Goal: Task Accomplishment & Management: Manage account settings

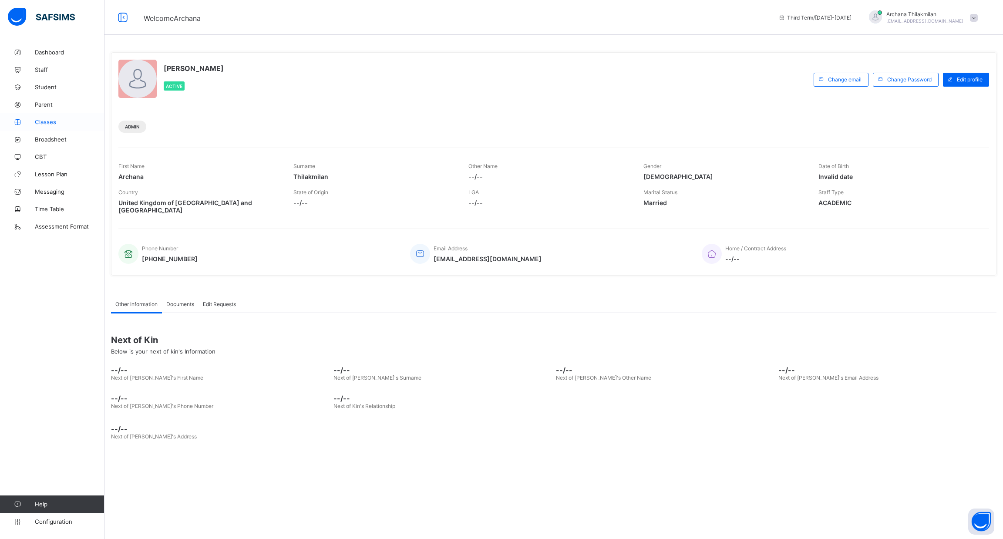
click at [51, 116] on link "Classes" at bounding box center [52, 121] width 104 height 17
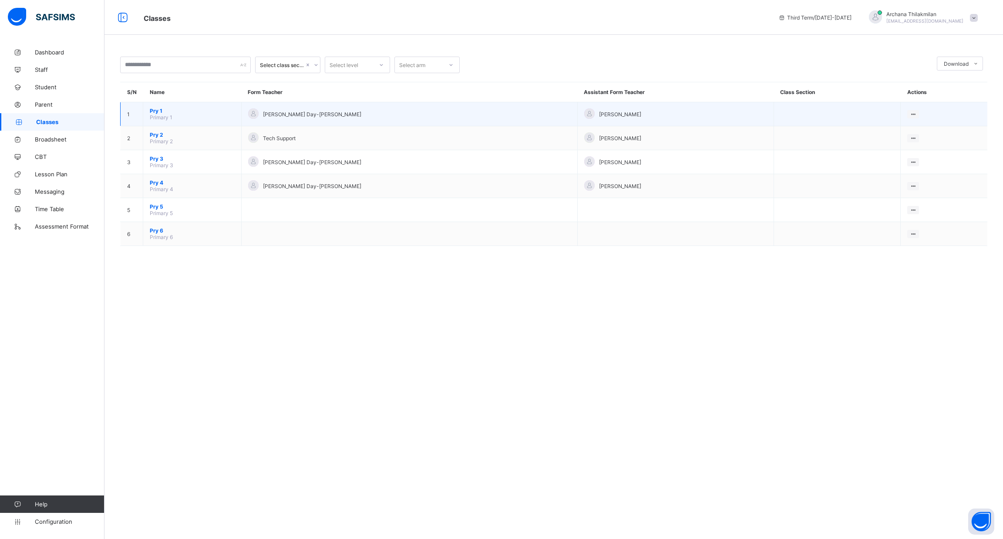
click at [205, 111] on span "Pry 1" at bounding box center [192, 110] width 85 height 7
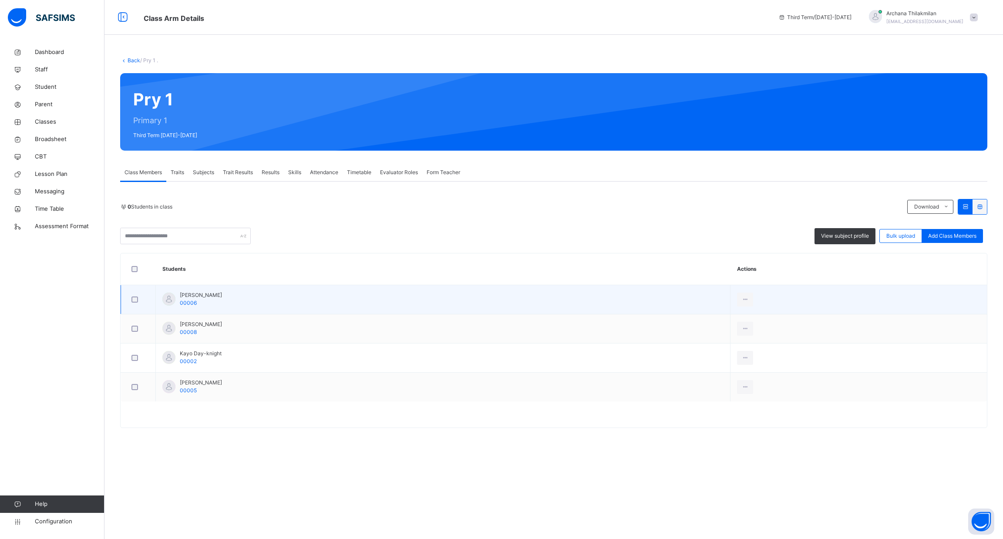
click at [130, 302] on div at bounding box center [138, 299] width 17 height 7
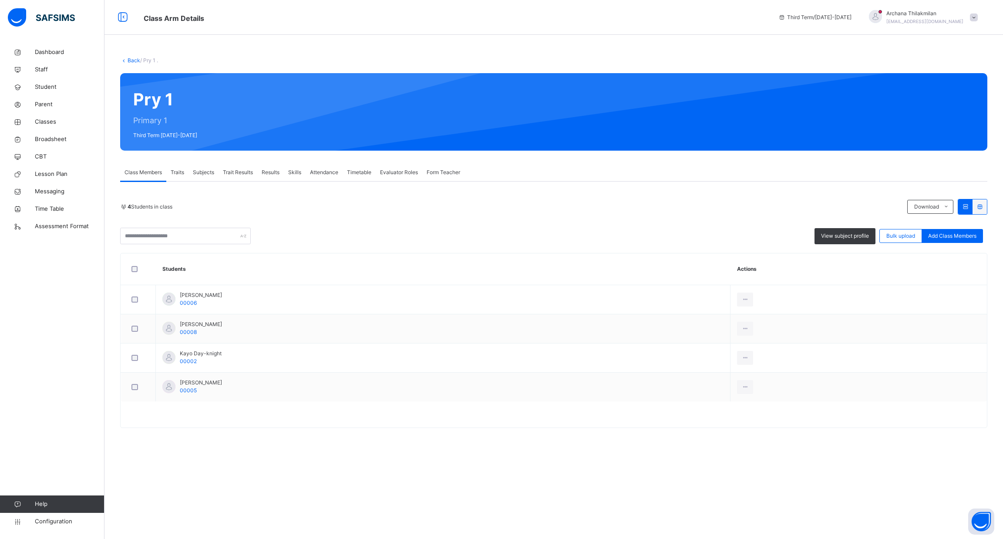
click at [238, 175] on span "Trait Results" at bounding box center [238, 172] width 30 height 8
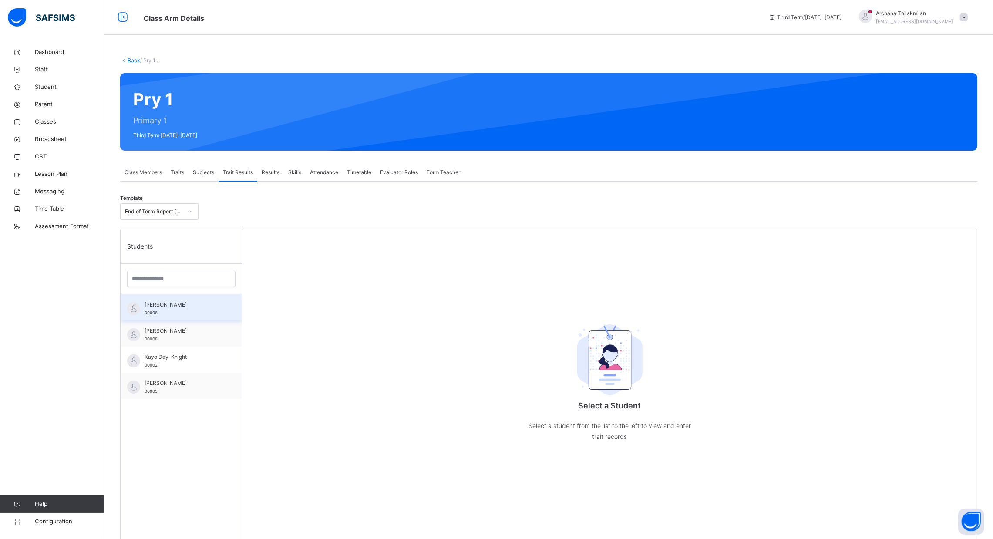
click at [192, 317] on div "[PERSON_NAME] 00006" at bounding box center [181, 307] width 121 height 26
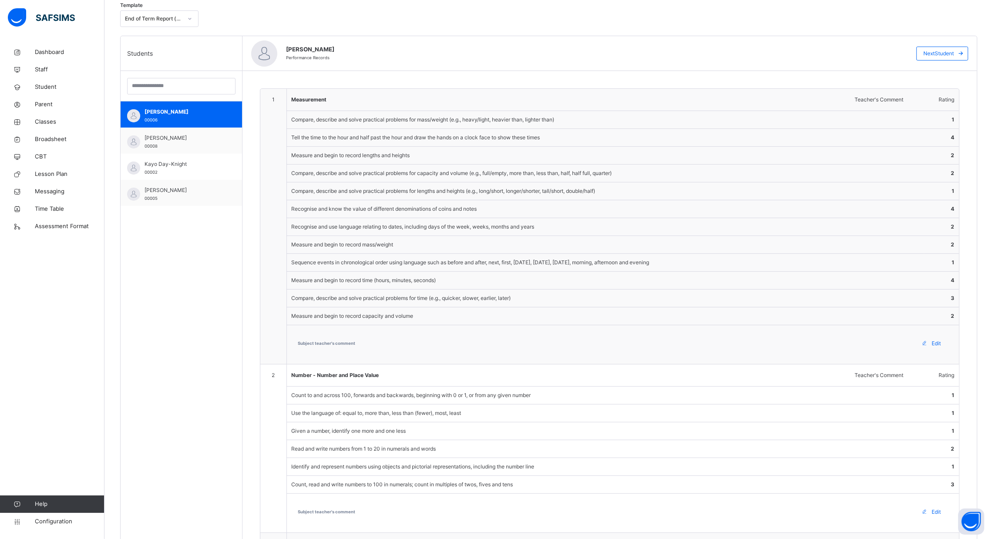
scroll to position [200, 0]
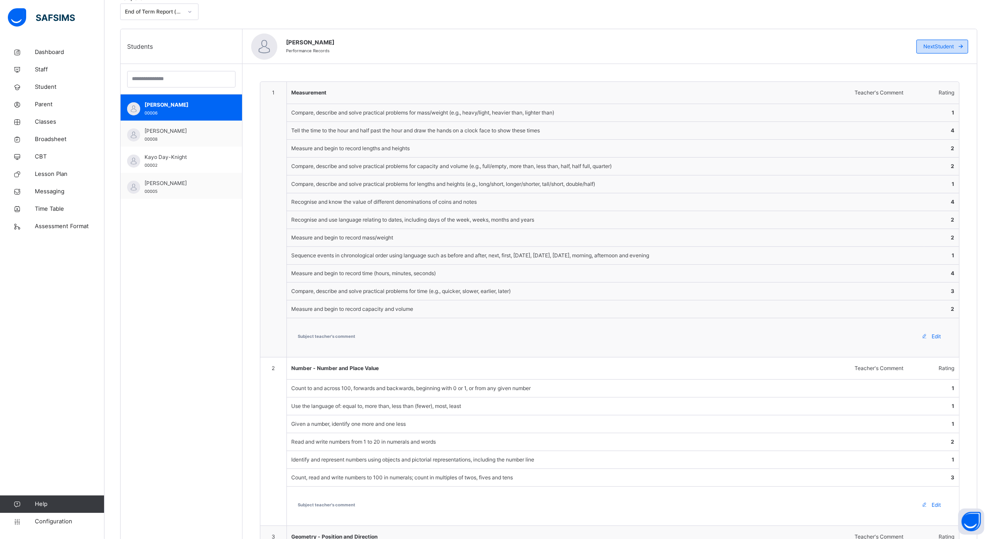
click at [967, 42] on span at bounding box center [960, 47] width 14 height 14
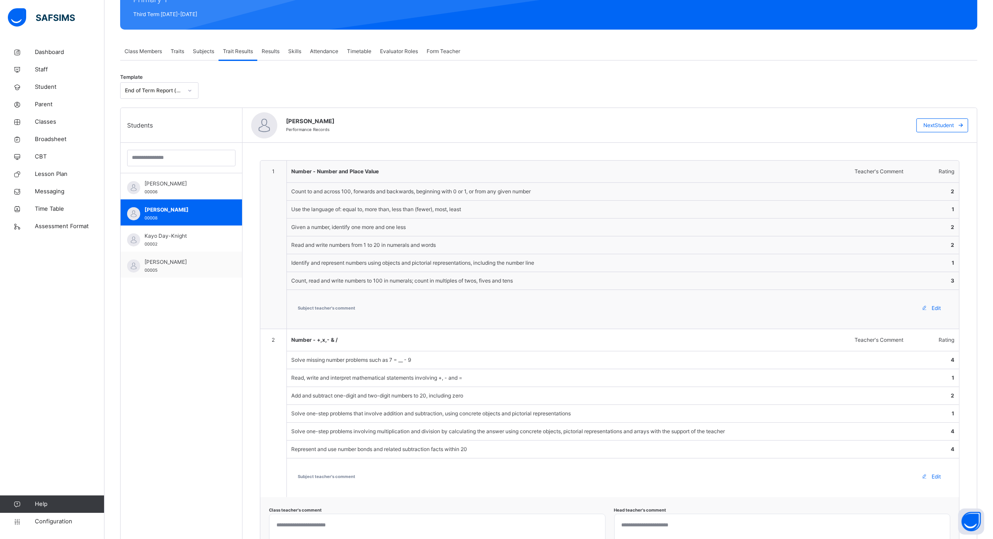
scroll to position [124, 0]
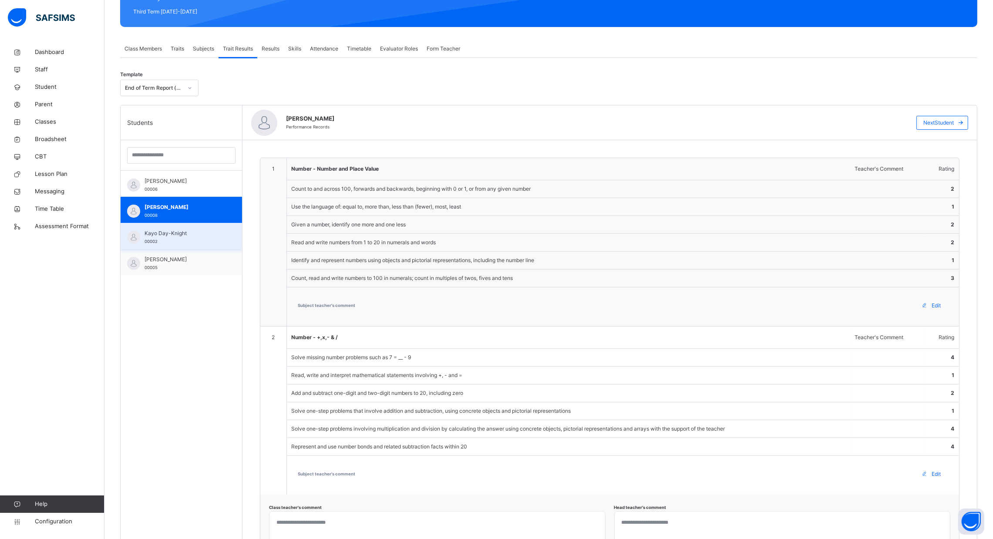
click at [211, 233] on span "Kayo Day-Knight" at bounding box center [183, 233] width 78 height 8
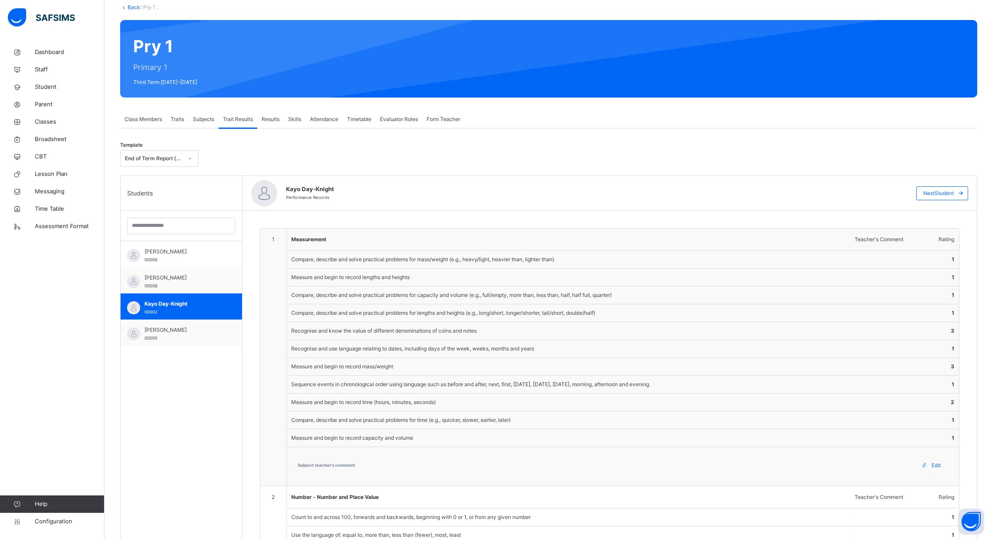
scroll to position [54, 0]
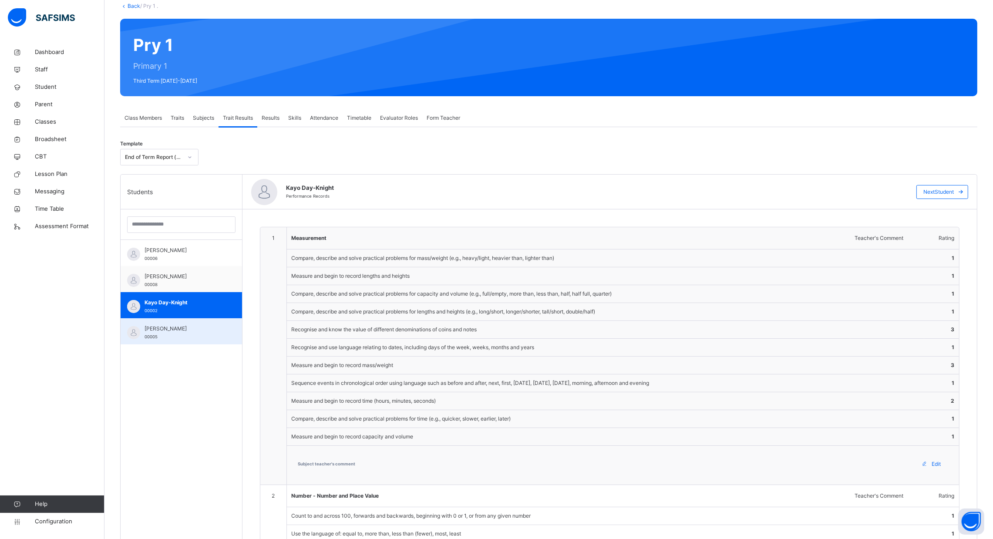
click at [166, 327] on span "[PERSON_NAME]" at bounding box center [183, 329] width 78 height 8
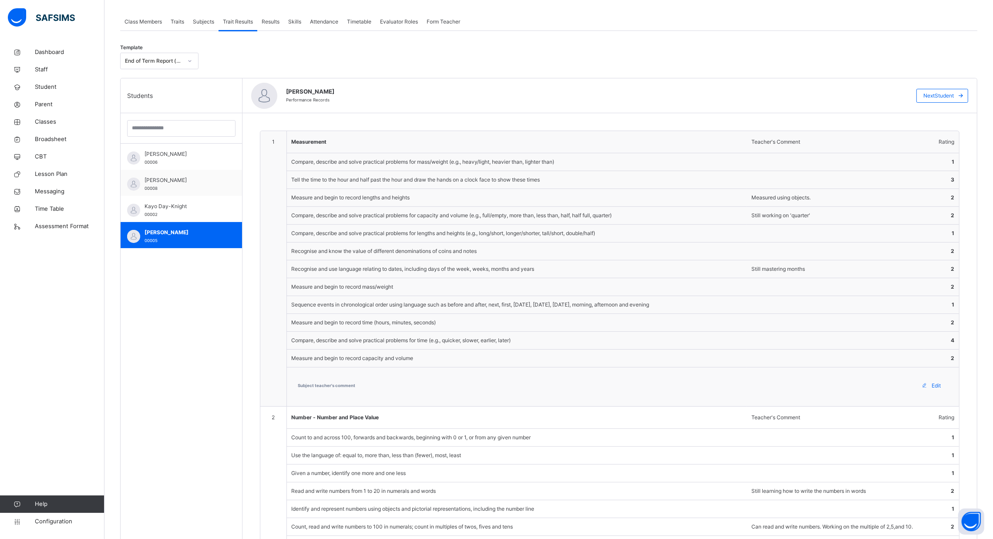
scroll to position [80, 0]
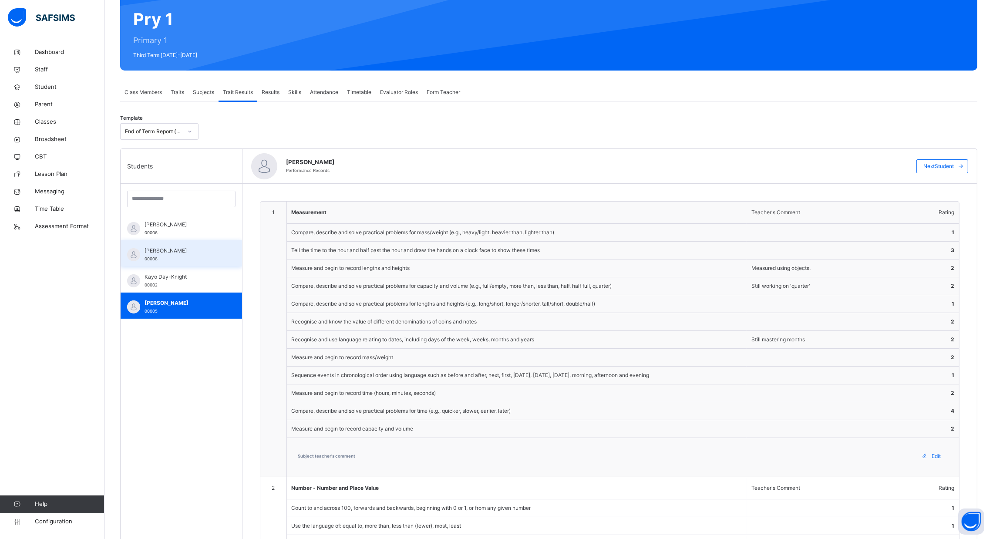
click at [192, 255] on div "[PERSON_NAME] 00008" at bounding box center [183, 255] width 78 height 16
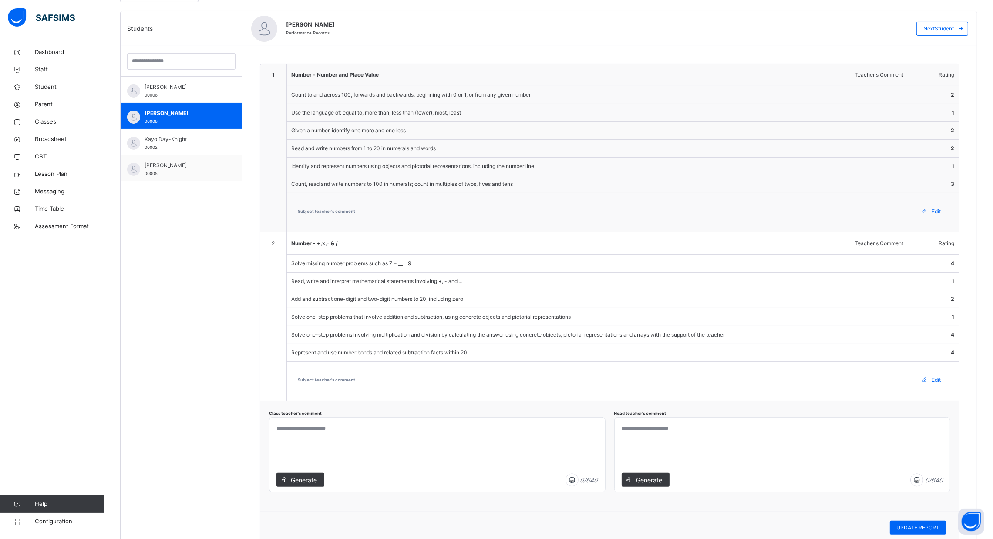
scroll to position [121, 0]
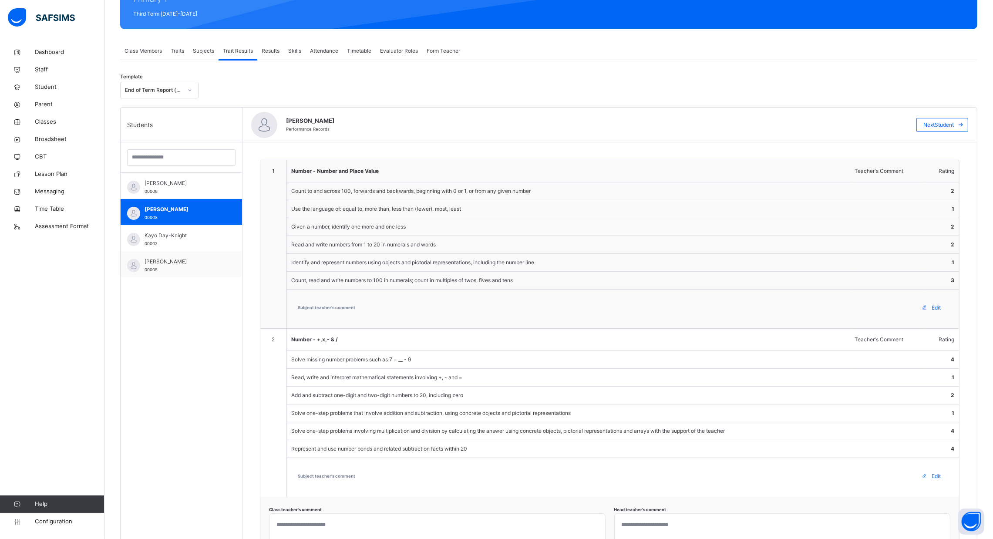
click at [178, 55] on div "Traits" at bounding box center [177, 50] width 22 height 17
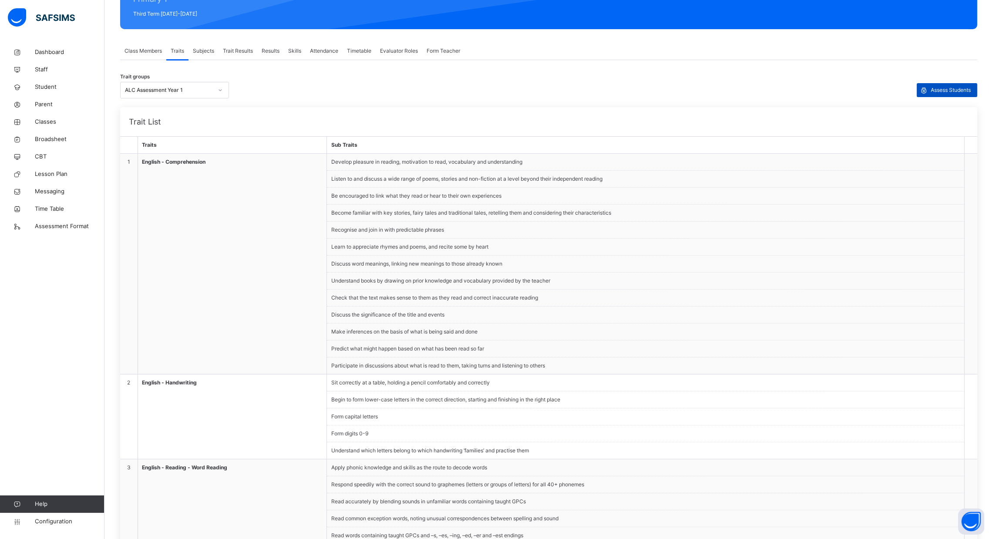
click at [951, 92] on span "Assess Students" at bounding box center [950, 90] width 40 height 8
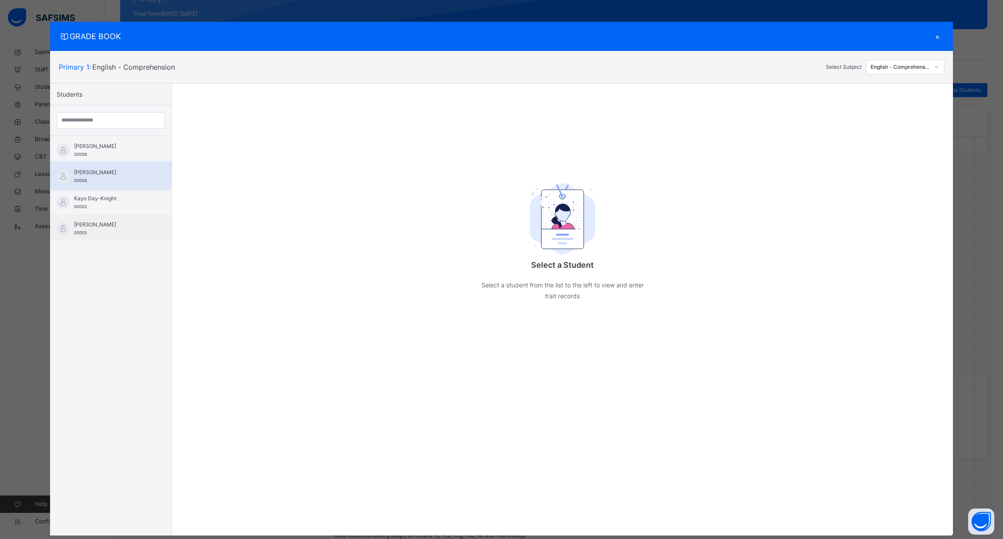
click at [111, 173] on span "[PERSON_NAME]" at bounding box center [113, 172] width 78 height 8
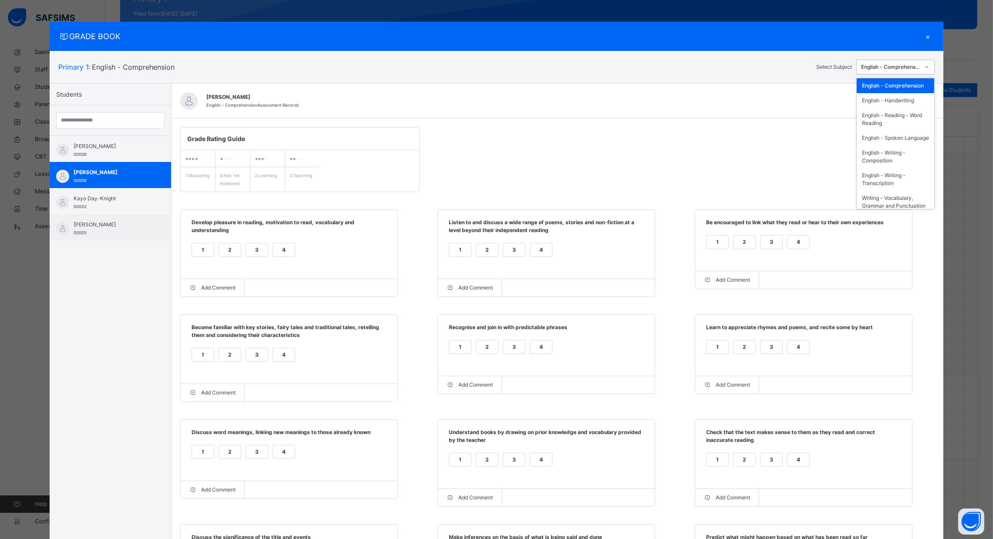
click at [916, 70] on div "English - Comprehension" at bounding box center [890, 67] width 59 height 8
click at [921, 118] on div "Number - Number and Place Value" at bounding box center [894, 107] width 77 height 23
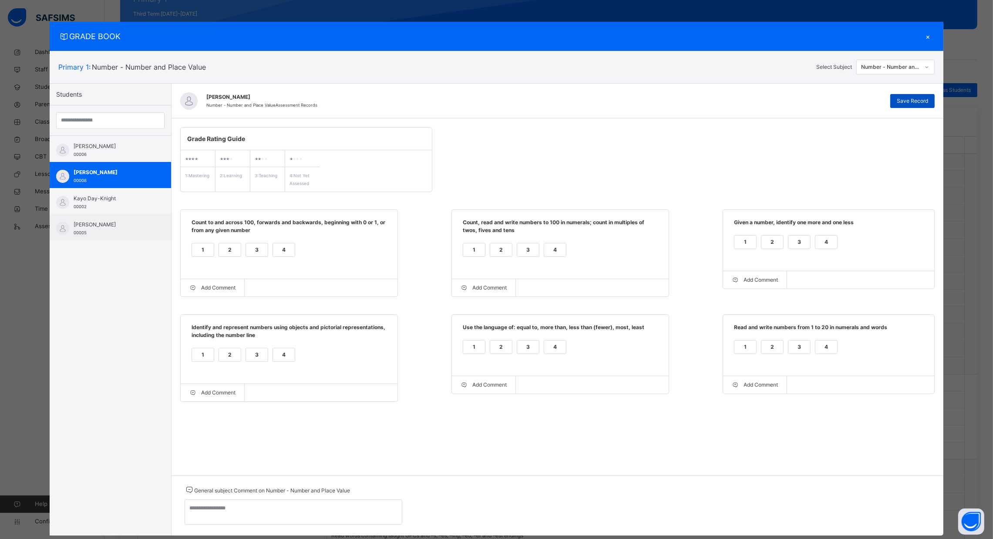
click at [902, 103] on span "Save Record" at bounding box center [911, 101] width 31 height 8
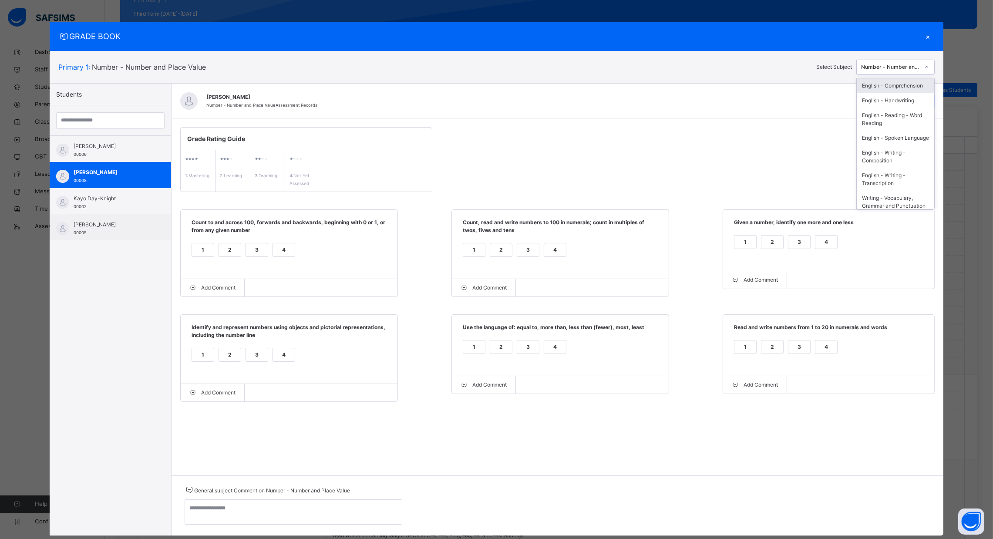
click at [905, 65] on div "Number - Number and Place Value" at bounding box center [890, 67] width 59 height 8
click at [903, 168] on div "Number - +,x,- & /" at bounding box center [894, 160] width 77 height 15
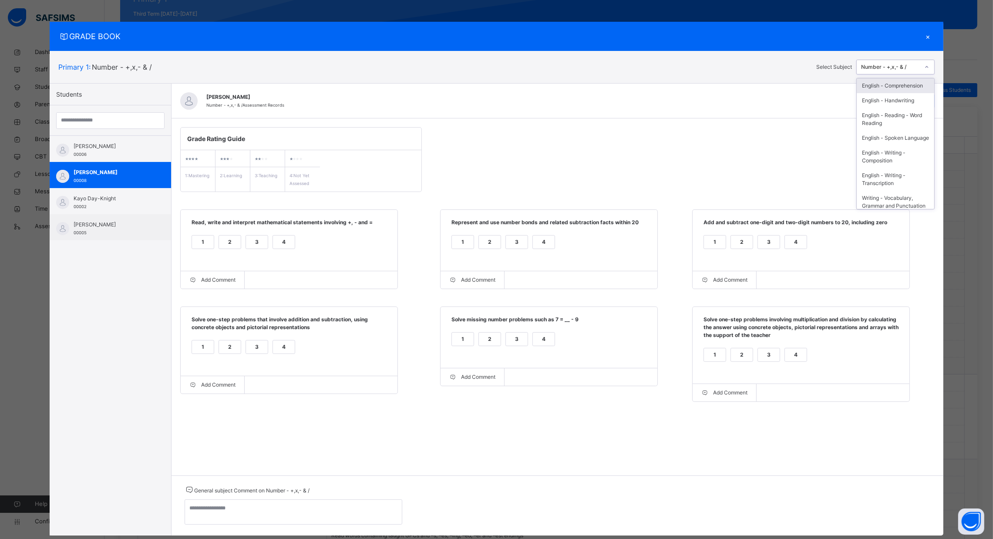
click at [927, 66] on icon at bounding box center [926, 67] width 5 height 9
click at [902, 131] on div "Number – fractions, decimals and percentages" at bounding box center [894, 137] width 77 height 23
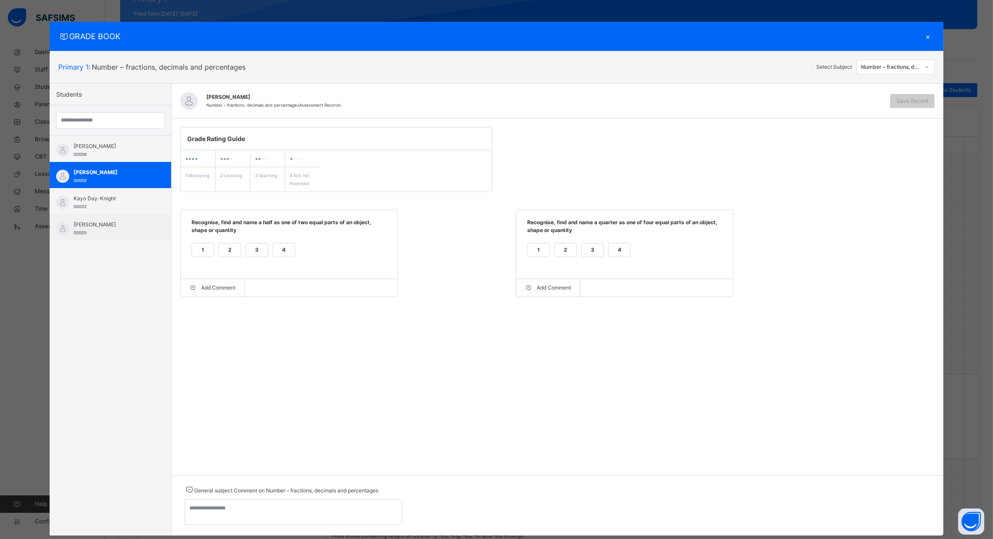
click at [202, 248] on div "1" at bounding box center [203, 249] width 22 height 13
click at [544, 248] on div "1" at bounding box center [538, 249] width 22 height 13
click at [916, 100] on span "Save Record" at bounding box center [911, 101] width 31 height 8
click at [919, 62] on div "Number – fractions, decimals and percentages" at bounding box center [887, 66] width 63 height 13
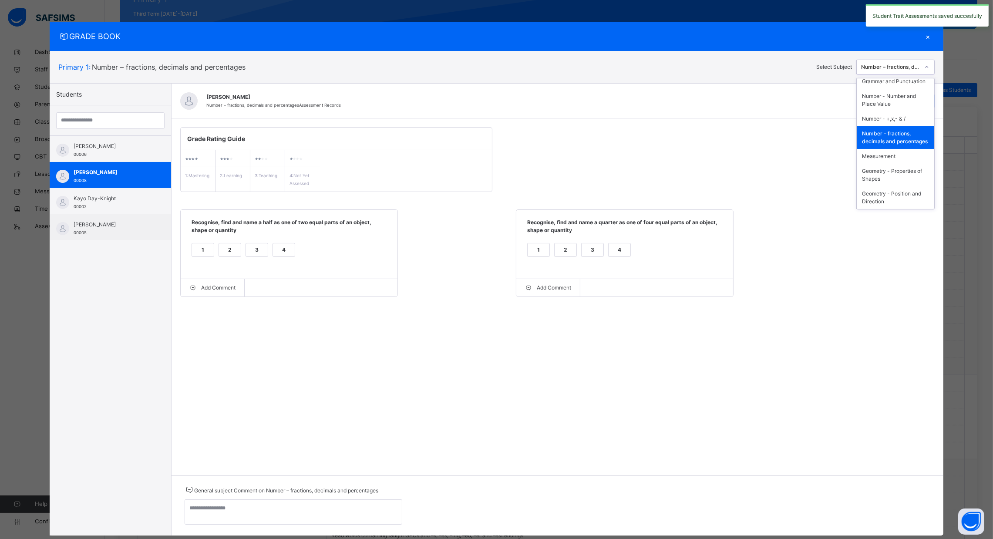
scroll to position [155, 0]
click at [902, 154] on div "Measurement" at bounding box center [894, 156] width 77 height 15
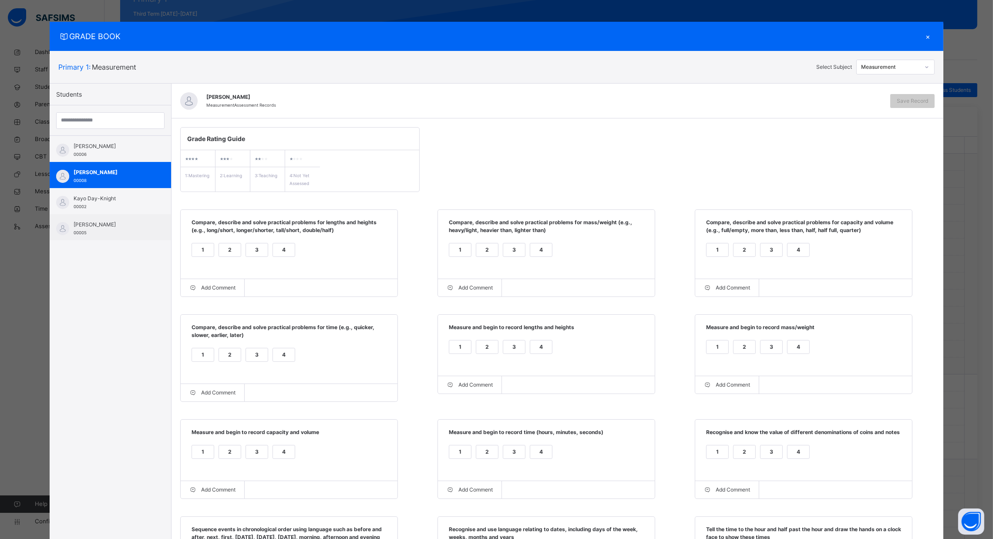
click at [195, 250] on div "1" at bounding box center [203, 249] width 22 height 13
click at [195, 361] on div "1" at bounding box center [203, 354] width 22 height 13
click at [451, 250] on div "1" at bounding box center [460, 249] width 22 height 13
click at [712, 248] on div "1" at bounding box center [717, 249] width 22 height 13
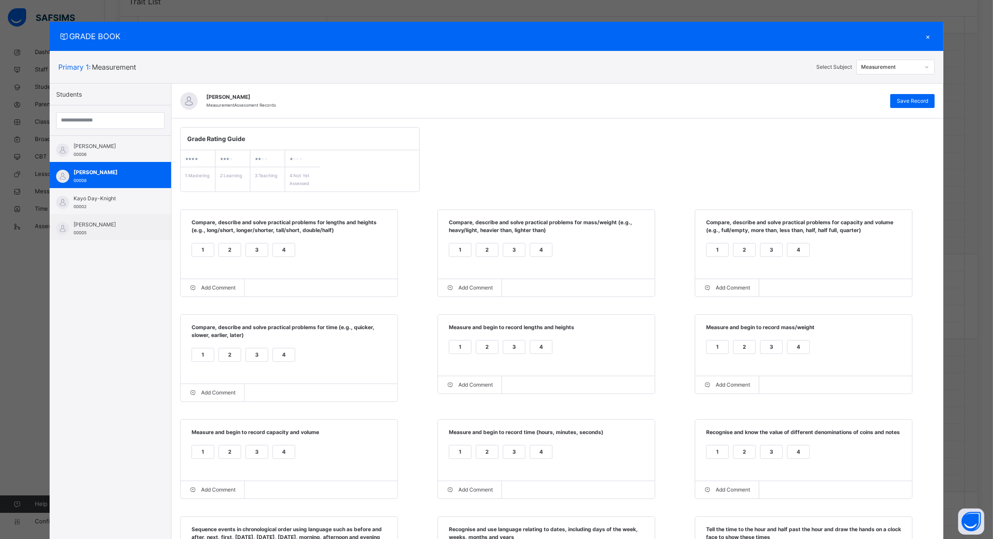
scroll to position [273, 0]
click at [773, 353] on div "3" at bounding box center [771, 346] width 22 height 13
click at [513, 353] on div "3" at bounding box center [514, 346] width 22 height 13
click at [512, 455] on div "3" at bounding box center [514, 451] width 22 height 13
click at [249, 451] on div "3" at bounding box center [257, 451] width 22 height 13
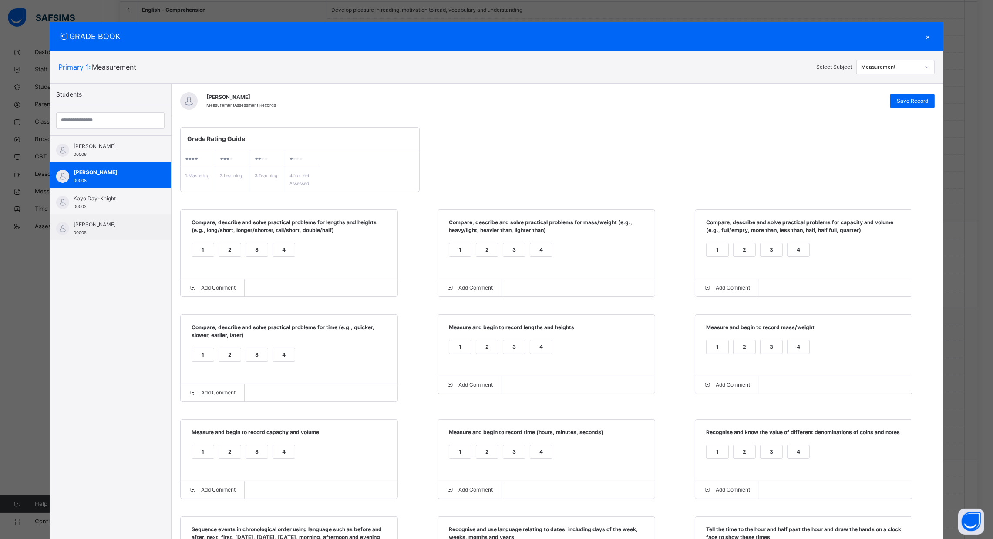
click at [743, 456] on div "2" at bounding box center [744, 451] width 22 height 13
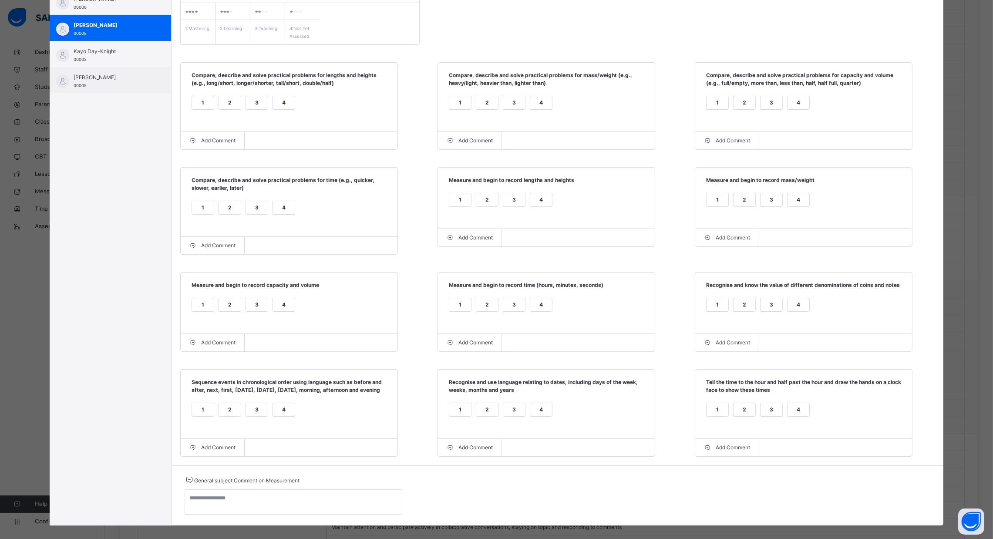
scroll to position [169, 0]
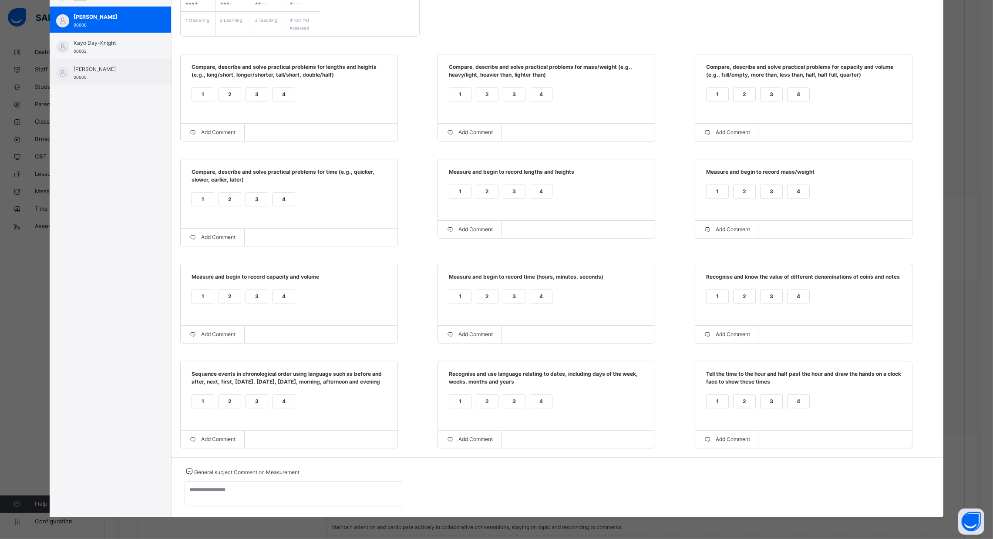
click at [767, 395] on div "3" at bounding box center [771, 401] width 22 height 13
click at [533, 395] on div "4" at bounding box center [541, 401] width 22 height 13
click at [195, 399] on div "1" at bounding box center [203, 401] width 22 height 13
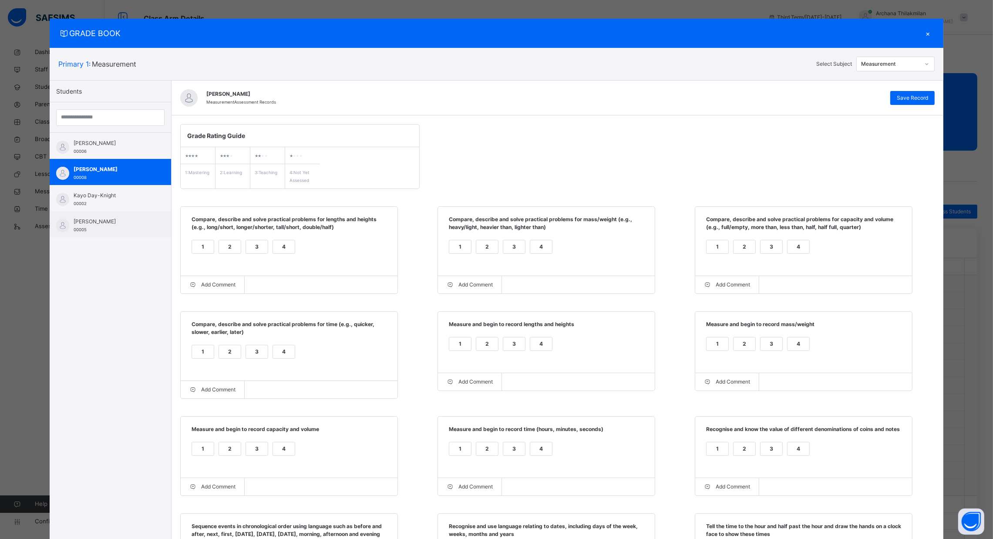
scroll to position [0, 0]
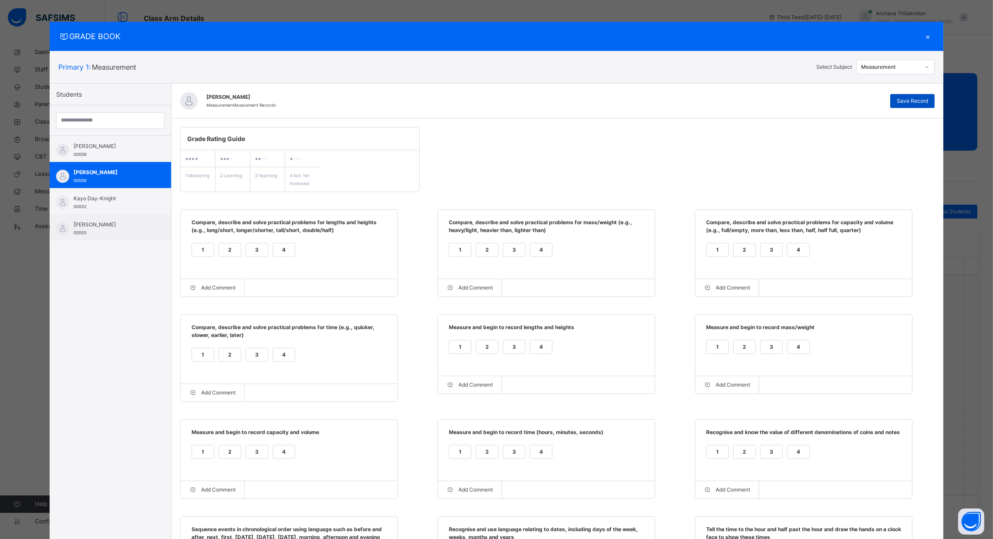
click at [914, 104] on span "Save Record" at bounding box center [911, 101] width 31 height 8
click at [927, 34] on div "×" at bounding box center [927, 36] width 13 height 12
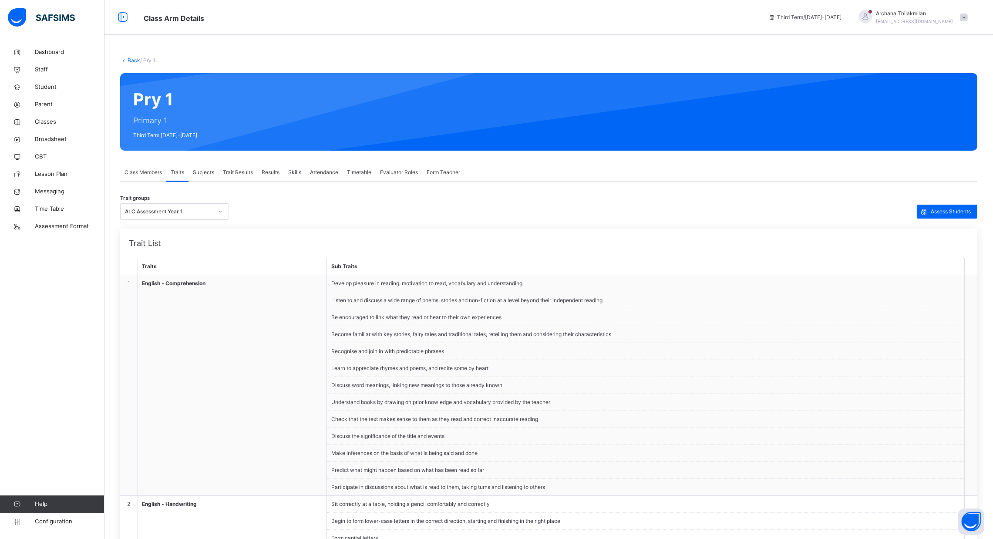
click at [237, 179] on div "Trait Results" at bounding box center [237, 172] width 39 height 17
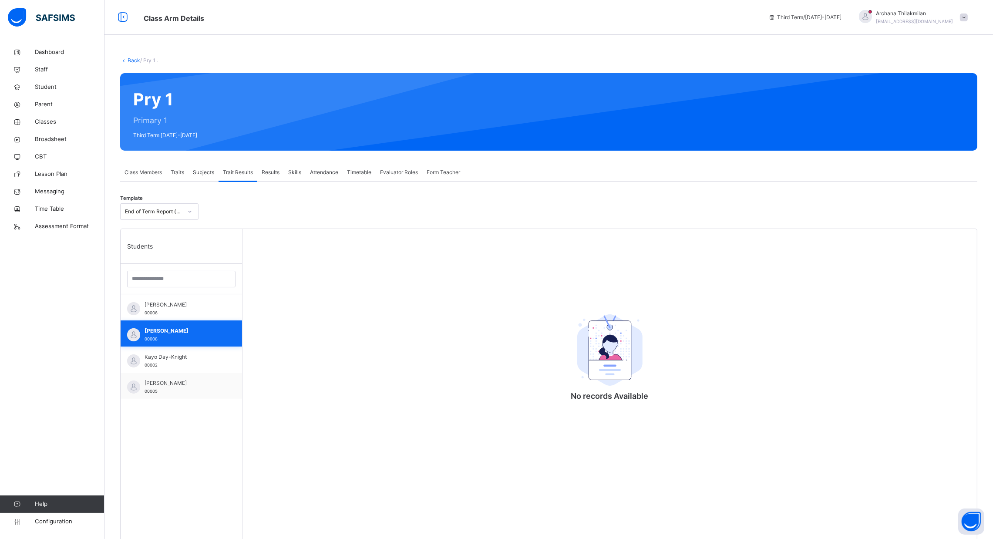
click at [210, 334] on div "[PERSON_NAME] 00008" at bounding box center [183, 335] width 78 height 16
click at [199, 326] on div "[PERSON_NAME] 00008" at bounding box center [181, 333] width 121 height 26
click at [205, 172] on span "Subjects" at bounding box center [203, 172] width 21 height 8
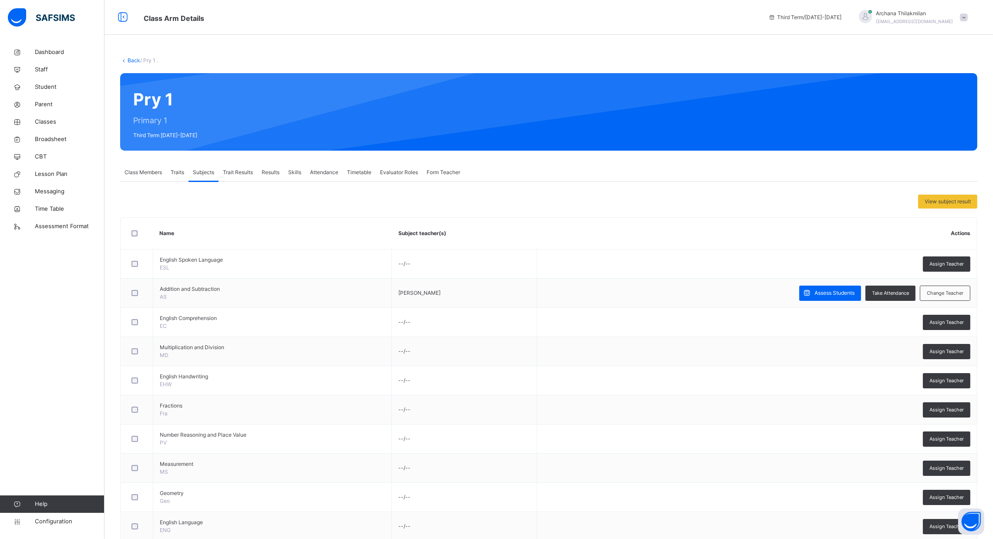
click at [242, 168] on div "Trait Results" at bounding box center [237, 172] width 39 height 17
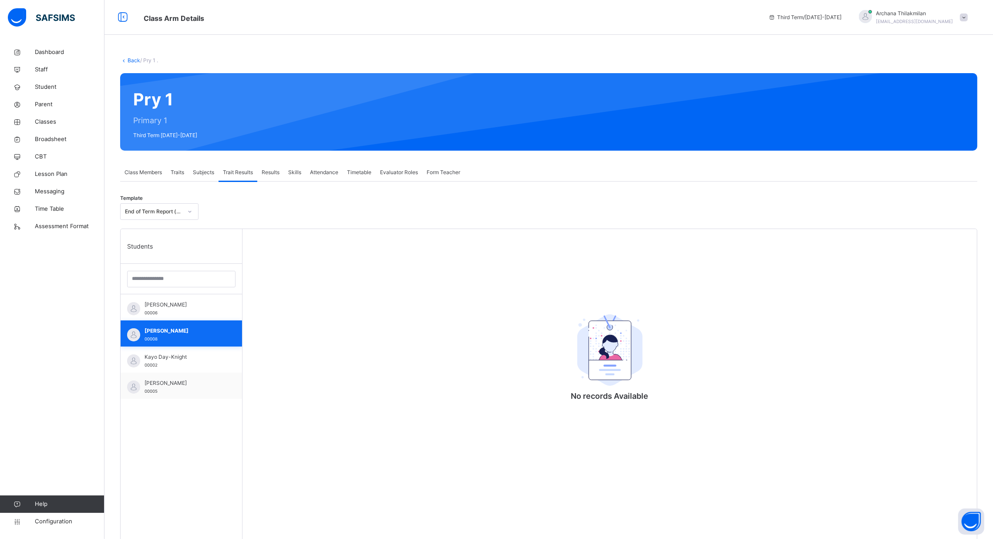
click at [173, 327] on span "[PERSON_NAME]" at bounding box center [183, 331] width 78 height 8
click at [186, 313] on div "[PERSON_NAME] 00006" at bounding box center [183, 309] width 78 height 16
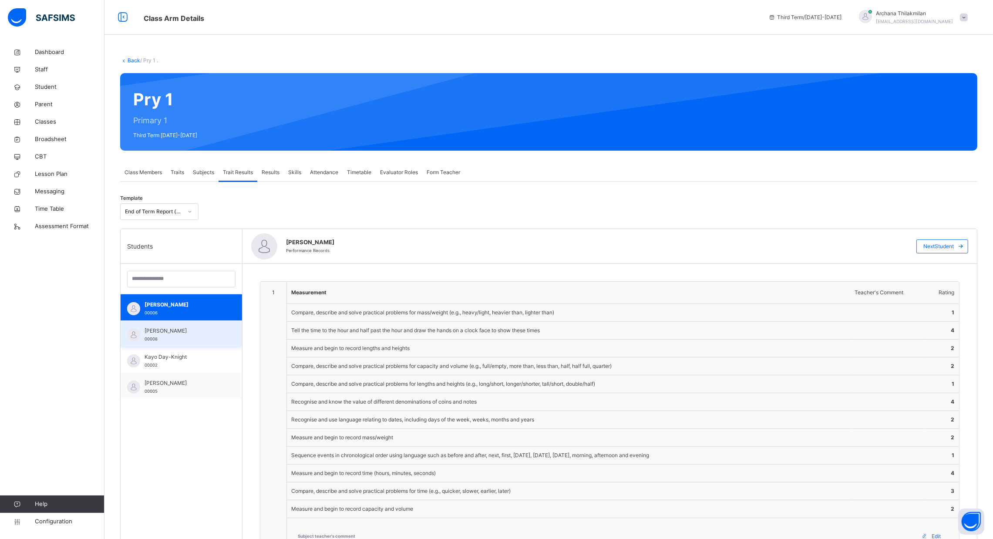
click at [186, 337] on div "[PERSON_NAME] 00008" at bounding box center [183, 335] width 78 height 16
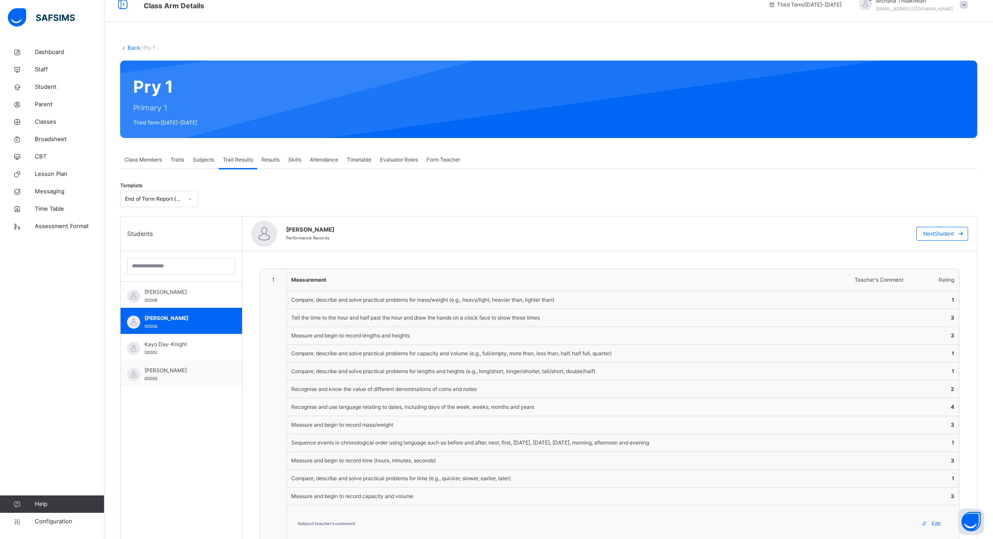
scroll to position [7, 0]
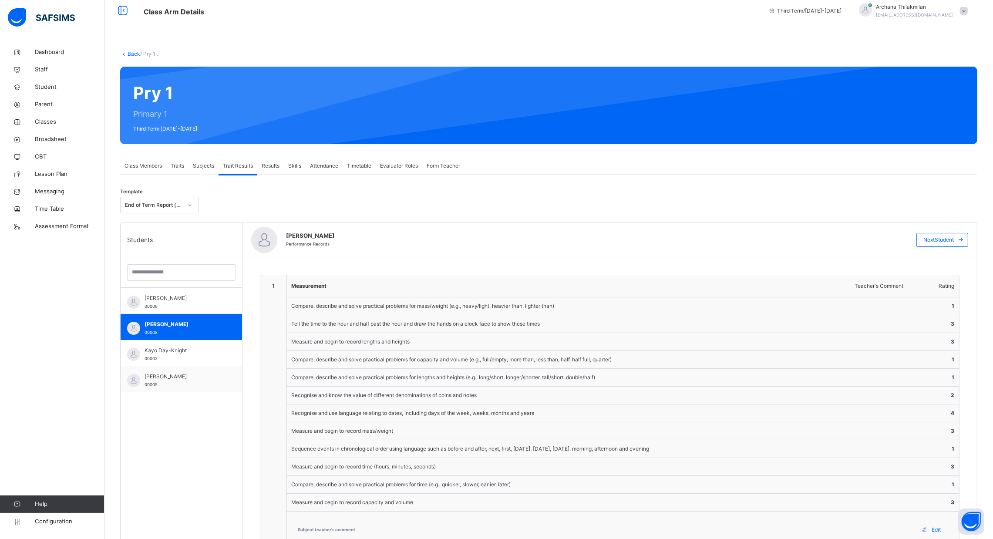
click at [186, 164] on div "Traits" at bounding box center [177, 165] width 22 height 17
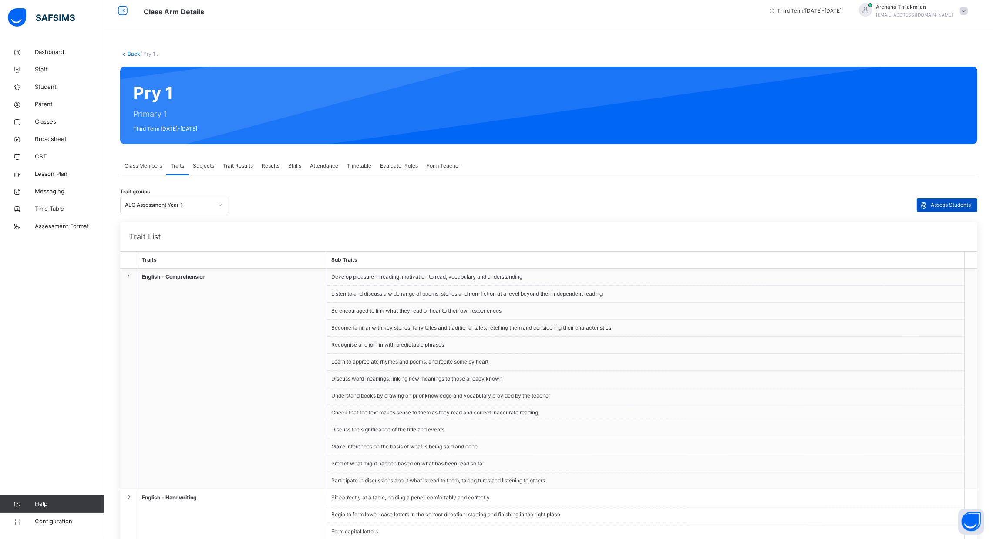
click at [970, 202] on span "Assess Students" at bounding box center [950, 205] width 40 height 8
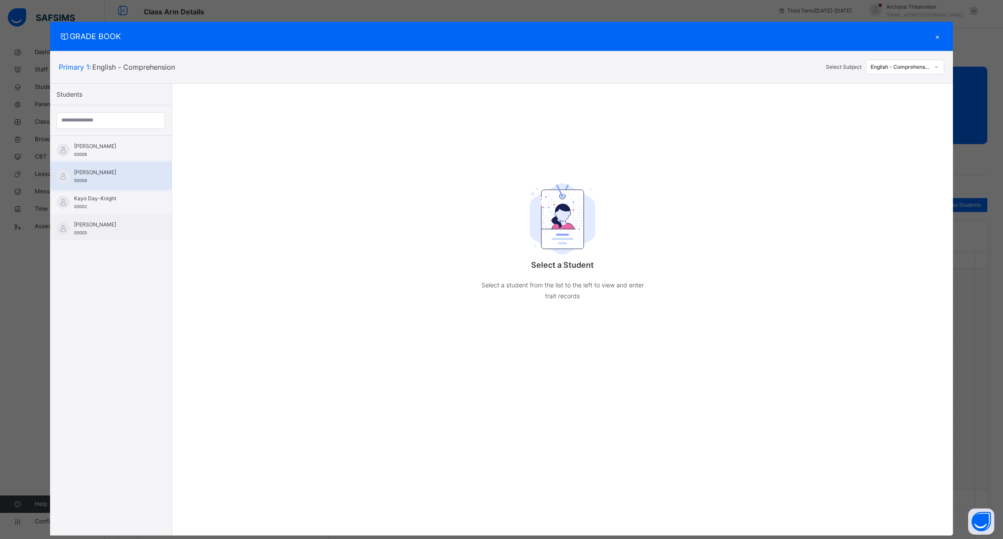
click at [129, 170] on span "[PERSON_NAME]" at bounding box center [113, 172] width 78 height 8
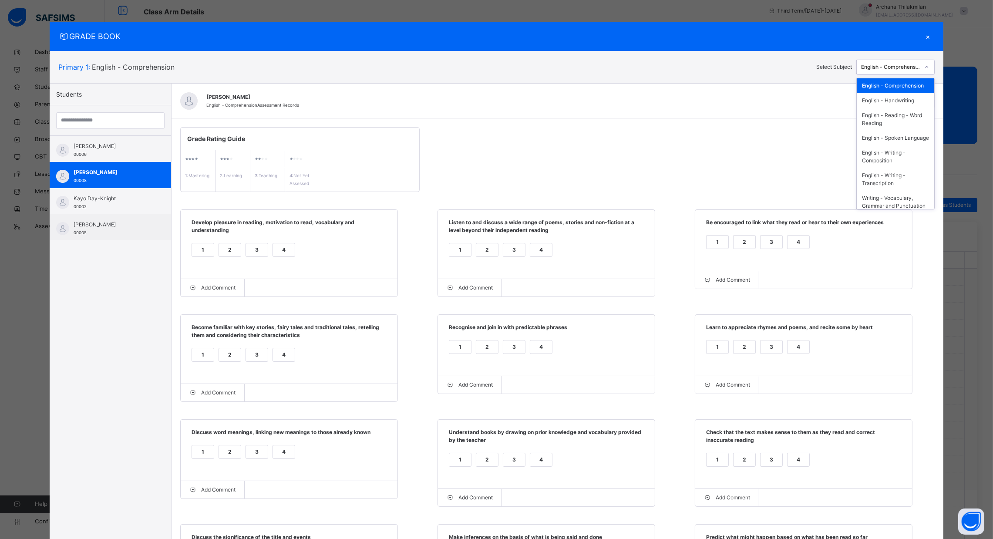
click at [897, 64] on div "English - Comprehension" at bounding box center [890, 67] width 59 height 8
click at [892, 175] on div "Geometry - Properties of Shapes" at bounding box center [894, 175] width 77 height 23
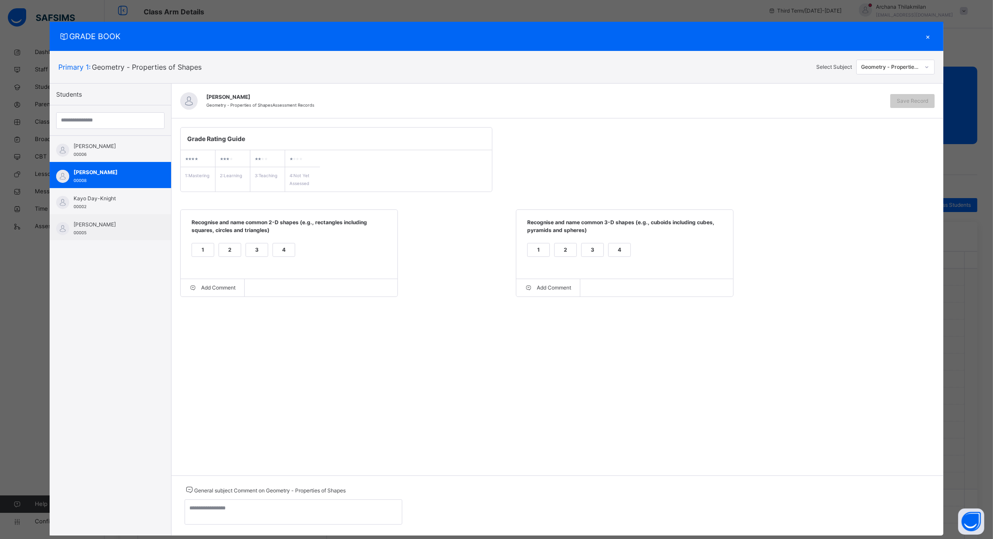
click at [198, 246] on div "1" at bounding box center [203, 249] width 22 height 13
click at [620, 246] on div "4" at bounding box center [619, 249] width 22 height 13
click at [933, 104] on div "Save Record" at bounding box center [912, 101] width 44 height 14
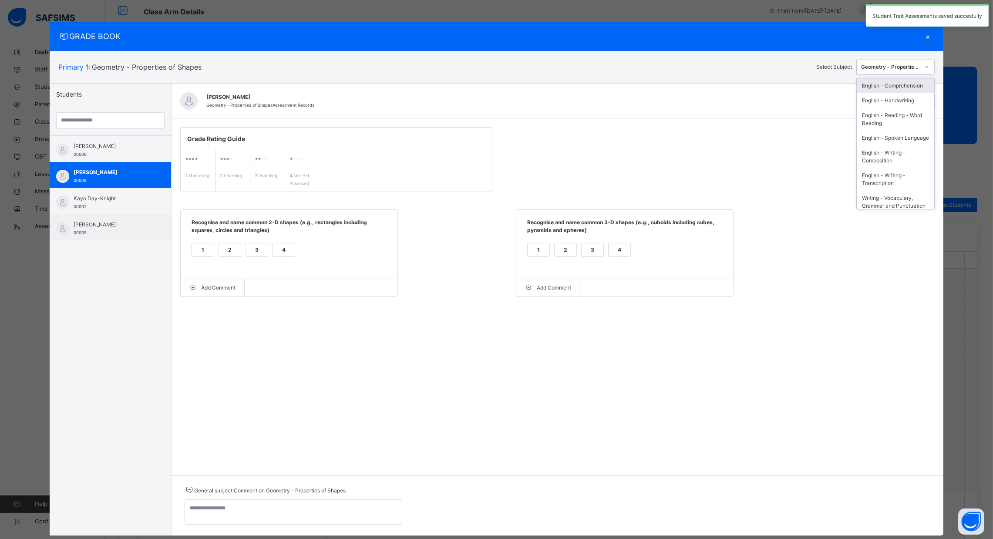
click at [907, 66] on div "Geometry - Properties of Shapes" at bounding box center [890, 67] width 59 height 8
click at [896, 202] on div "Geometry - Position and Direction" at bounding box center [894, 197] width 77 height 23
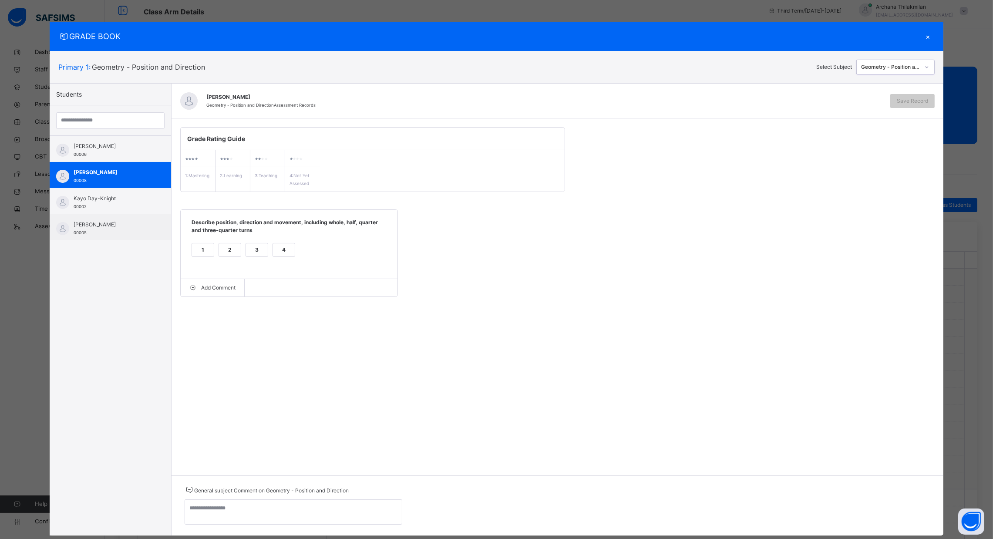
click at [273, 248] on div "4" at bounding box center [284, 249] width 22 height 13
click at [921, 103] on span "Save Record" at bounding box center [911, 101] width 31 height 8
click at [931, 37] on div "×" at bounding box center [927, 36] width 13 height 12
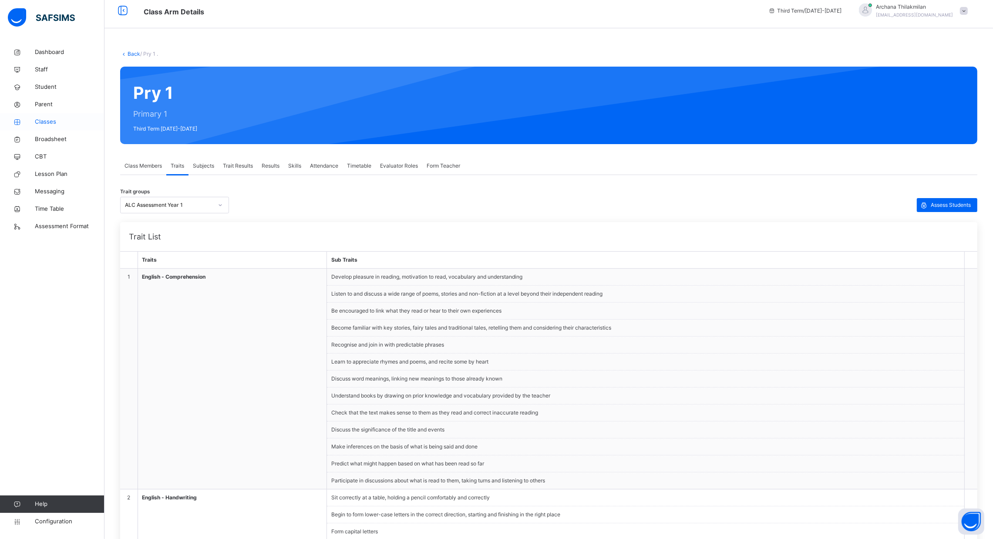
click at [65, 122] on span "Classes" at bounding box center [70, 121] width 70 height 9
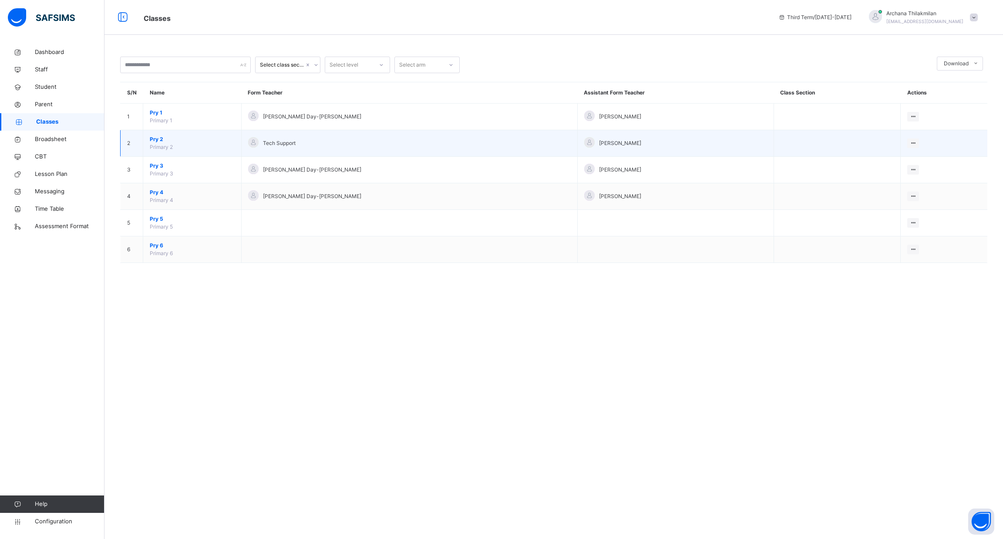
click at [158, 141] on span "Pry 2" at bounding box center [192, 139] width 85 height 8
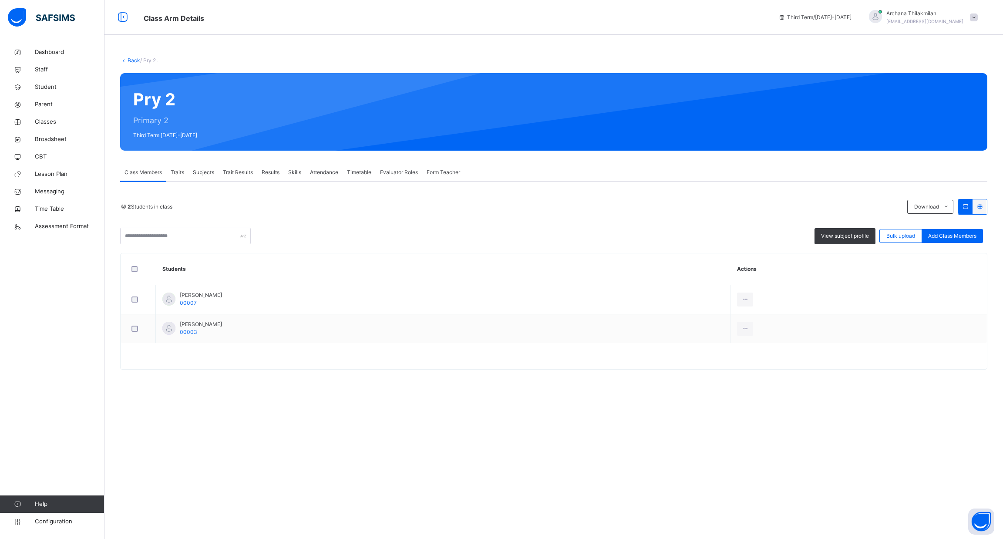
click at [253, 171] on span "Trait Results" at bounding box center [238, 172] width 30 height 8
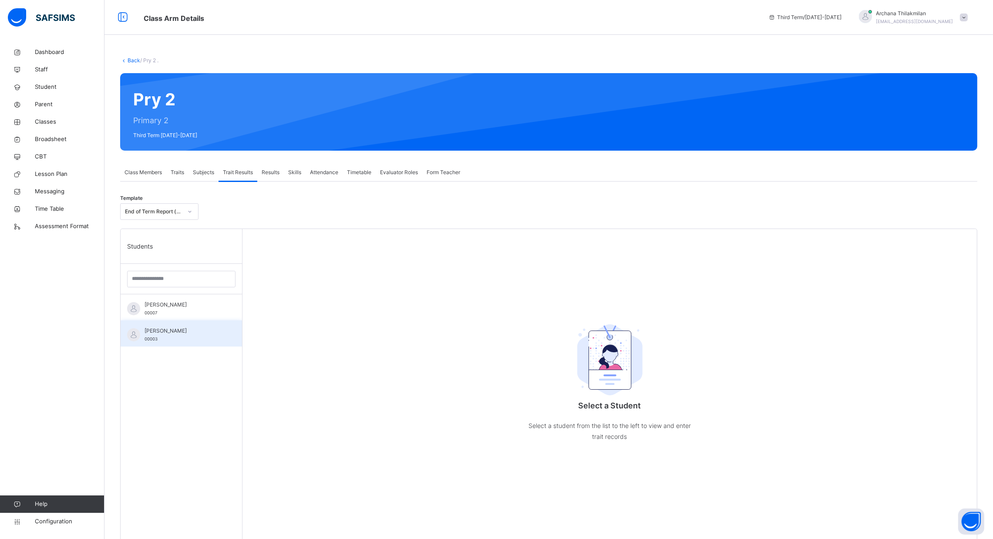
click at [178, 335] on div "Oyin Duro-Emanuelle 00003" at bounding box center [183, 335] width 78 height 16
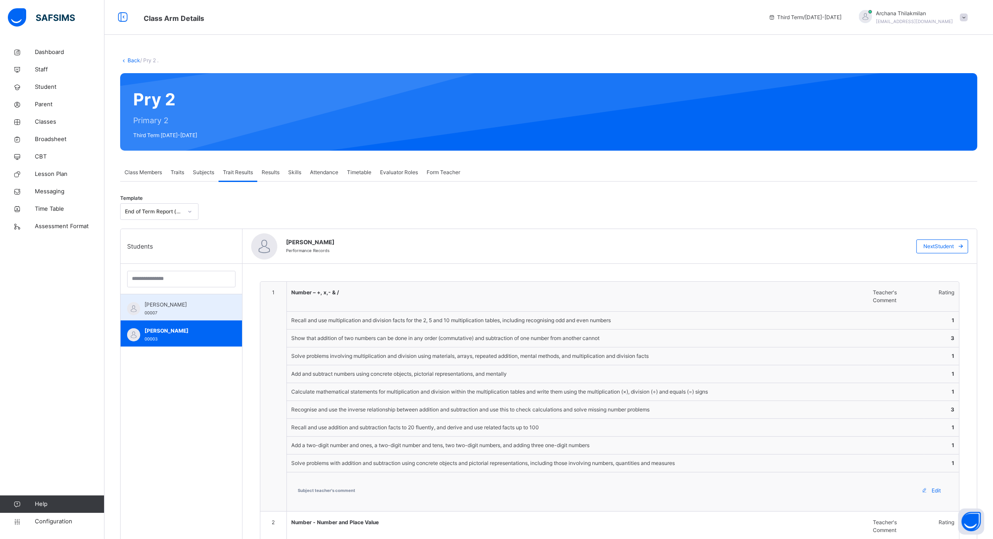
click at [189, 316] on div "Maya Postolache 00007" at bounding box center [181, 307] width 121 height 26
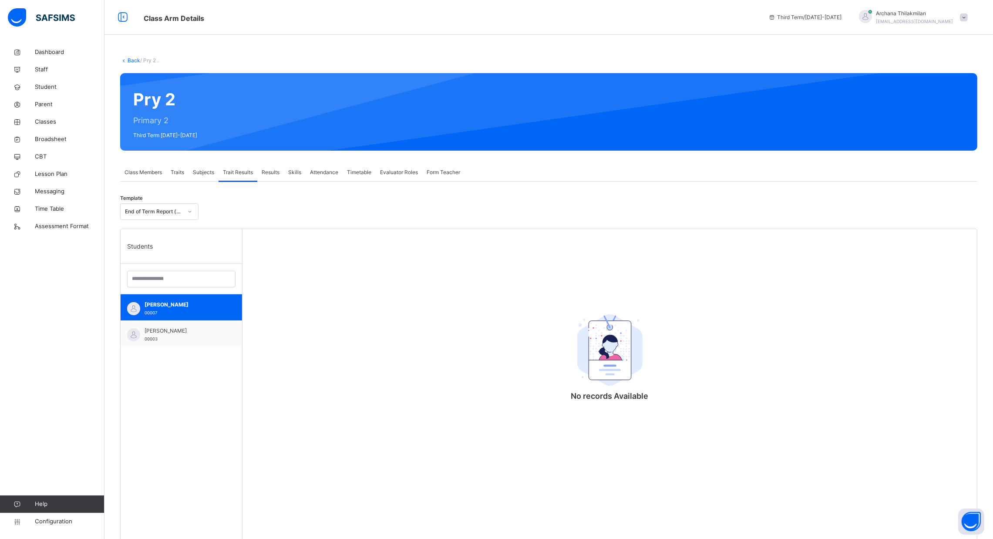
click at [181, 172] on span "Traits" at bounding box center [177, 172] width 13 height 8
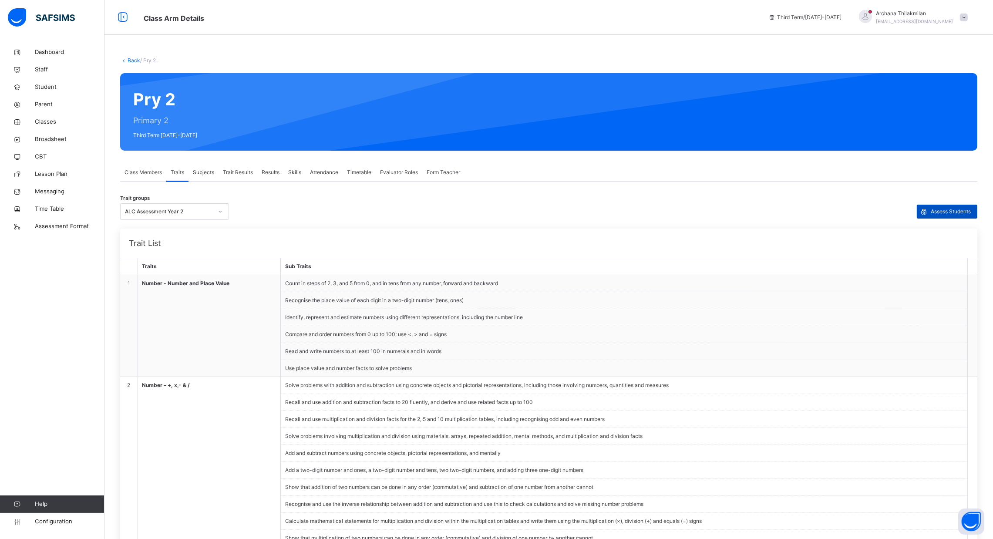
click at [970, 212] on span "Assess Students" at bounding box center [950, 212] width 40 height 8
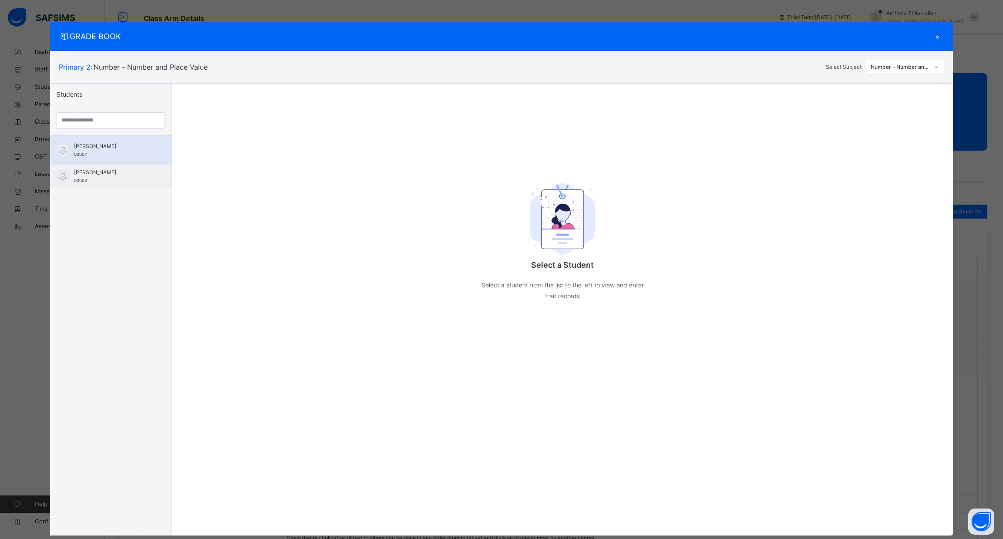
click at [111, 153] on div "Maya Postolache 00007" at bounding box center [113, 150] width 78 height 16
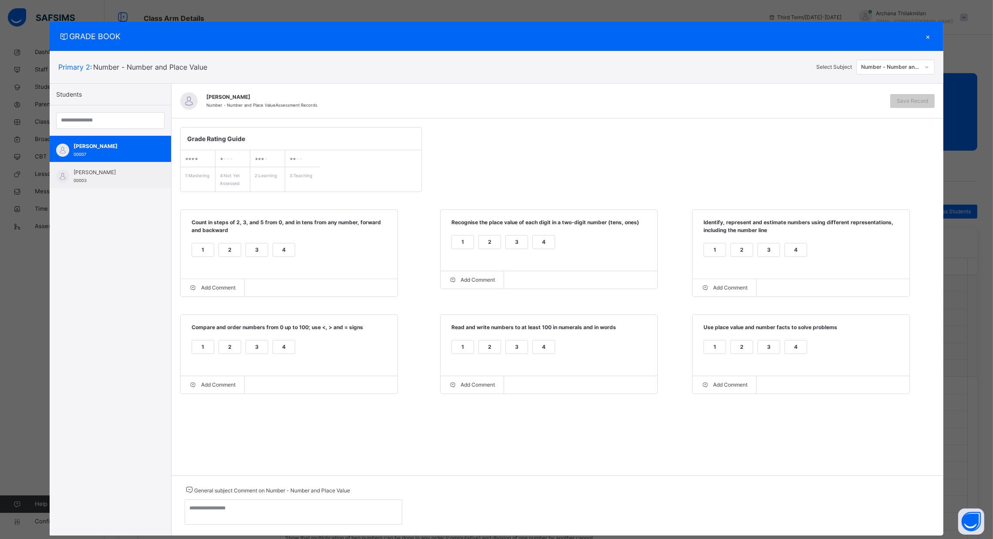
click at [276, 246] on div "4" at bounding box center [284, 249] width 22 height 13
click at [231, 347] on div "2" at bounding box center [230, 346] width 22 height 13
click at [482, 241] on div "2" at bounding box center [490, 241] width 22 height 13
click at [486, 353] on div "2" at bounding box center [490, 346] width 22 height 13
click at [800, 248] on div "4" at bounding box center [796, 249] width 22 height 13
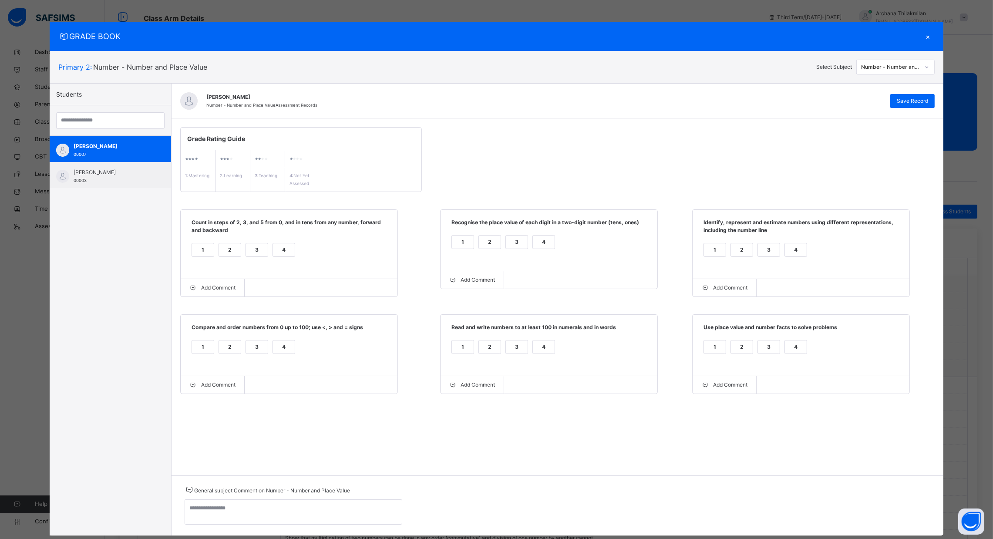
click at [798, 350] on div "4" at bounding box center [796, 346] width 22 height 13
click at [921, 97] on span "Save Record" at bounding box center [911, 101] width 31 height 8
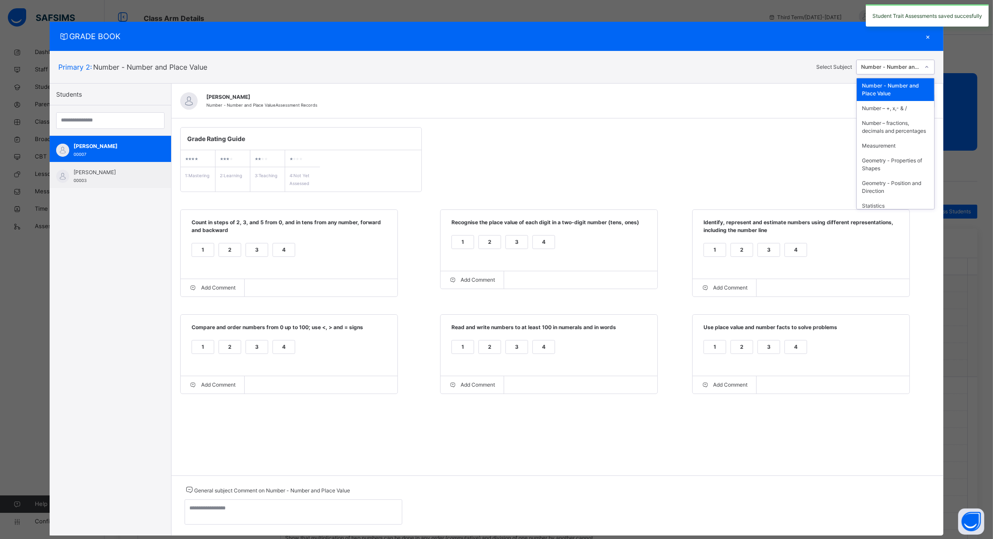
click at [920, 68] on div "Number - Number and Place Value" at bounding box center [890, 67] width 59 height 8
click at [906, 111] on div "Number – +, x,- & /" at bounding box center [894, 108] width 77 height 15
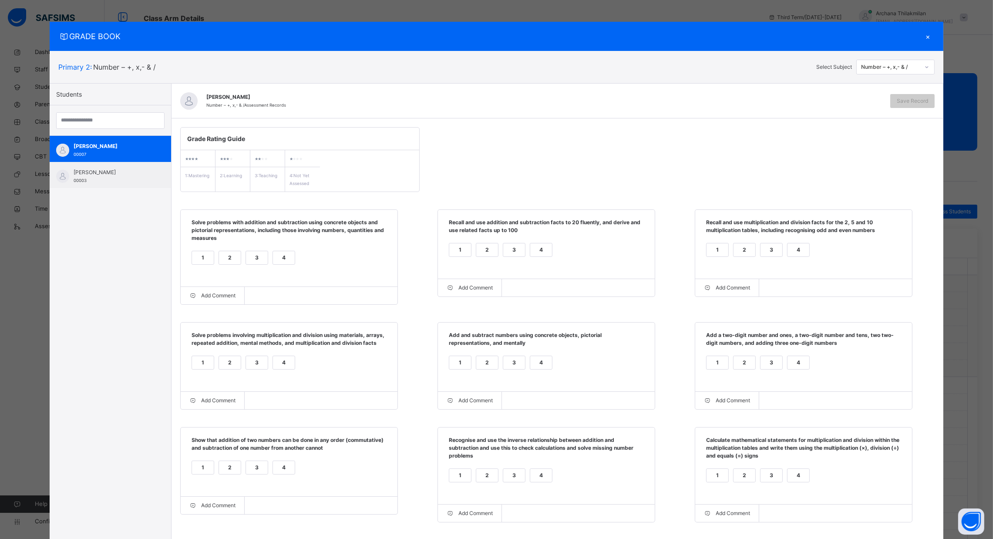
click at [228, 260] on div "2" at bounding box center [230, 257] width 22 height 13
click at [276, 365] on div "4" at bounding box center [284, 362] width 22 height 13
click at [274, 474] on div "4" at bounding box center [284, 467] width 22 height 13
click at [540, 476] on div "4" at bounding box center [541, 475] width 22 height 13
click at [799, 477] on div "4" at bounding box center [798, 475] width 22 height 13
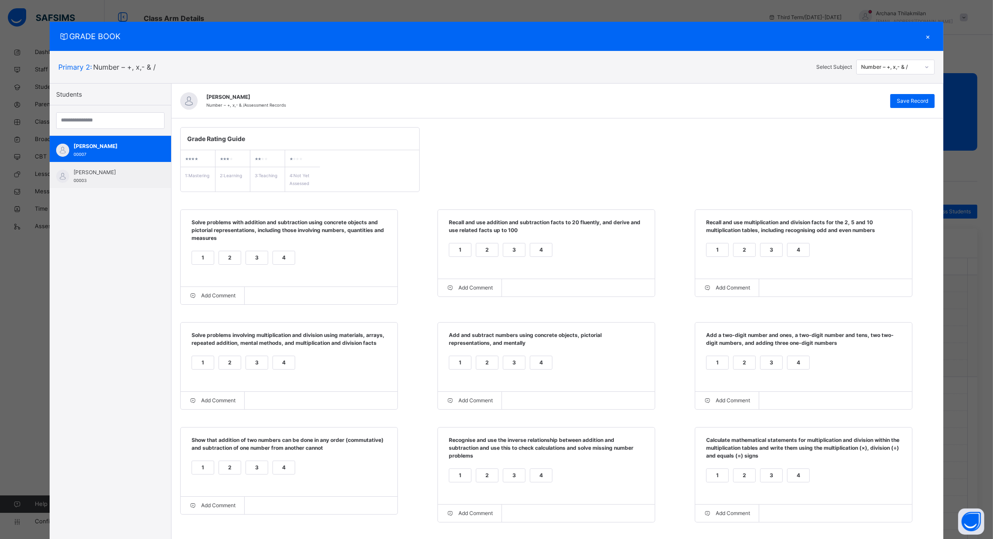
click at [792, 368] on div "4" at bounding box center [798, 362] width 22 height 13
click at [801, 256] on div "4" at bounding box center [798, 249] width 22 height 13
click at [482, 255] on div "2" at bounding box center [487, 249] width 22 height 13
click at [481, 365] on div "2" at bounding box center [487, 362] width 22 height 13
click at [907, 106] on div "Save Record" at bounding box center [912, 101] width 44 height 14
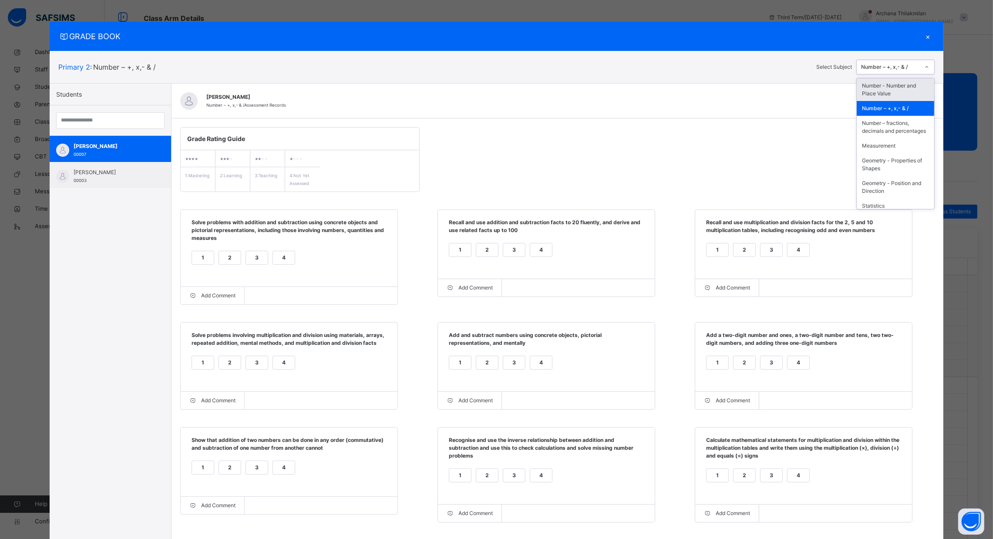
click at [904, 68] on div "Number – +, x,- & /" at bounding box center [890, 67] width 59 height 8
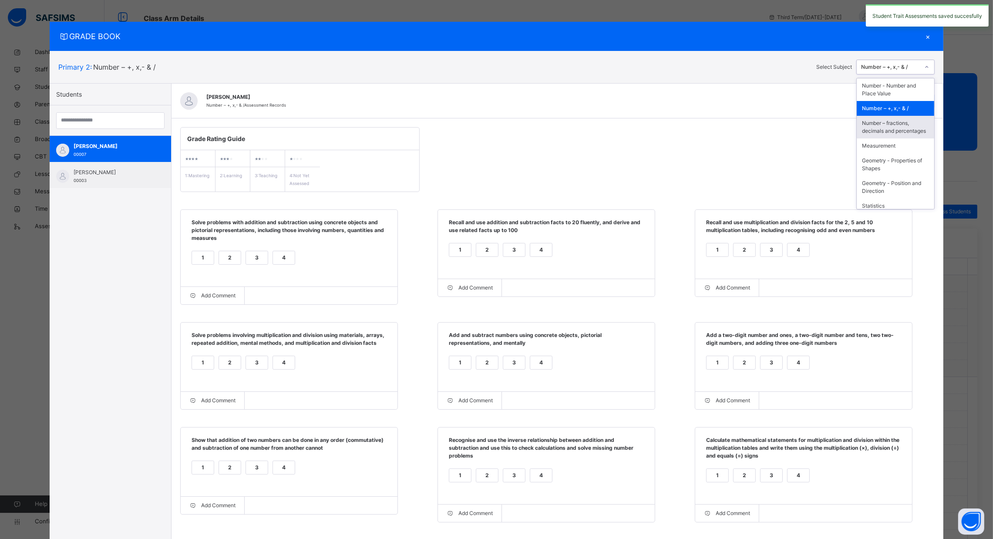
click at [906, 128] on div "Number – fractions, decimals and percentages" at bounding box center [894, 127] width 77 height 23
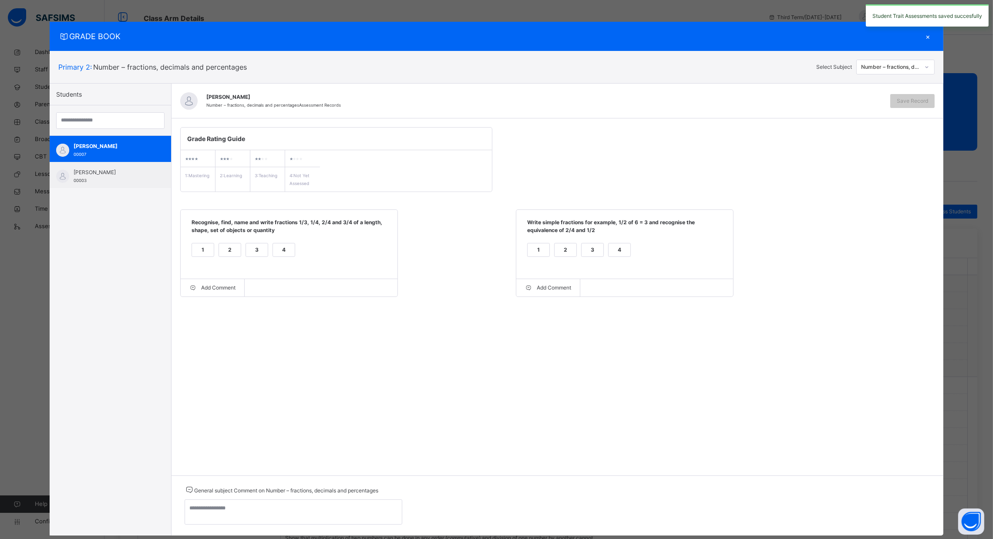
click at [280, 253] on div "4" at bounding box center [284, 249] width 22 height 13
click at [612, 253] on div "4" at bounding box center [619, 249] width 22 height 13
click at [919, 97] on span "Save Record" at bounding box center [911, 101] width 31 height 8
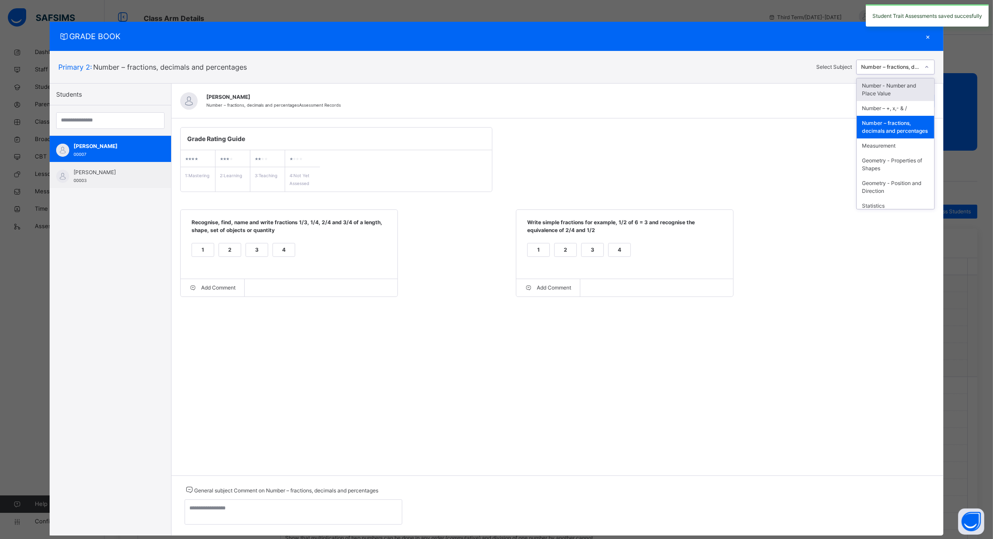
click at [912, 66] on div "Number – fractions, decimals and percentages" at bounding box center [890, 67] width 59 height 8
click at [907, 148] on div "Measurement" at bounding box center [894, 145] width 77 height 15
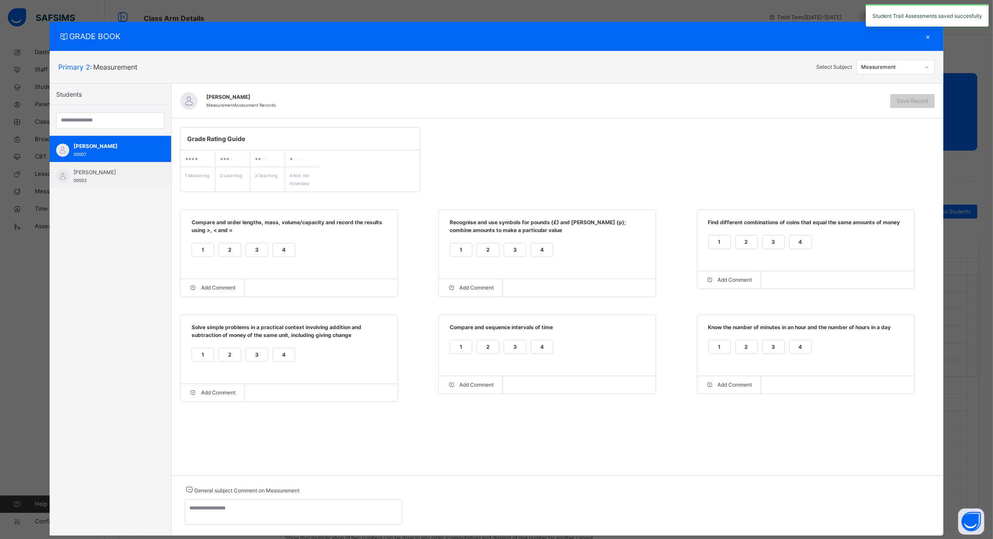
click at [282, 249] on div "4" at bounding box center [284, 249] width 22 height 13
click at [273, 361] on div "4" at bounding box center [284, 354] width 22 height 13
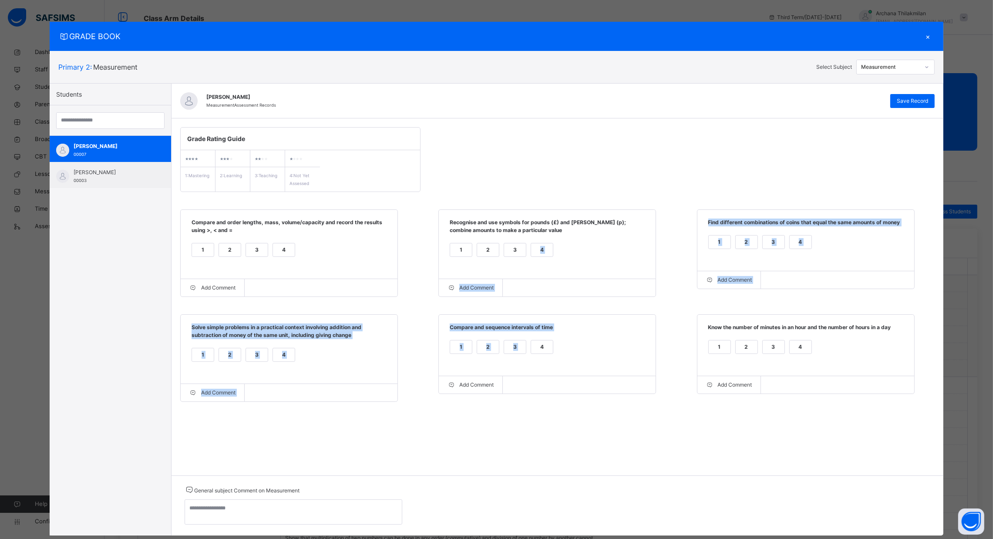
drag, startPoint x: 537, startPoint y: 348, endPoint x: 539, endPoint y: 254, distance: 93.6
click at [539, 254] on div "Grade Rating Guide ★ ★ ★ ★ 1 : Mastering ★ ★ ★ ★ 2 : Learning ★ ★ ★ ★ 3 : Teach…" at bounding box center [557, 264] width 772 height 292
click at [539, 254] on div "4" at bounding box center [542, 249] width 22 height 13
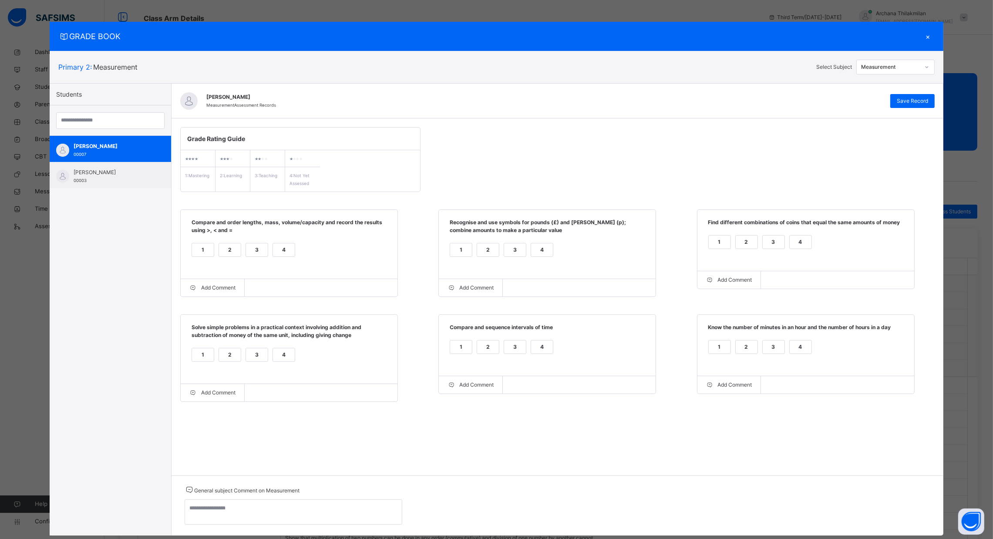
click at [540, 343] on div "4" at bounding box center [542, 346] width 22 height 13
click at [805, 243] on div "4" at bounding box center [800, 241] width 22 height 13
click at [802, 345] on div "4" at bounding box center [800, 346] width 22 height 13
click at [900, 103] on span "Save Record" at bounding box center [911, 101] width 31 height 8
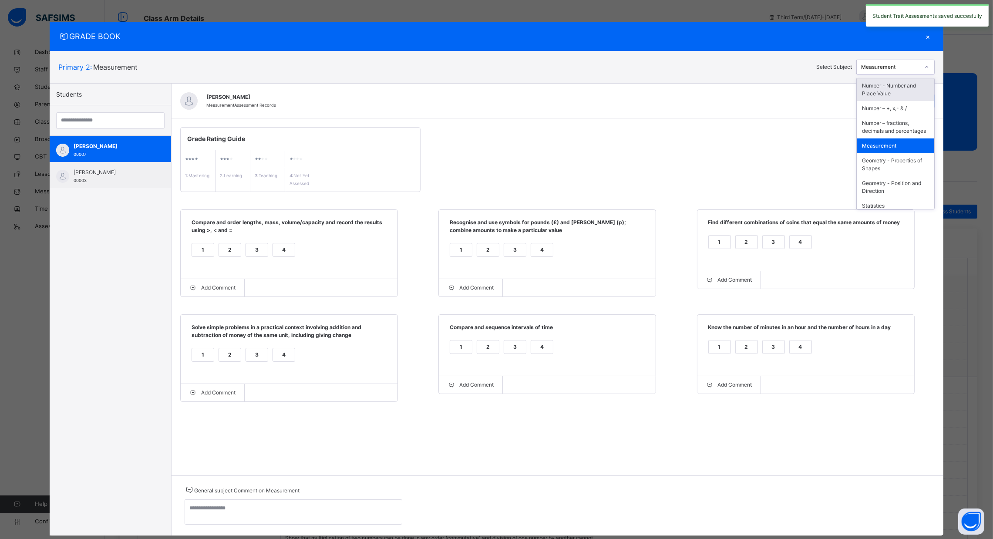
click at [912, 69] on div "Measurement" at bounding box center [890, 67] width 59 height 8
click at [905, 165] on div "Geometry - Properties of Shapes" at bounding box center [894, 164] width 77 height 23
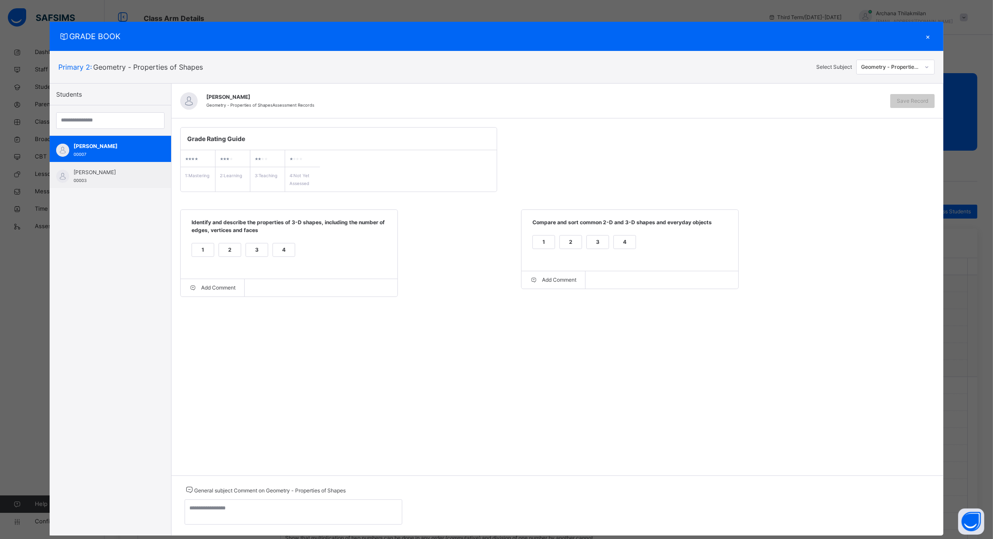
click at [286, 248] on div "4" at bounding box center [284, 249] width 22 height 13
click at [621, 241] on div "4" at bounding box center [625, 241] width 22 height 13
click at [906, 97] on span "Save Record" at bounding box center [911, 101] width 31 height 8
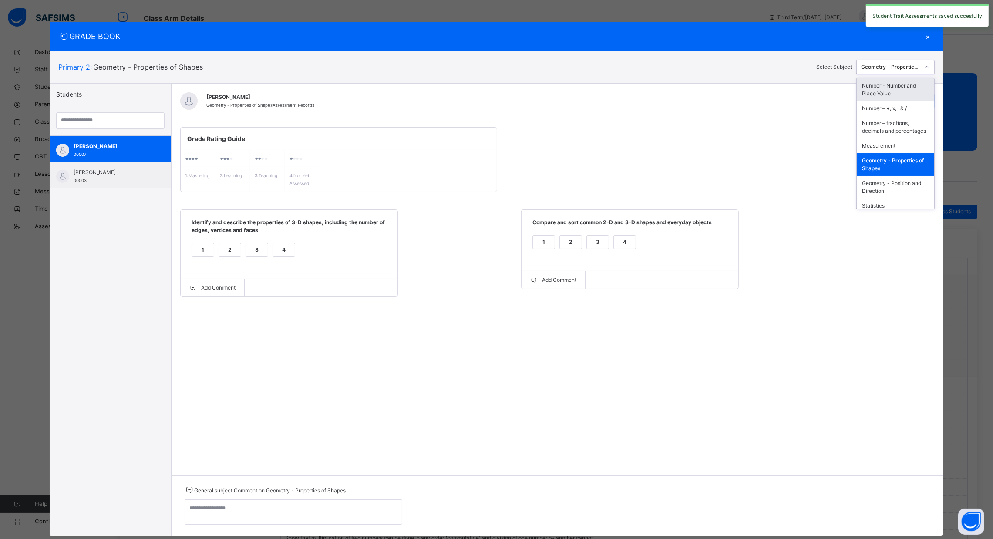
click at [915, 64] on div "Geometry - Properties of Shapes" at bounding box center [890, 67] width 59 height 8
click at [896, 194] on div "Geometry - Position and Direction" at bounding box center [894, 187] width 77 height 23
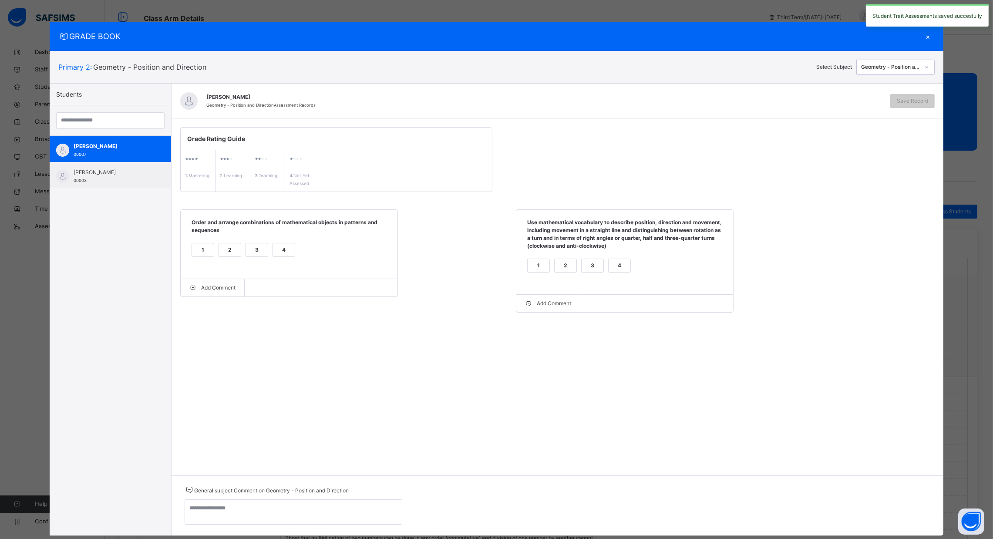
click at [278, 251] on div "4" at bounding box center [284, 249] width 22 height 13
click at [613, 263] on div "4" at bounding box center [619, 265] width 22 height 13
click at [901, 96] on div "Save Record" at bounding box center [912, 101] width 44 height 14
click at [930, 38] on div "×" at bounding box center [927, 36] width 13 height 12
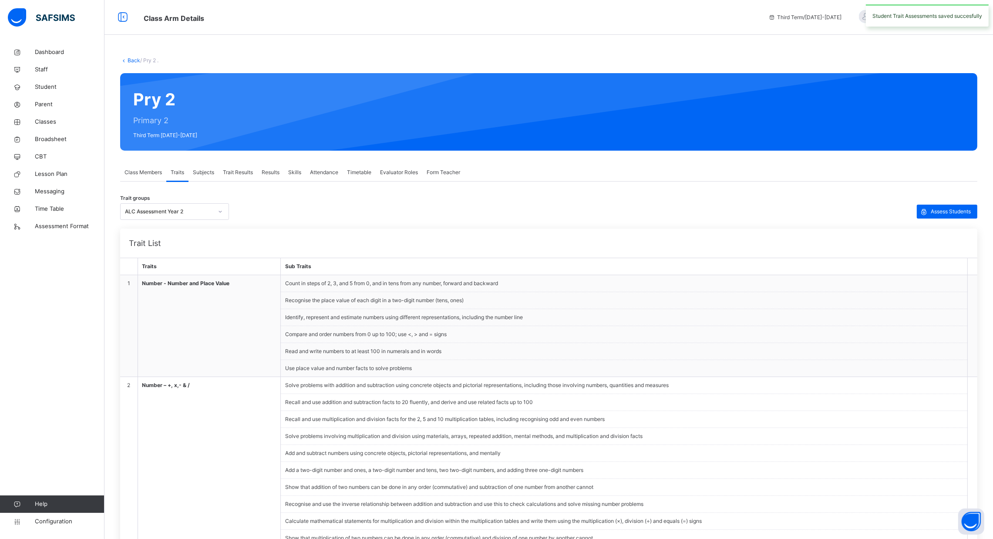
click at [252, 176] on div "Trait Results" at bounding box center [237, 172] width 39 height 17
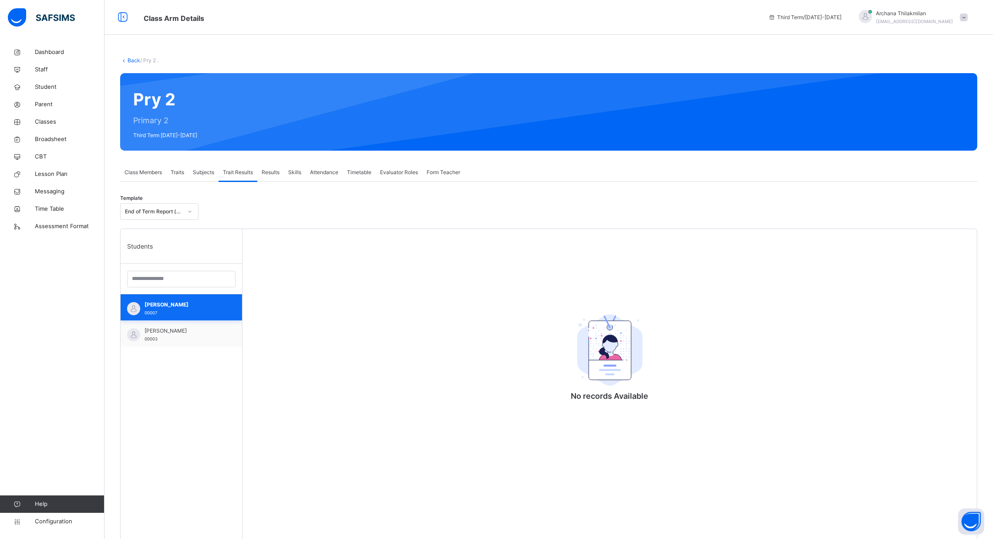
click at [199, 314] on div "Maya Postolache 00007" at bounding box center [183, 309] width 78 height 16
click at [199, 335] on div "Oyin Duro-Emanuelle 00003" at bounding box center [183, 335] width 78 height 16
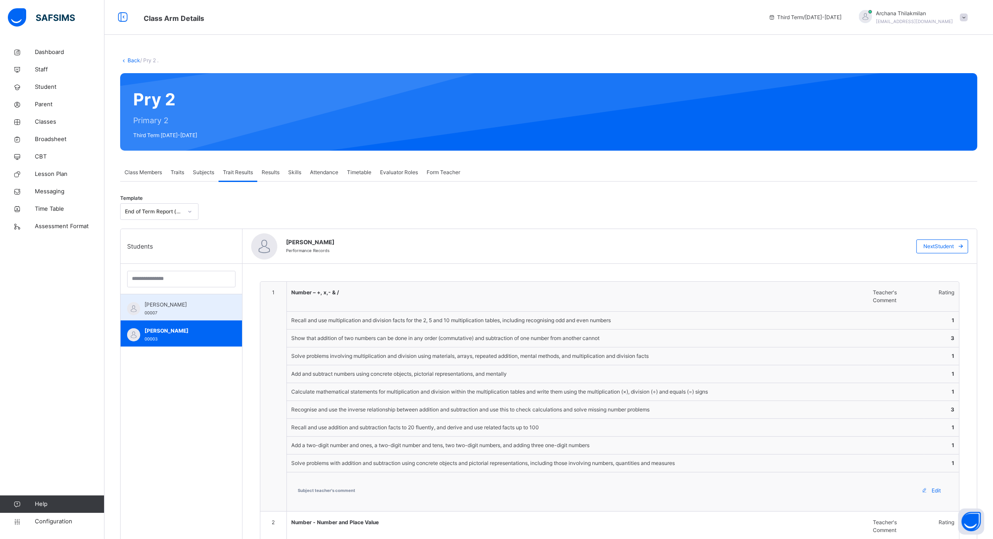
click at [208, 302] on span "[PERSON_NAME]" at bounding box center [183, 305] width 78 height 8
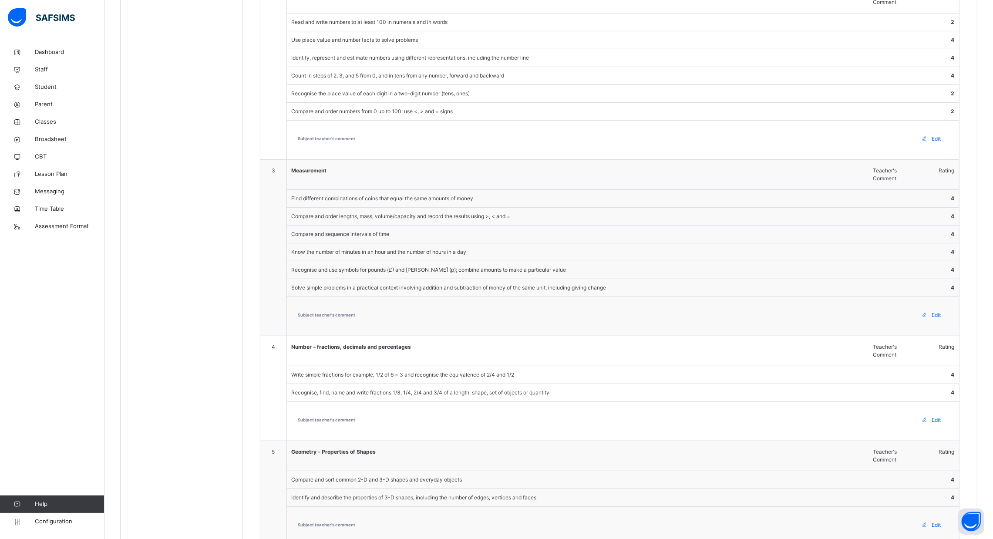
scroll to position [625, 0]
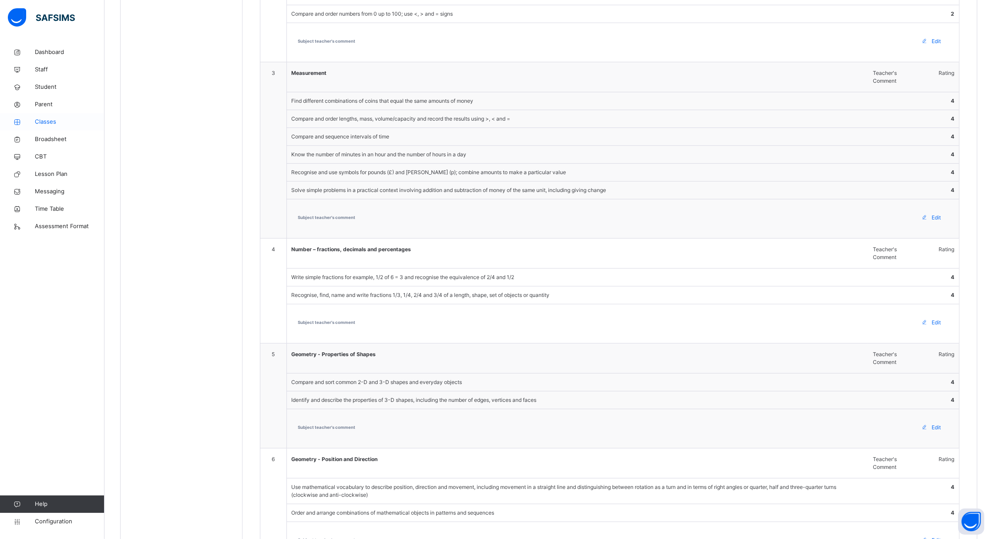
click at [44, 119] on span "Classes" at bounding box center [70, 121] width 70 height 9
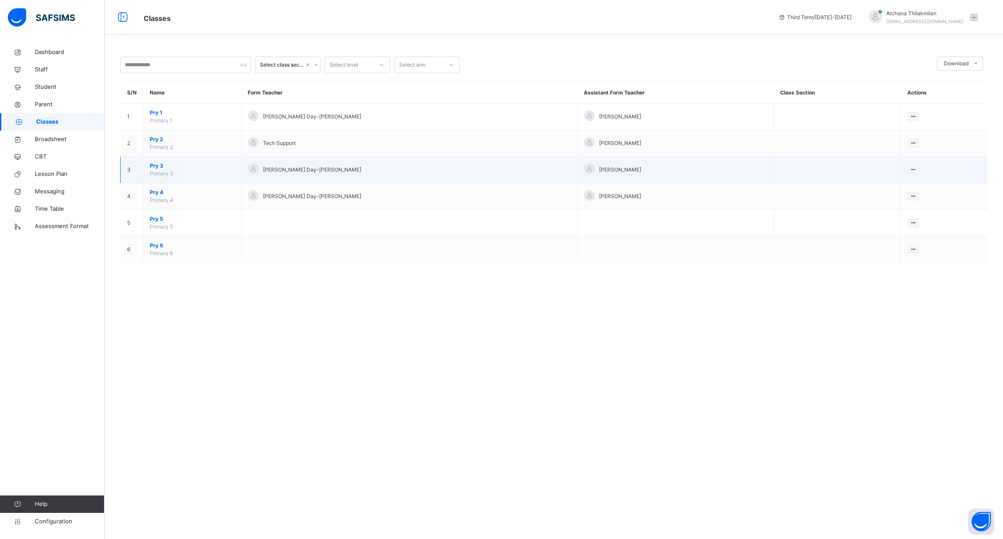
click at [163, 168] on span "Pry 3" at bounding box center [192, 166] width 85 height 8
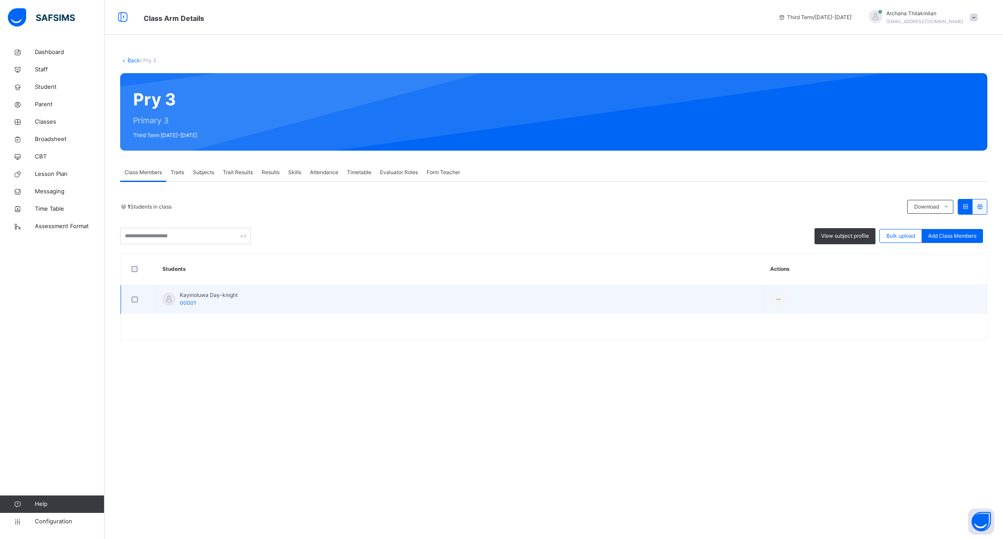
click at [197, 296] on span "Kayinoluwa Day-knight" at bounding box center [209, 295] width 58 height 8
click at [127, 300] on div at bounding box center [137, 299] width 21 height 18
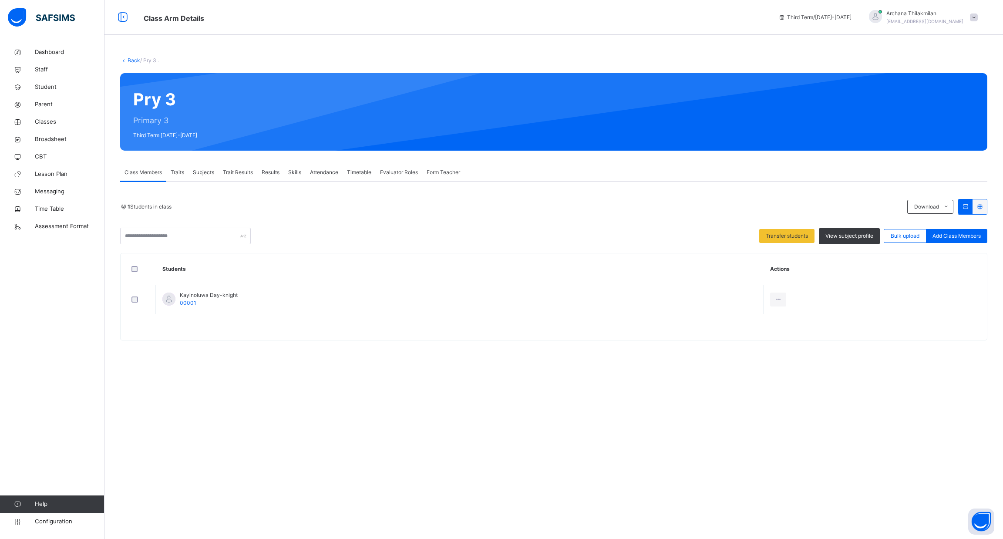
click at [243, 172] on span "Trait Results" at bounding box center [238, 172] width 30 height 8
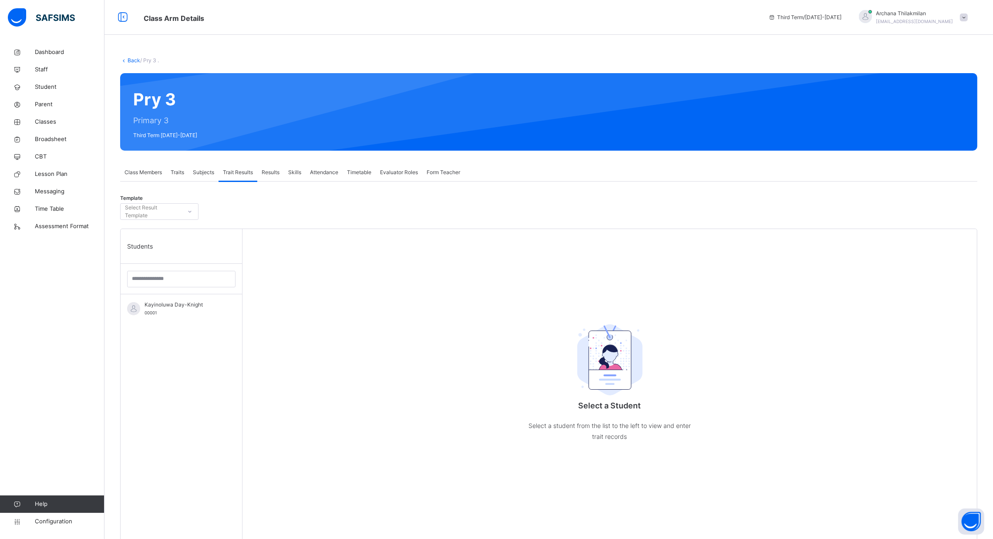
click at [181, 171] on span "Traits" at bounding box center [177, 172] width 13 height 8
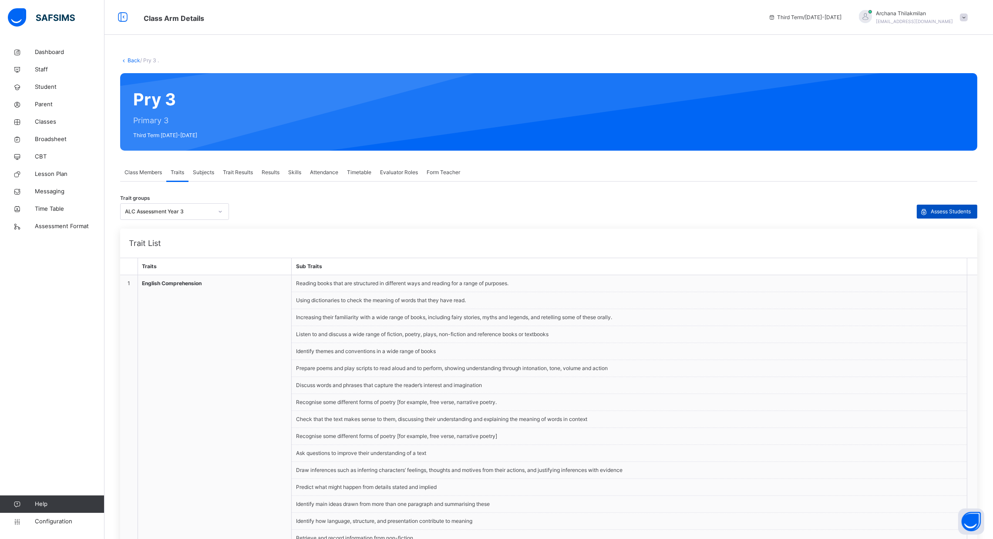
click at [954, 212] on span "Assess Students" at bounding box center [950, 212] width 40 height 8
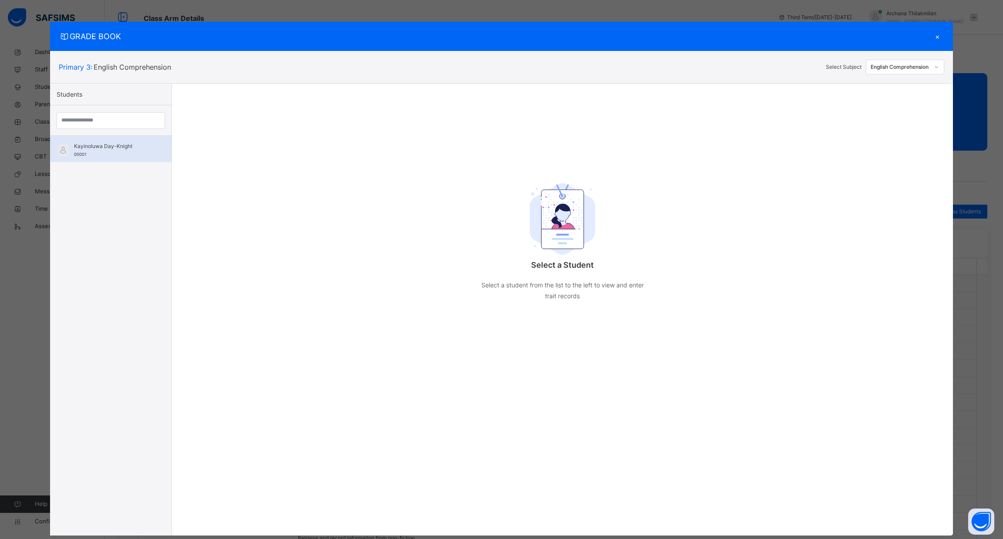
click at [141, 146] on div "Kayinoluwa Day-Knight 00001" at bounding box center [110, 149] width 121 height 26
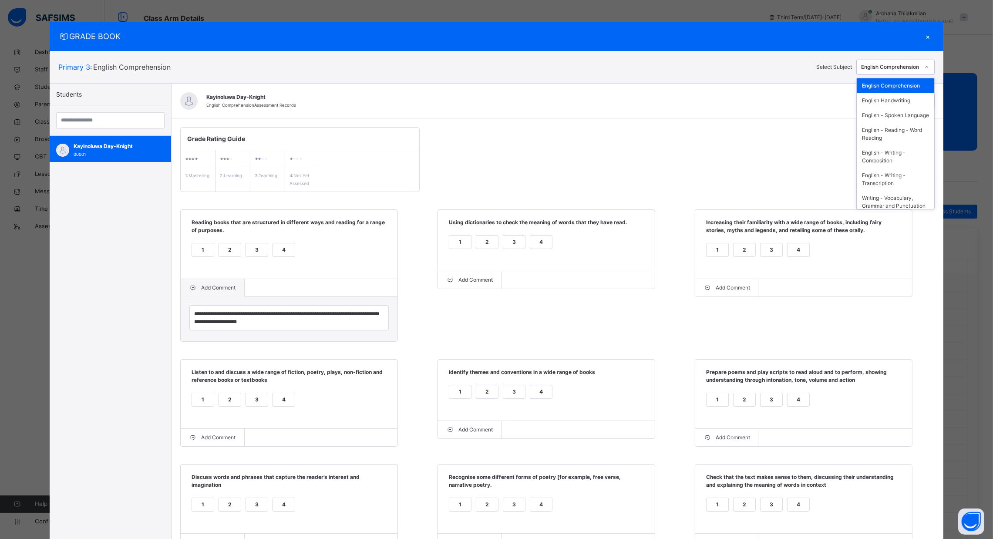
click at [910, 66] on div "English Comprehension" at bounding box center [890, 67] width 59 height 8
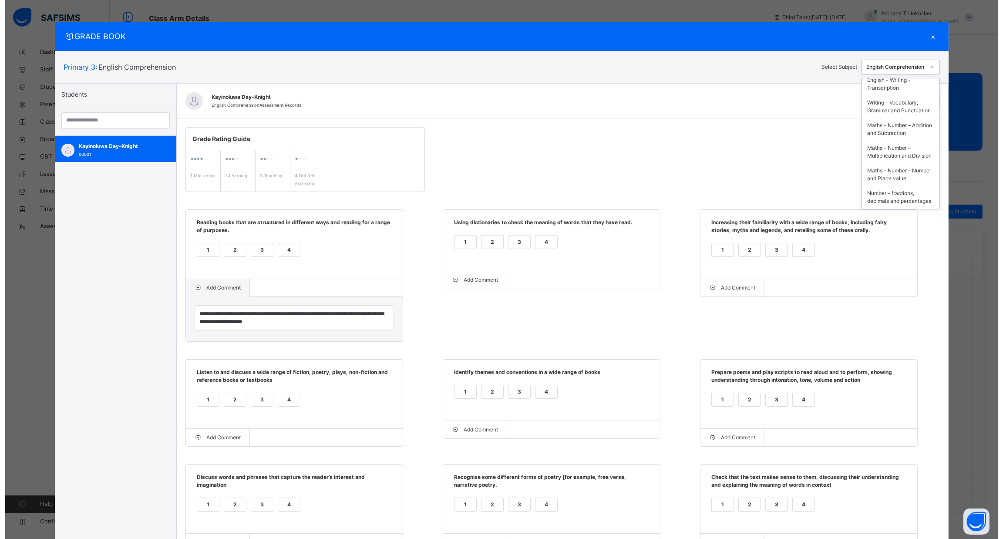
scroll to position [97, 0]
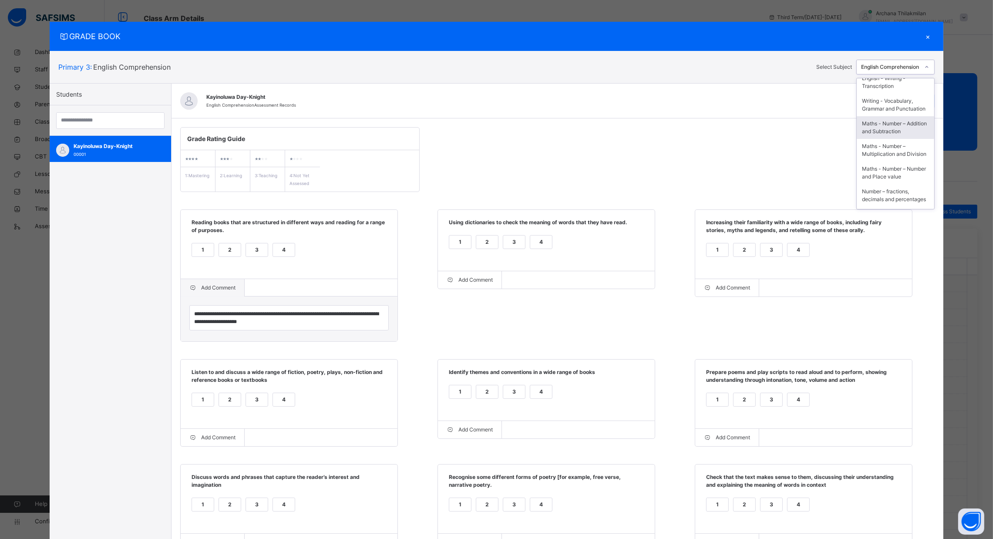
click at [886, 139] on div "Maths - Number – Addition and Subtraction" at bounding box center [894, 127] width 77 height 23
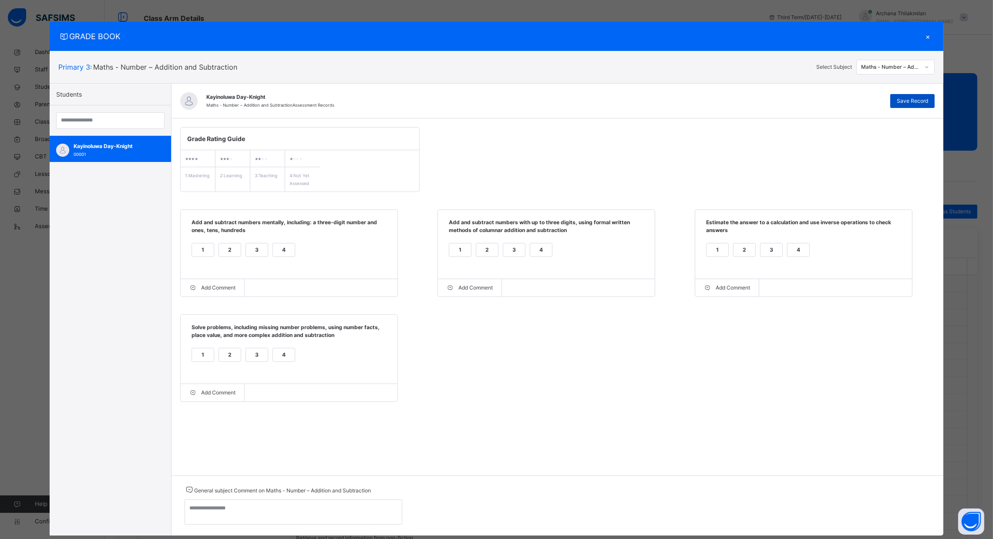
click at [915, 103] on span "Save Record" at bounding box center [911, 101] width 31 height 8
click at [928, 34] on div "×" at bounding box center [927, 36] width 13 height 12
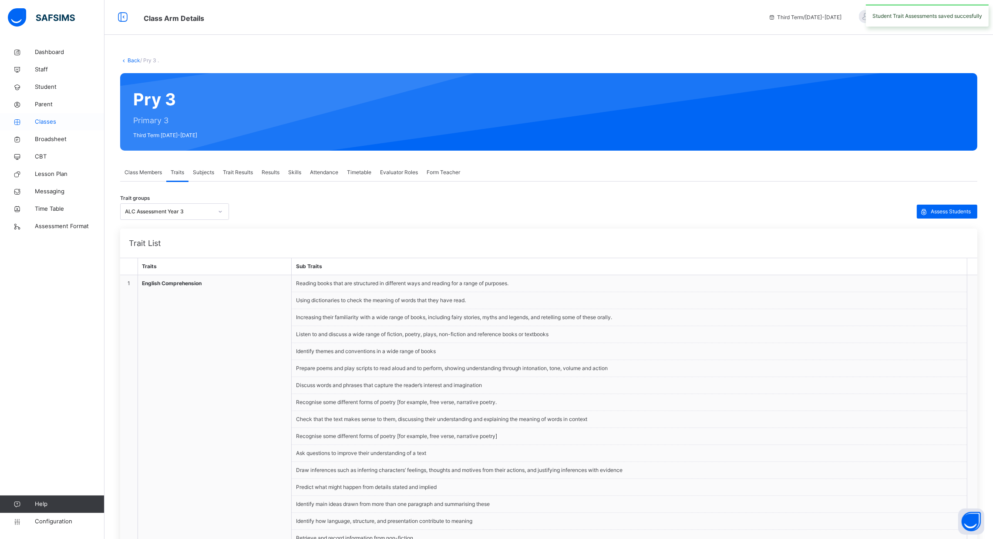
click at [43, 121] on span "Classes" at bounding box center [70, 121] width 70 height 9
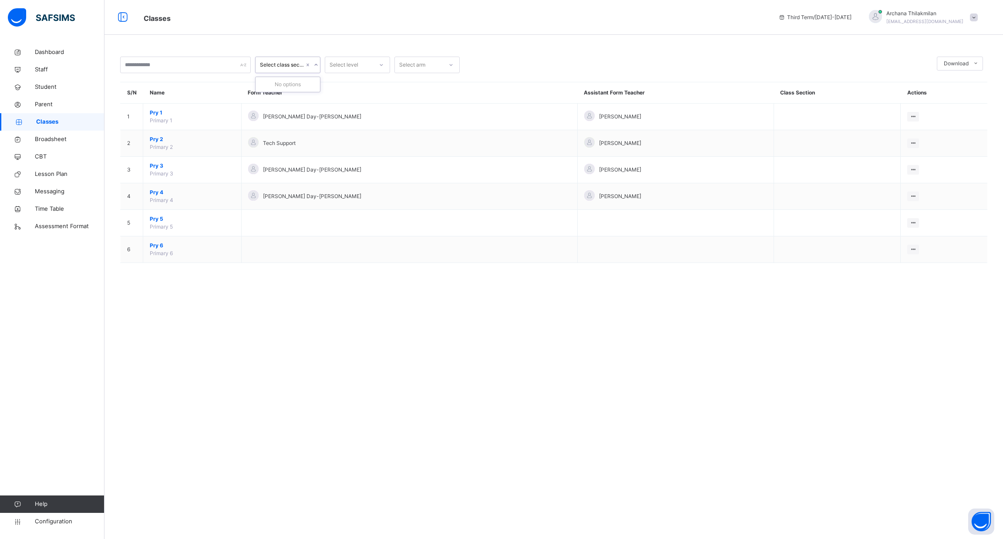
click at [297, 70] on div "Select class section" at bounding box center [279, 64] width 48 height 13
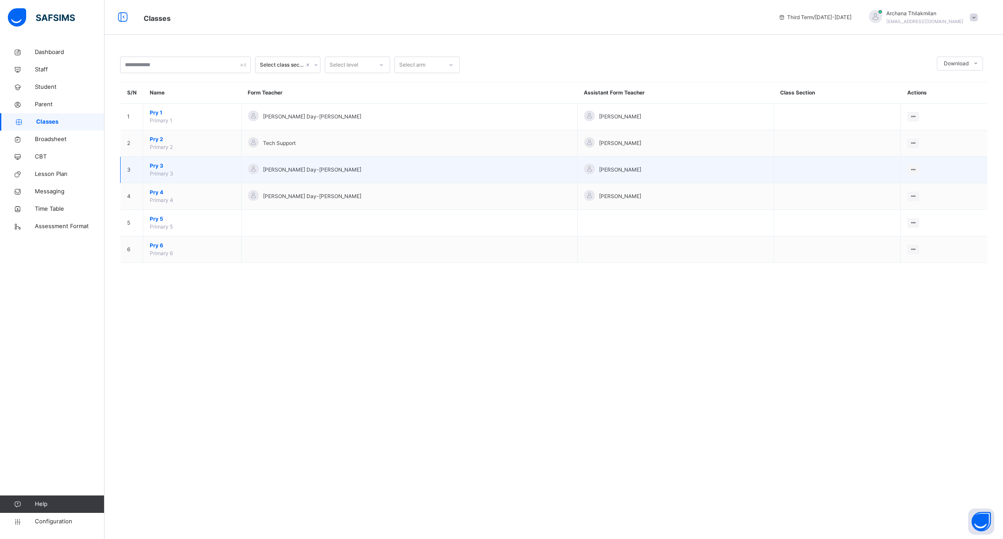
click at [160, 164] on span "Pry 3" at bounding box center [192, 166] width 85 height 8
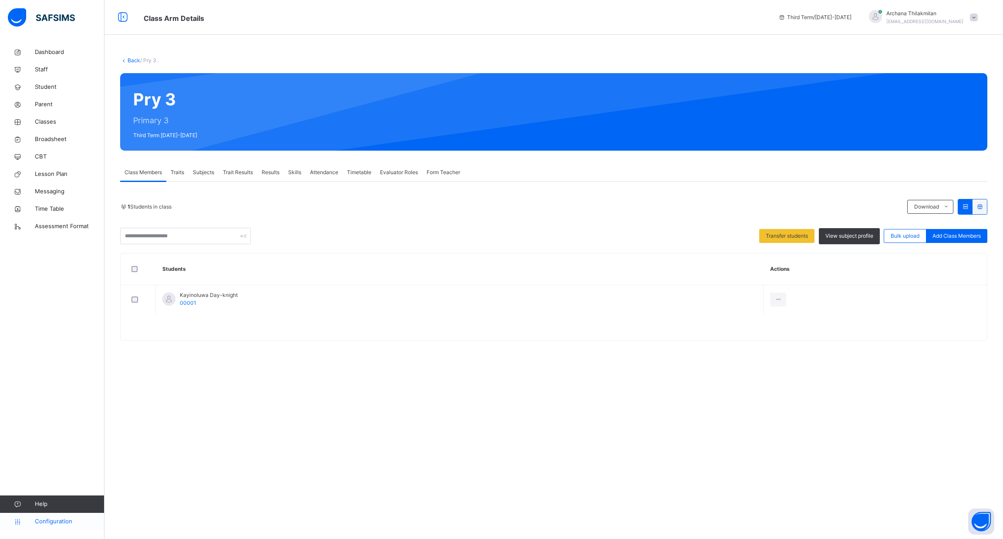
click at [45, 523] on span "Configuration" at bounding box center [69, 521] width 69 height 9
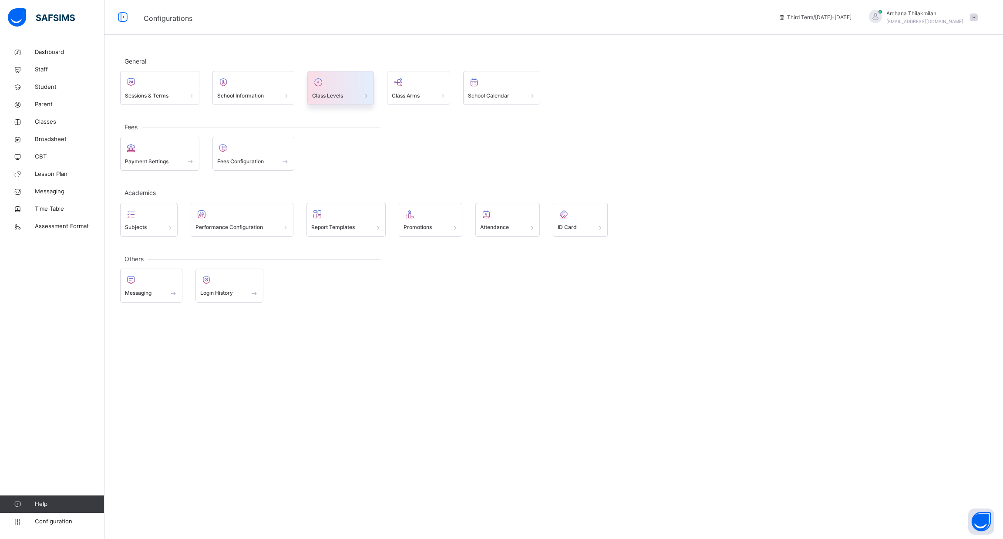
click at [351, 80] on div at bounding box center [340, 82] width 57 height 13
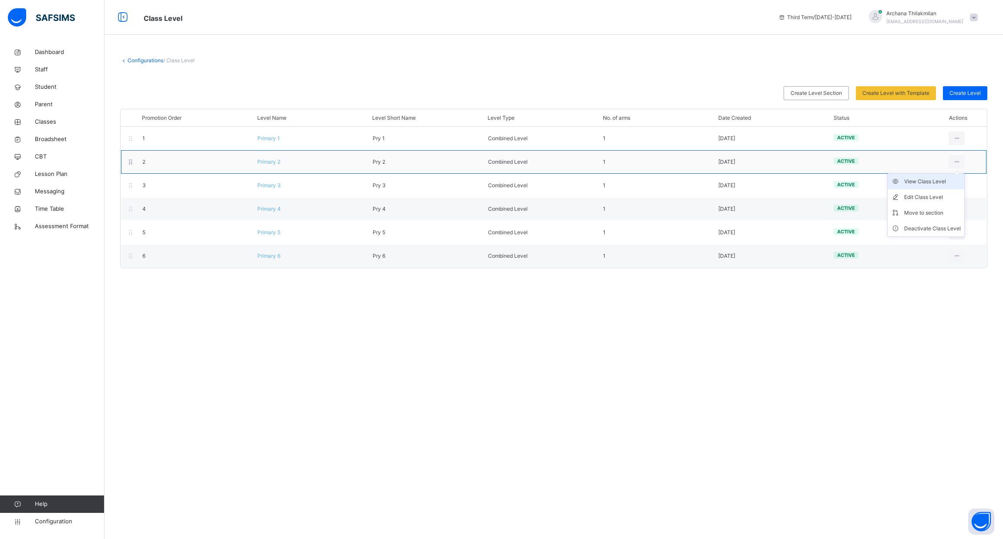
click at [917, 188] on li "View Class Level" at bounding box center [925, 182] width 77 height 16
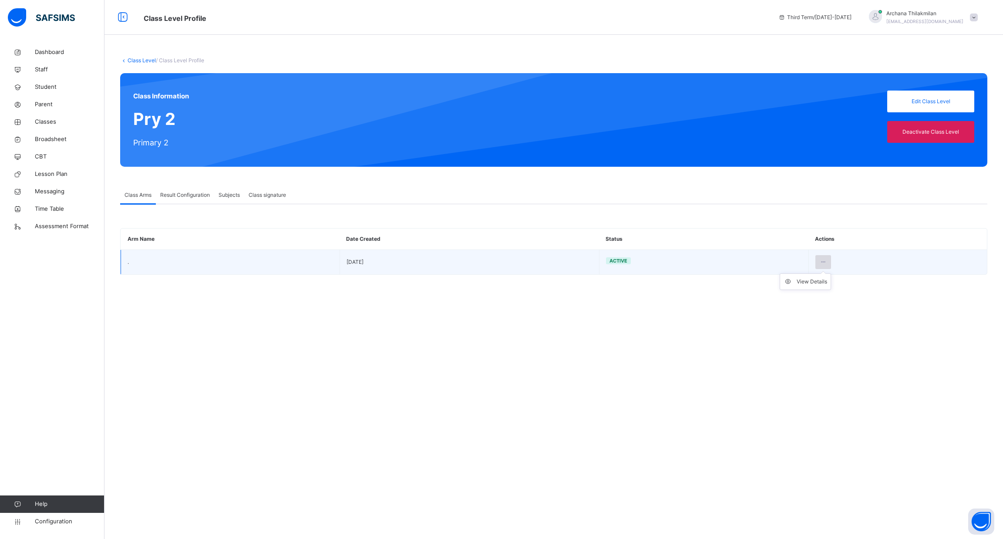
click at [824, 264] on icon at bounding box center [822, 262] width 7 height 8
click at [807, 280] on div "View Details" at bounding box center [811, 281] width 30 height 9
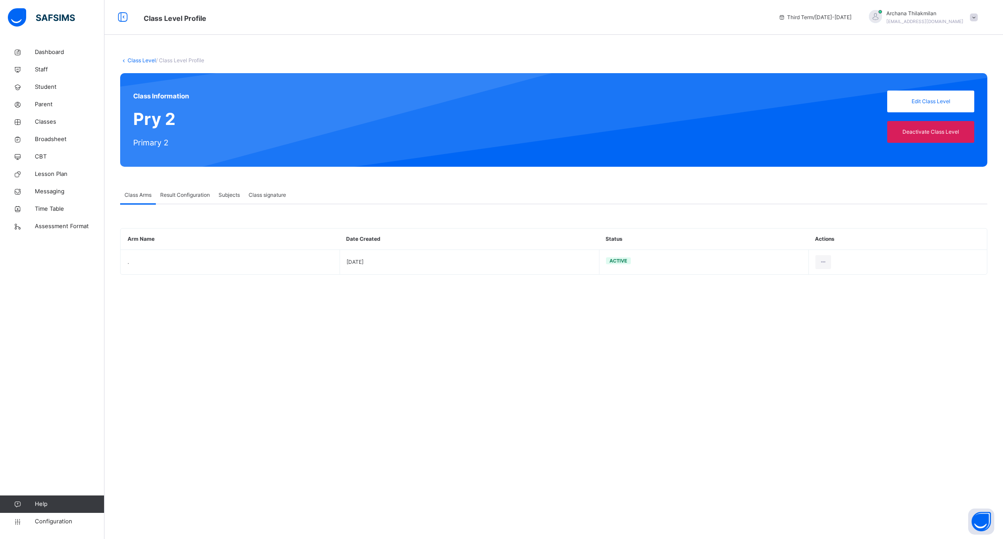
click at [205, 194] on span "Result Configuration" at bounding box center [185, 195] width 50 height 8
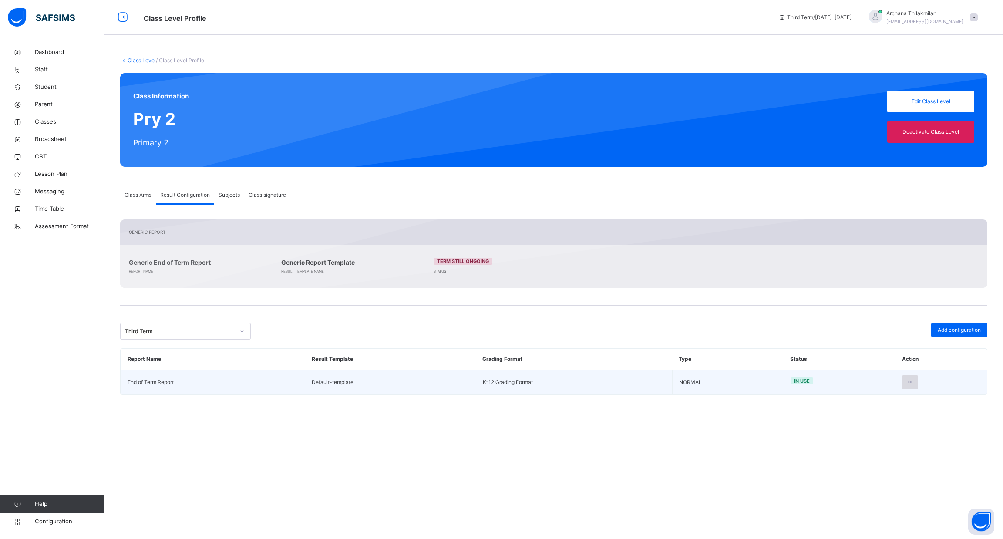
click at [909, 379] on icon at bounding box center [909, 382] width 7 height 8
click at [896, 403] on div "Edit Configuration" at bounding box center [888, 401] width 50 height 9
type input "**********"
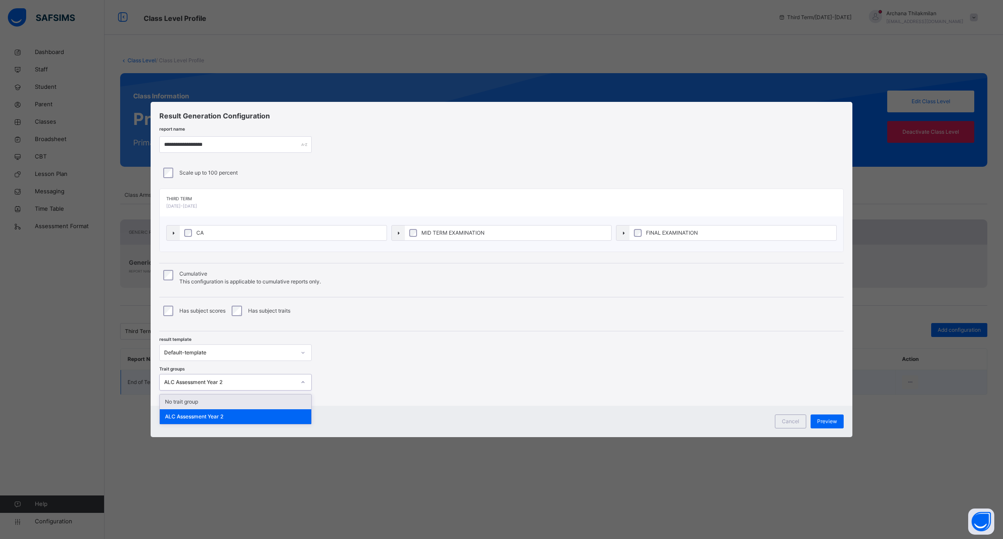
click at [290, 382] on div "ALC Assessment Year 2" at bounding box center [229, 382] width 131 height 8
click at [488, 341] on div "result template Default-template" at bounding box center [501, 346] width 684 height 30
click at [832, 426] on div "Preview" at bounding box center [826, 421] width 33 height 14
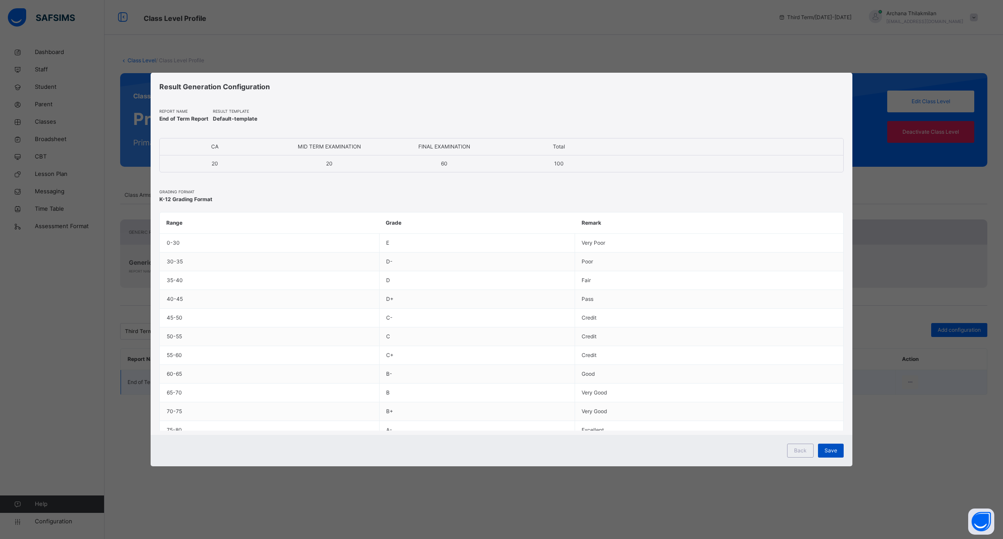
click at [835, 451] on span "Save" at bounding box center [830, 450] width 13 height 8
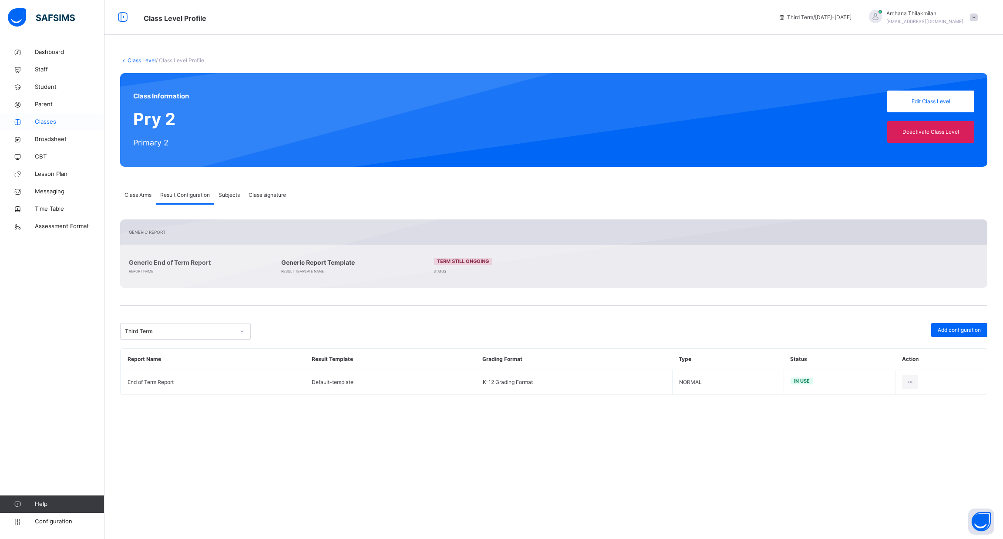
click at [51, 120] on span "Classes" at bounding box center [70, 121] width 70 height 9
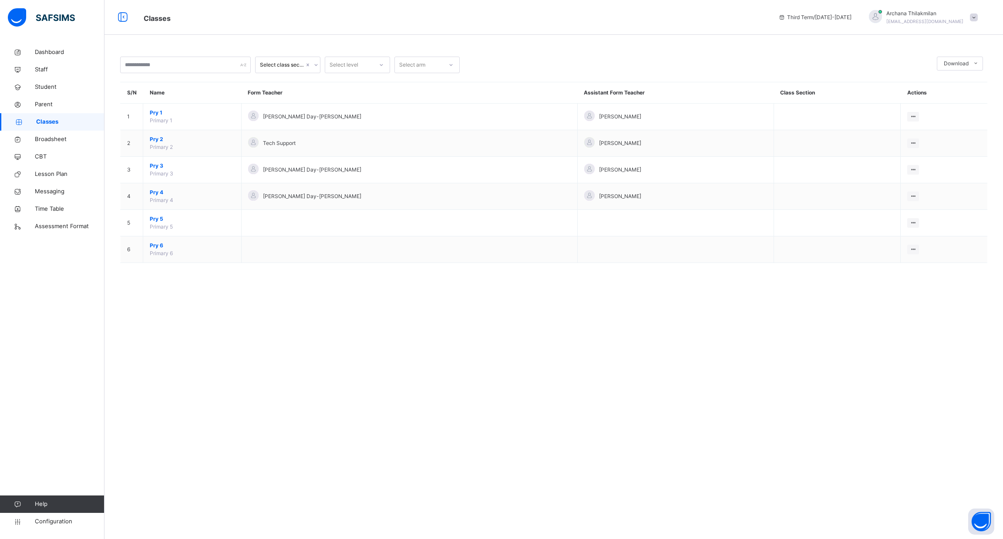
click at [59, 123] on span "Classes" at bounding box center [70, 121] width 68 height 9
click at [53, 518] on span "Configuration" at bounding box center [69, 521] width 69 height 9
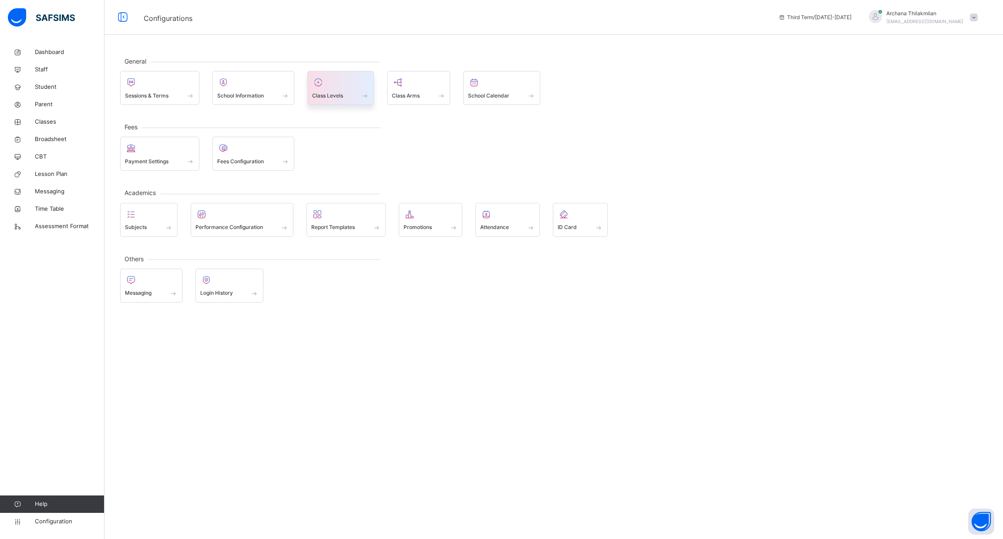
click at [311, 102] on div "Class Levels" at bounding box center [340, 88] width 67 height 34
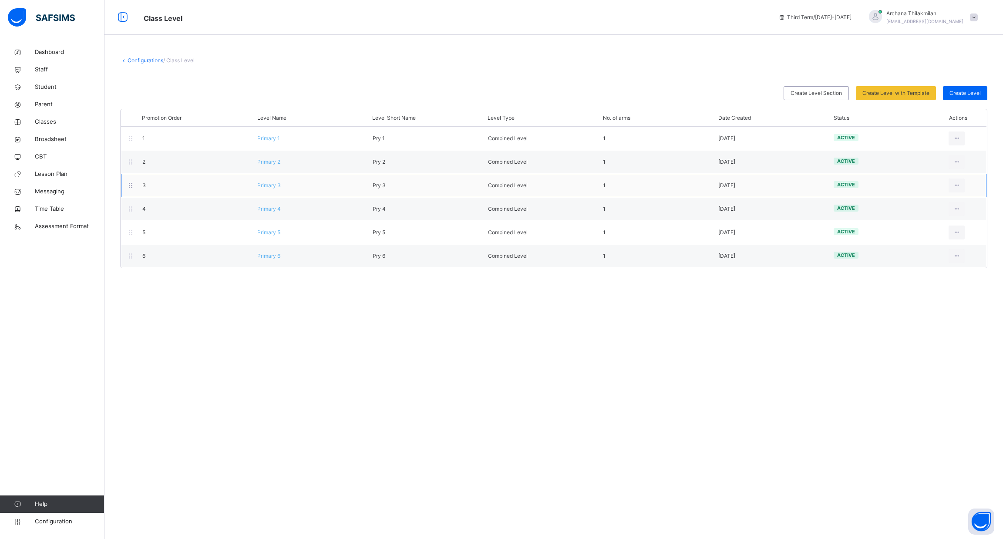
click at [259, 188] on span "Primary 3" at bounding box center [268, 185] width 23 height 7
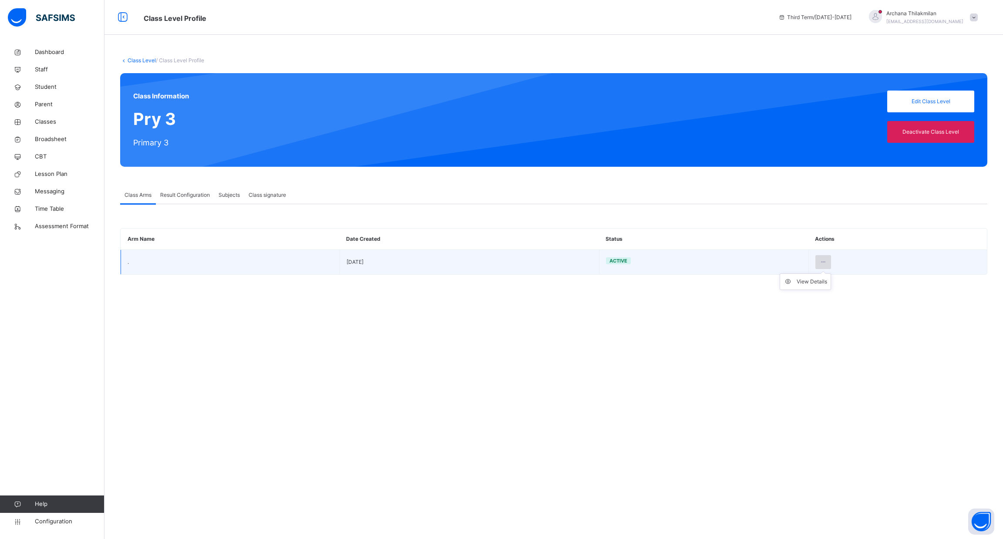
click at [826, 264] on div at bounding box center [823, 262] width 16 height 14
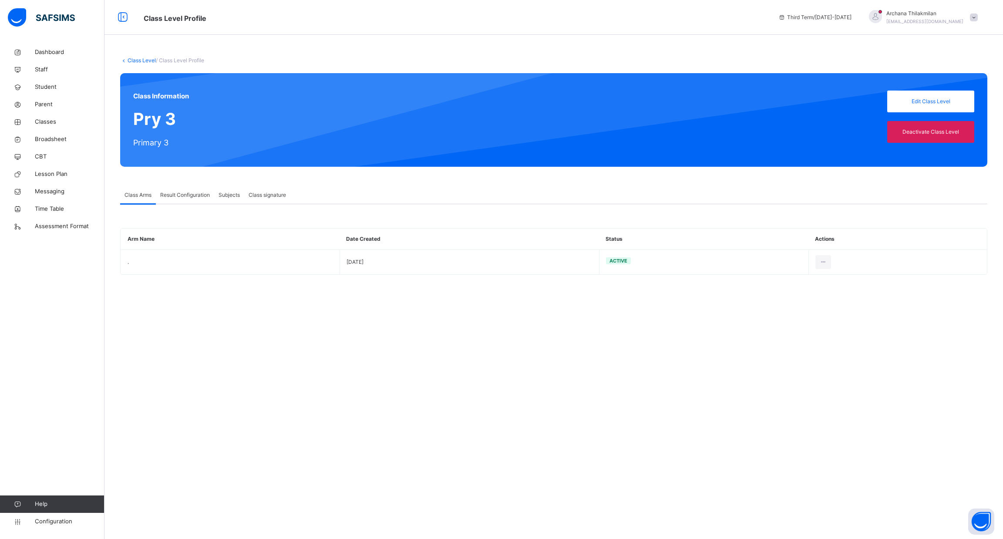
click at [176, 198] on span "Result Configuration" at bounding box center [185, 195] width 50 height 8
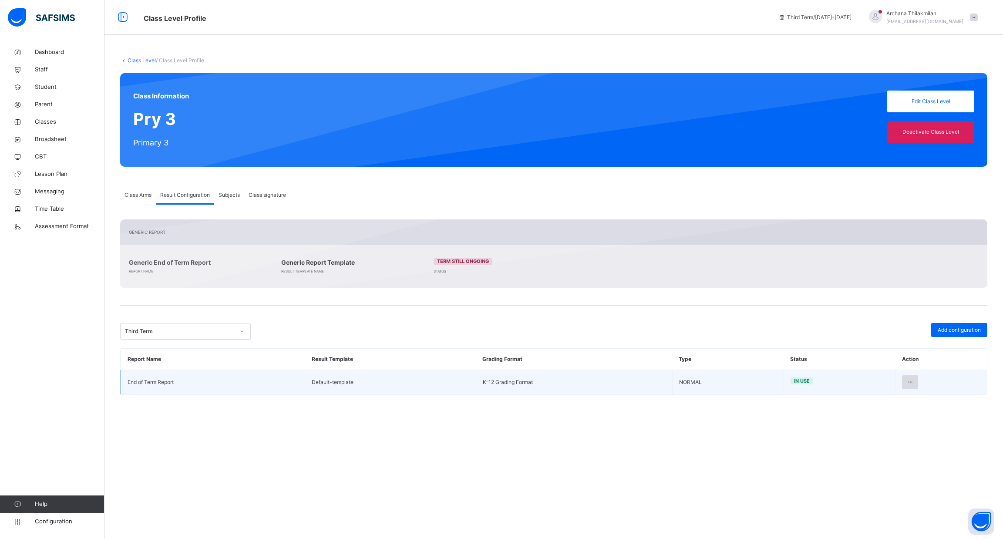
click at [912, 384] on icon at bounding box center [909, 382] width 7 height 8
click at [896, 403] on div "Edit Configuration" at bounding box center [888, 401] width 50 height 9
type input "**********"
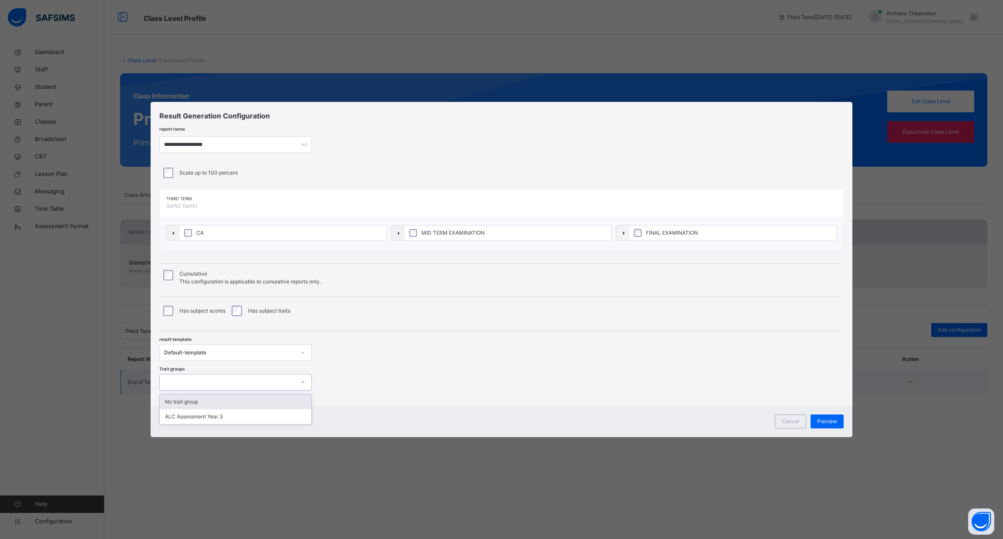
click at [264, 389] on div at bounding box center [227, 382] width 135 height 13
click at [260, 419] on div "ALC Assessment Year 3" at bounding box center [235, 416] width 151 height 15
click at [836, 423] on span "Preview" at bounding box center [827, 421] width 20 height 8
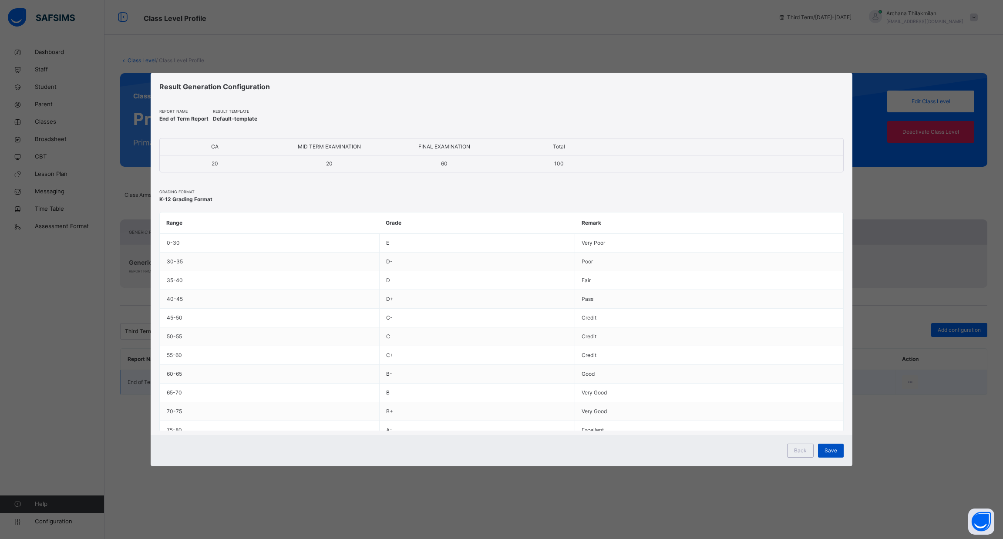
click at [832, 446] on span "Save" at bounding box center [830, 450] width 13 height 8
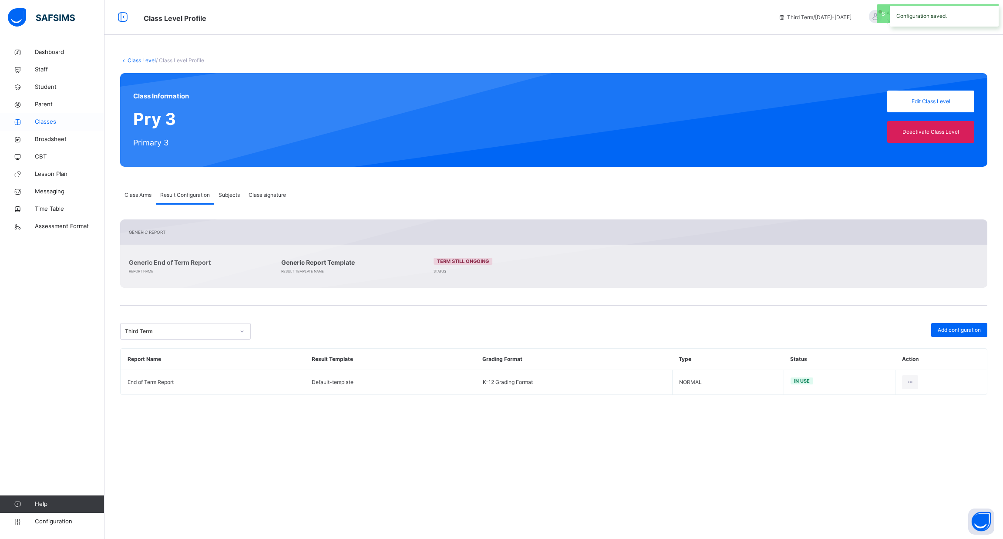
click at [51, 125] on span "Classes" at bounding box center [70, 121] width 70 height 9
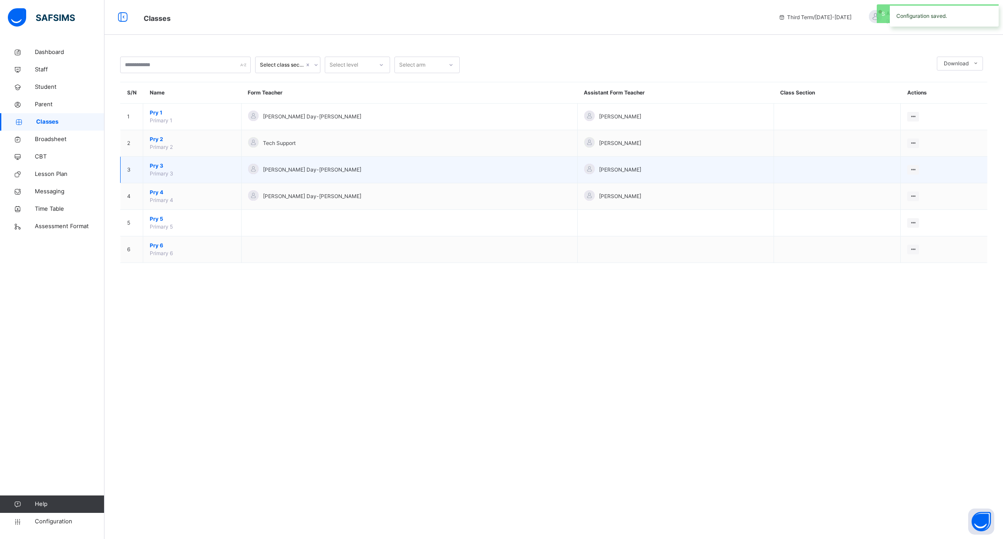
click at [156, 163] on span "Pry 3" at bounding box center [192, 166] width 85 height 8
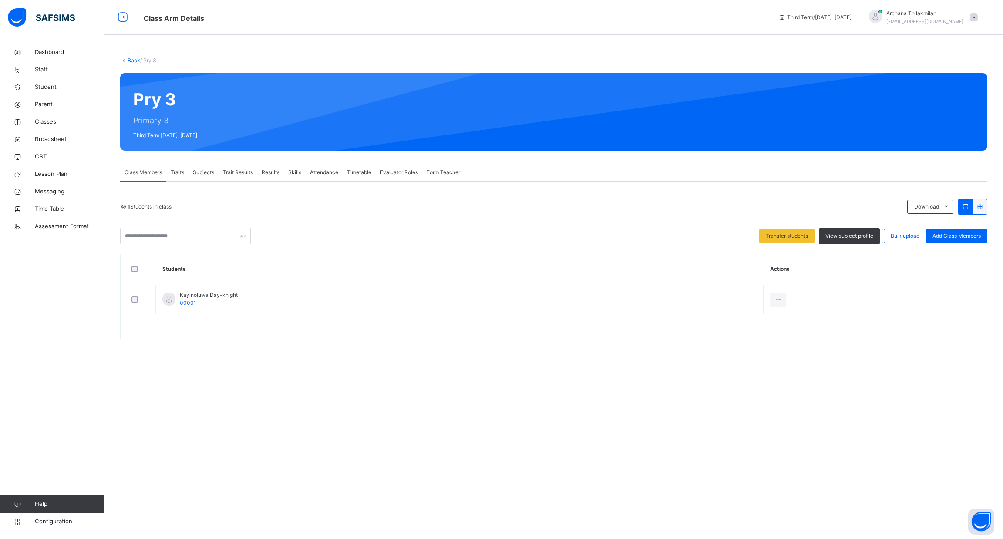
click at [230, 173] on span "Trait Results" at bounding box center [238, 172] width 30 height 8
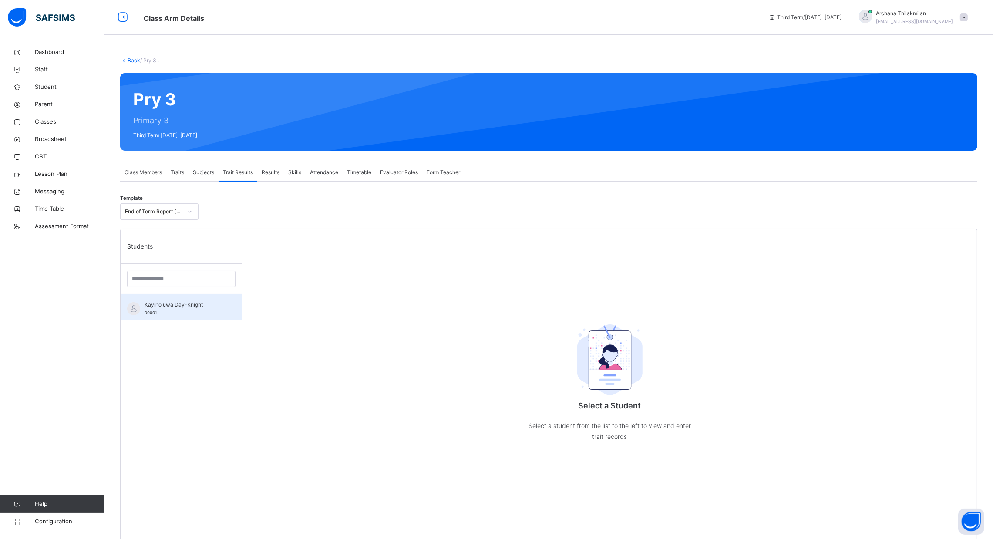
drag, startPoint x: 197, startPoint y: 292, endPoint x: 195, endPoint y: 309, distance: 17.1
click at [195, 309] on div "Students Kayinoluwa Day-Knight 00001" at bounding box center [182, 498] width 122 height 539
click at [195, 309] on div "Kayinoluwa Day-Knight 00001" at bounding box center [183, 309] width 78 height 16
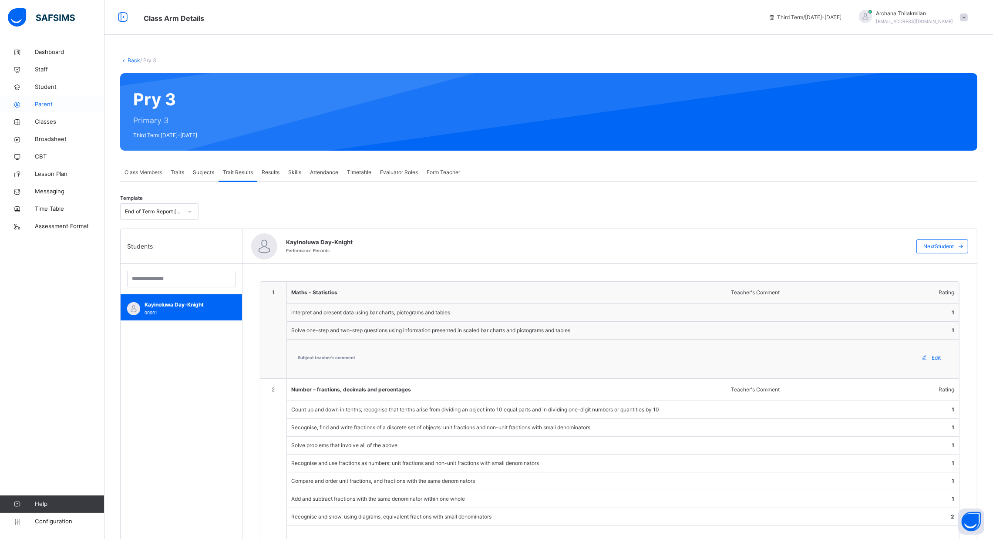
click at [48, 112] on link "Parent" at bounding box center [52, 104] width 104 height 17
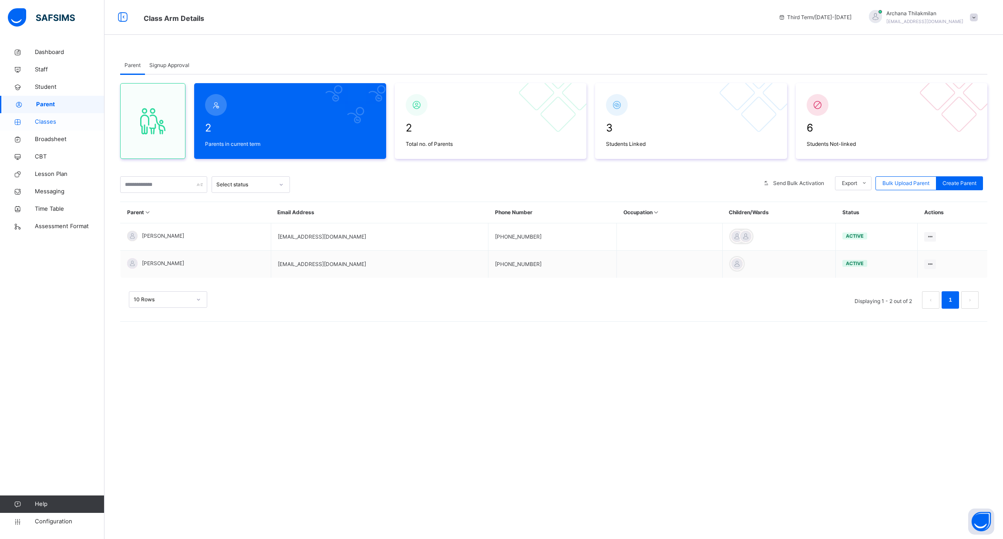
click at [49, 118] on span "Classes" at bounding box center [70, 121] width 70 height 9
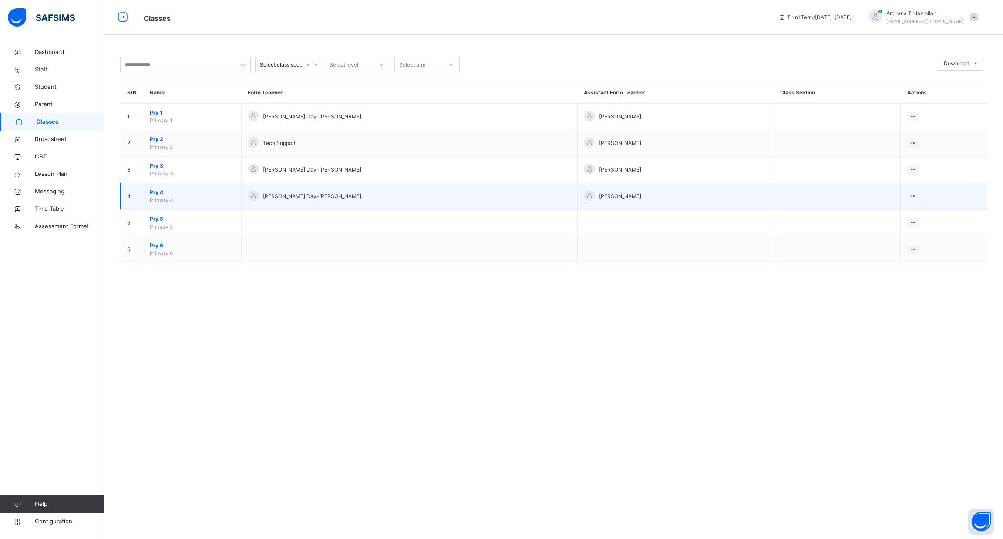
click at [160, 191] on span "Pry 4" at bounding box center [192, 192] width 85 height 8
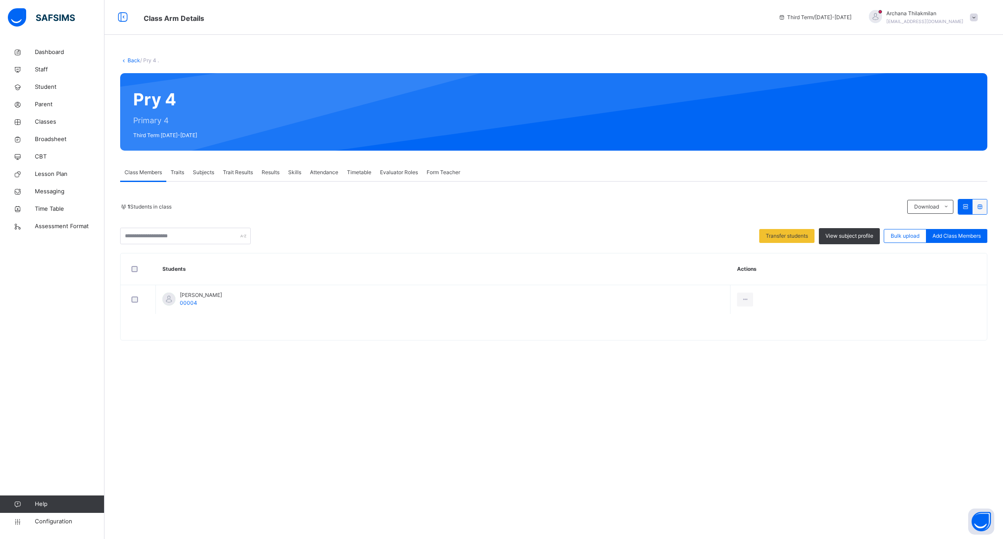
click at [234, 167] on div "Trait Results" at bounding box center [237, 172] width 39 height 17
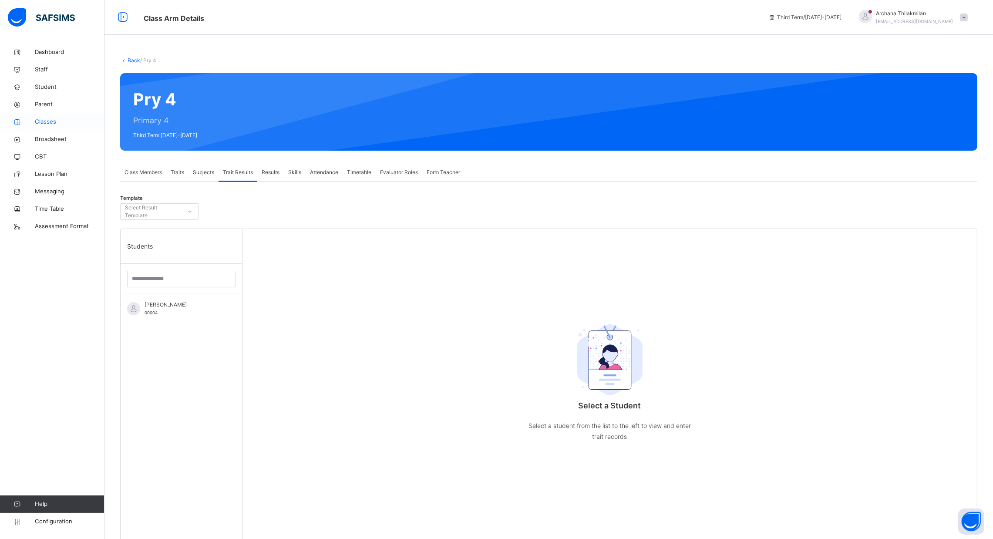
click at [61, 117] on span "Classes" at bounding box center [70, 121] width 70 height 9
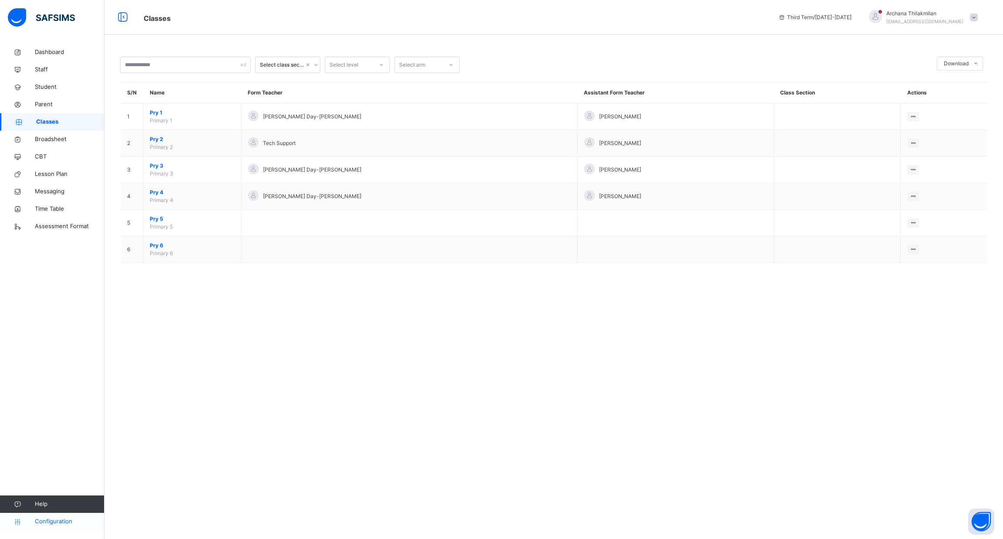
click at [64, 522] on span "Configuration" at bounding box center [69, 521] width 69 height 9
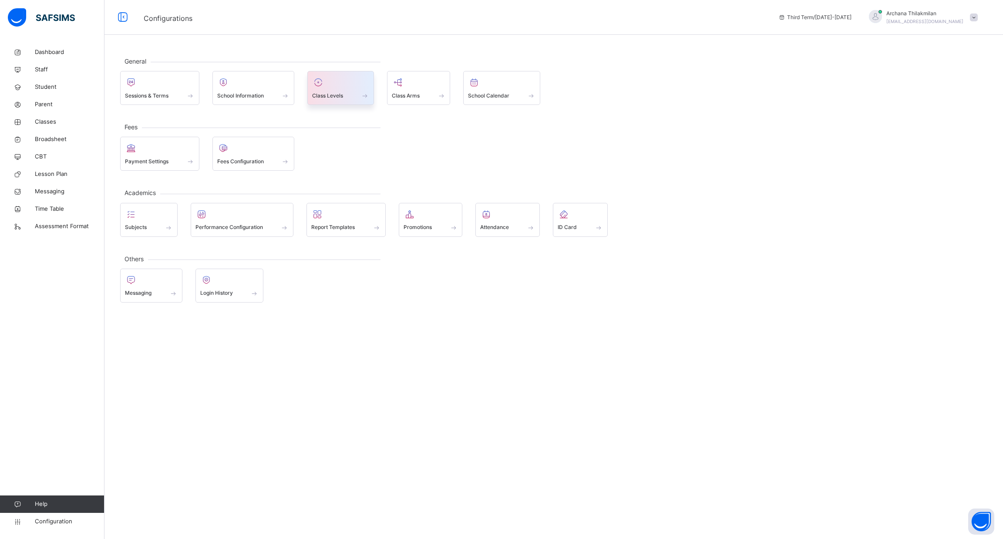
click at [347, 95] on div "Class Levels" at bounding box center [340, 95] width 57 height 9
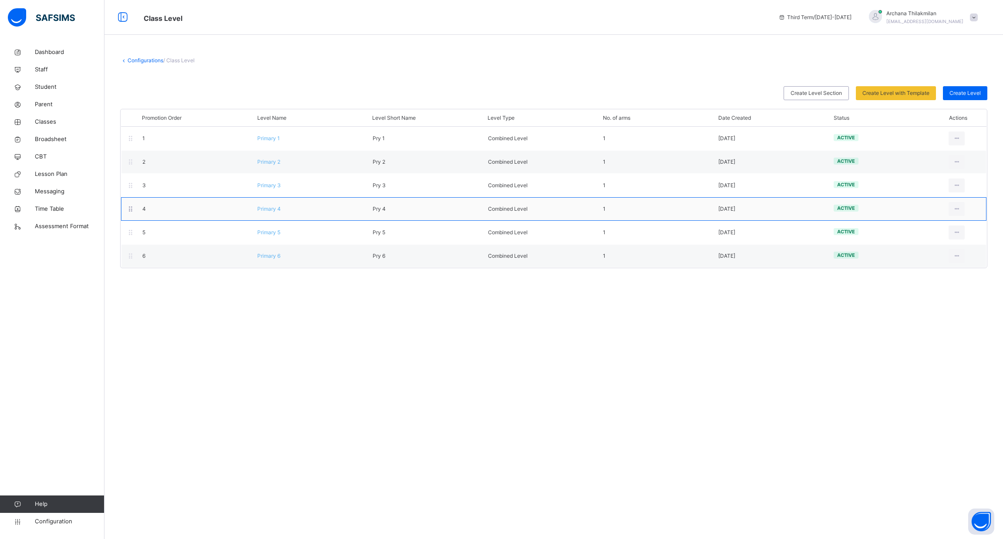
click at [273, 210] on span "Primary 4" at bounding box center [268, 208] width 23 height 7
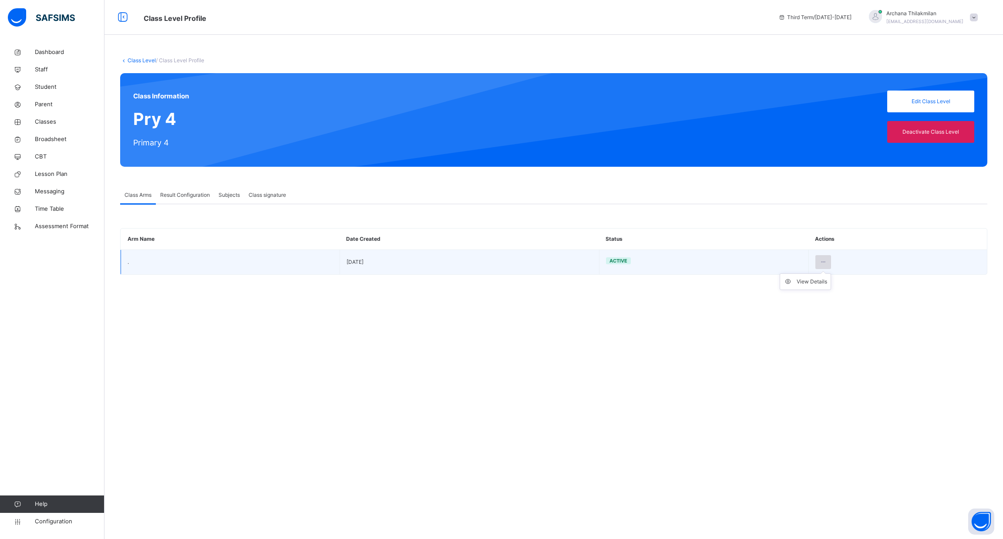
click at [826, 260] on div at bounding box center [823, 262] width 16 height 14
click at [811, 282] on div "View Details" at bounding box center [811, 281] width 30 height 9
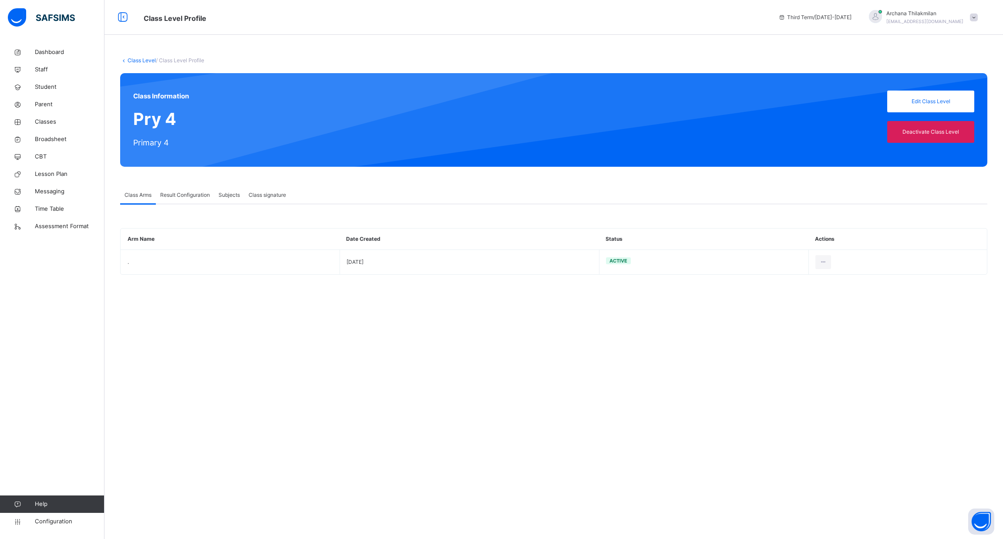
click at [182, 200] on div "Result Configuration" at bounding box center [185, 194] width 58 height 17
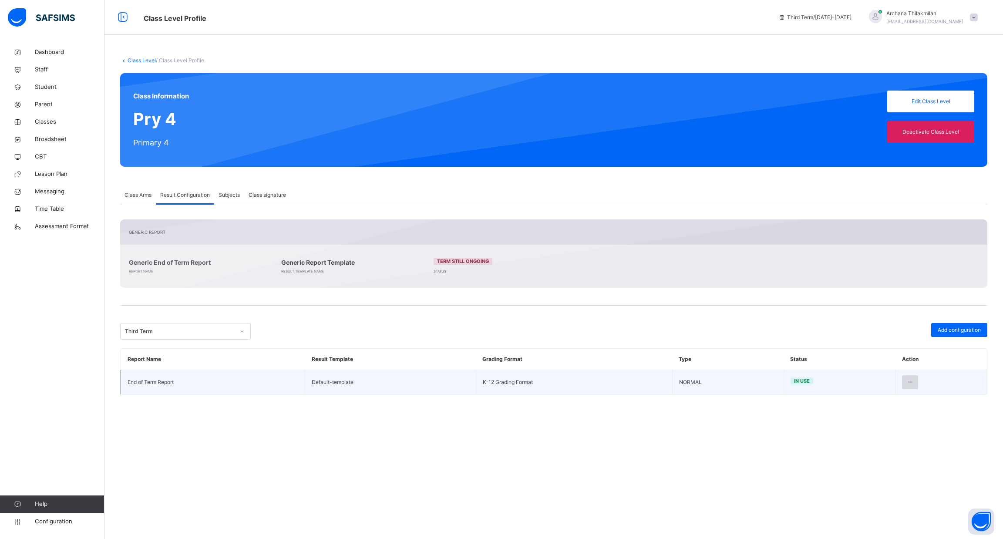
click at [907, 384] on icon at bounding box center [909, 382] width 7 height 8
click at [883, 409] on li "Edit Configuration" at bounding box center [882, 402] width 70 height 16
type input "**********"
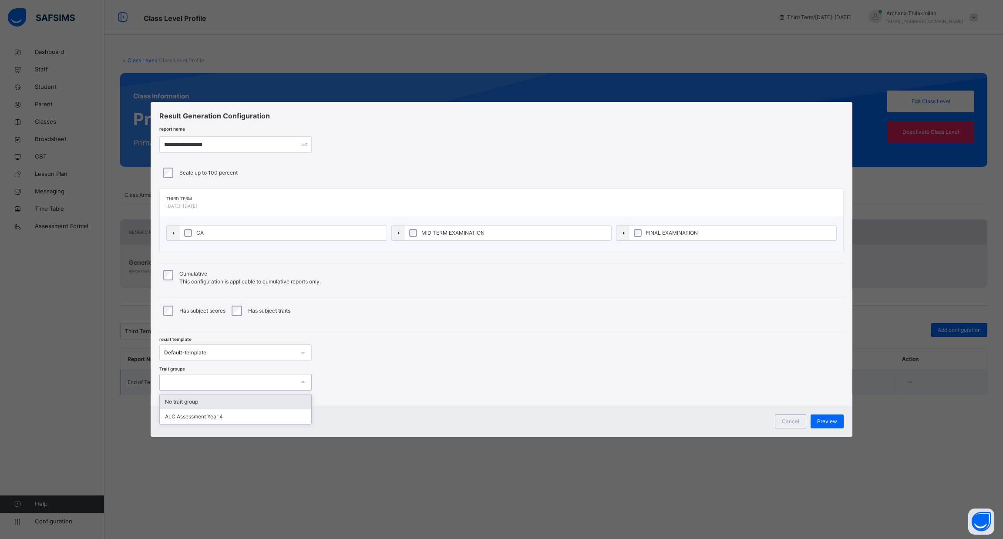
click at [202, 382] on div at bounding box center [227, 382] width 135 height 13
click at [211, 420] on div "ALC Assessment Year 4" at bounding box center [235, 416] width 151 height 15
click at [825, 418] on span "Preview" at bounding box center [827, 421] width 20 height 8
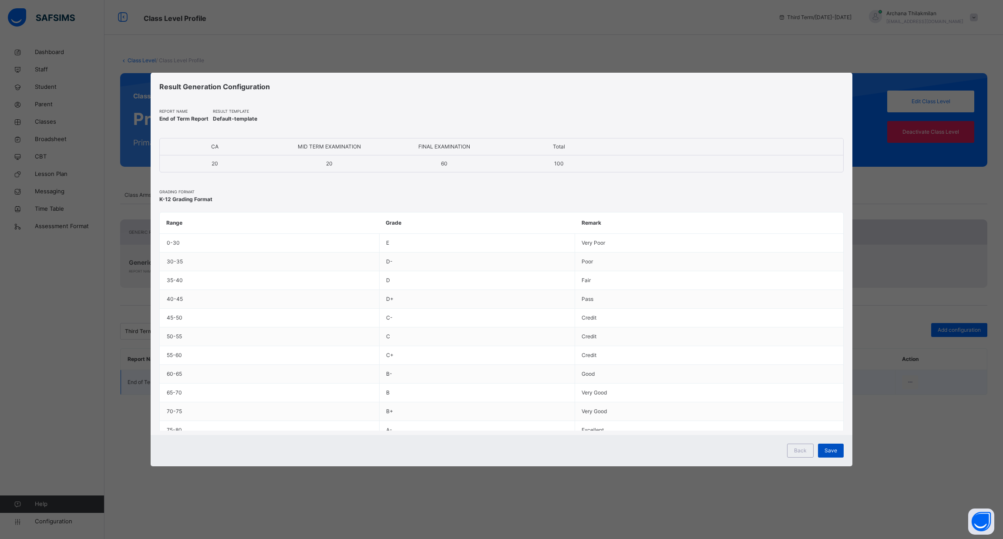
click at [835, 445] on div "Save" at bounding box center [831, 450] width 26 height 14
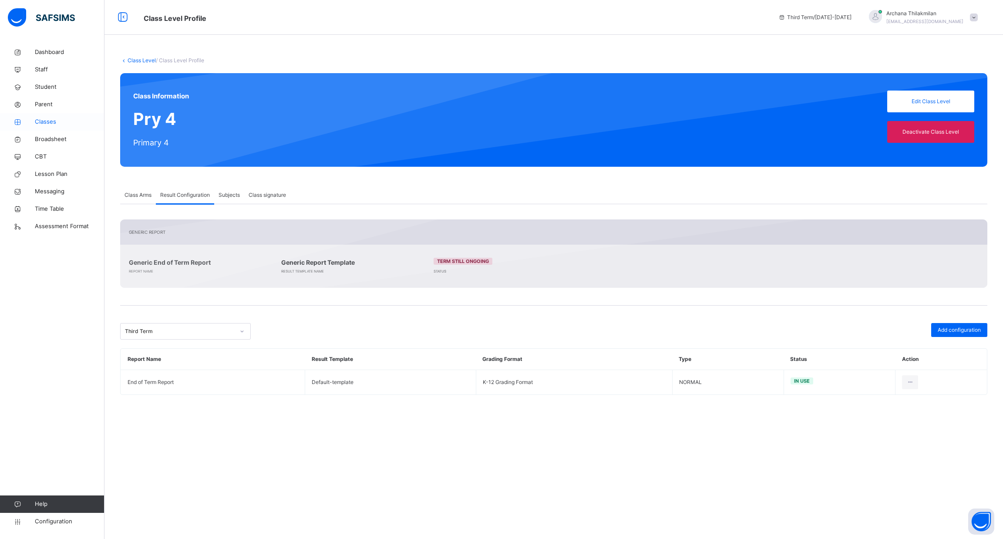
click at [69, 123] on span "Classes" at bounding box center [70, 121] width 70 height 9
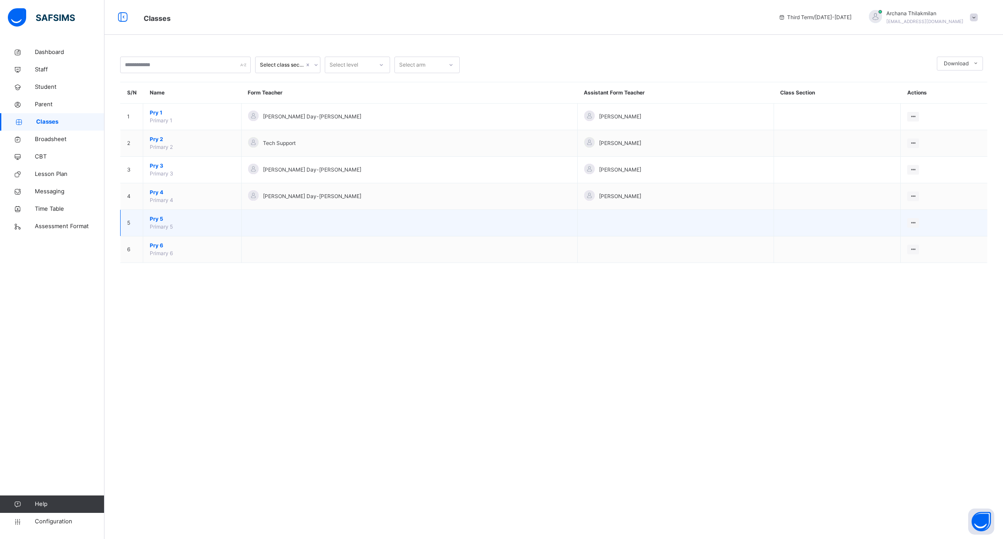
click at [162, 219] on span "Pry 5" at bounding box center [192, 219] width 85 height 8
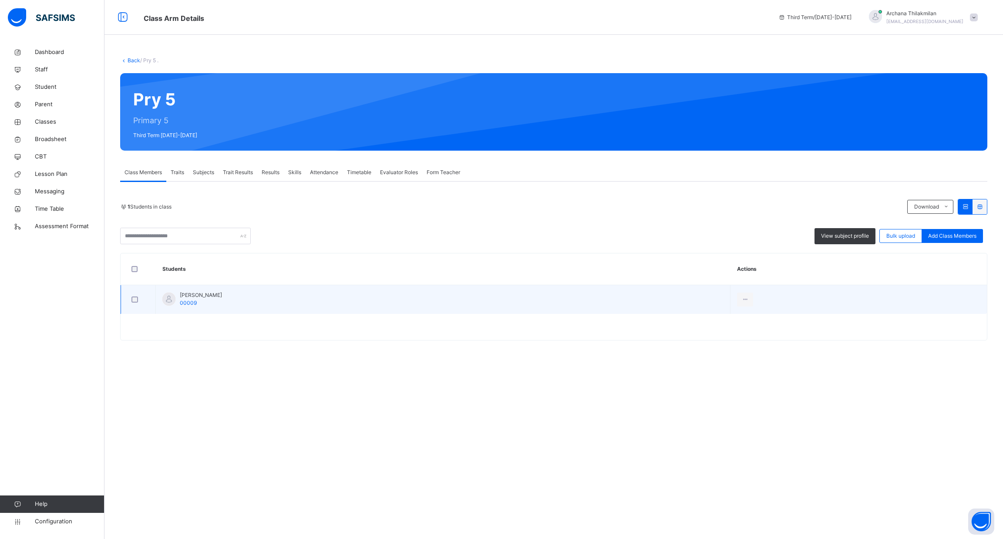
click at [131, 295] on div at bounding box center [137, 299] width 21 height 18
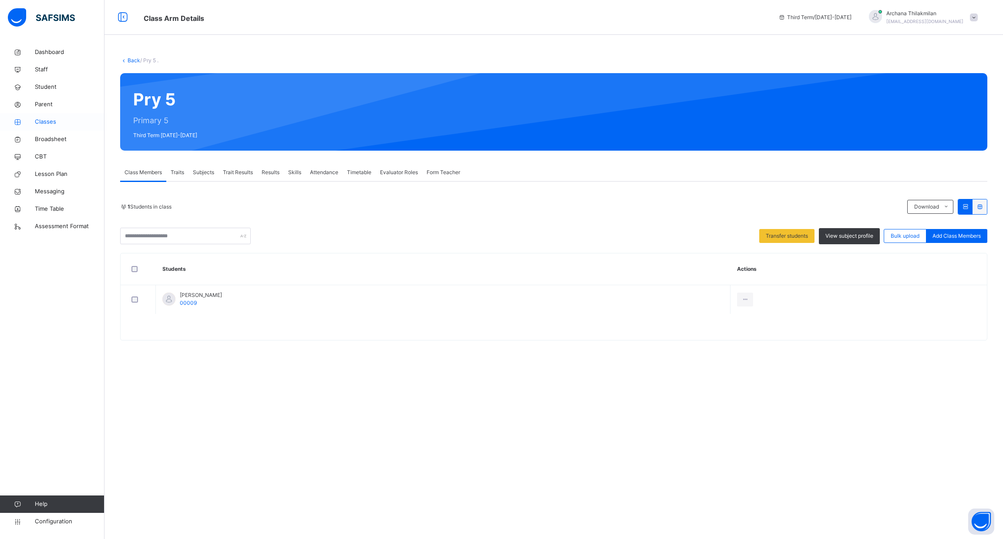
click at [55, 120] on span "Classes" at bounding box center [70, 121] width 70 height 9
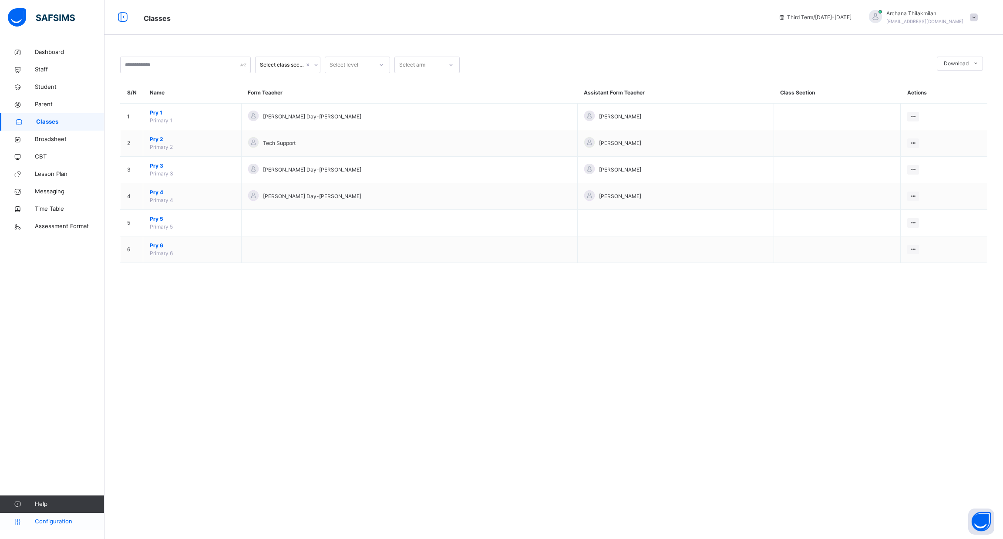
click at [62, 520] on span "Configuration" at bounding box center [69, 521] width 69 height 9
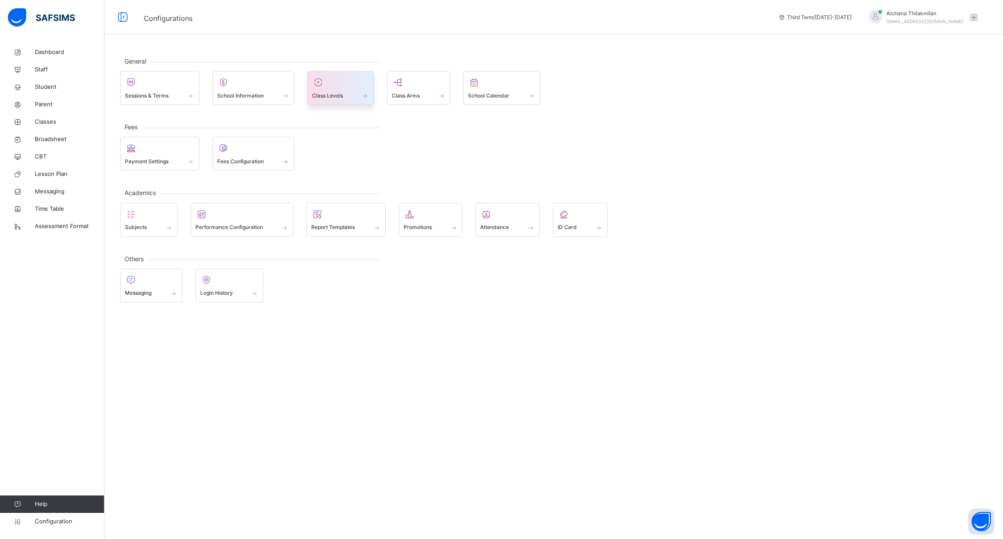
click at [340, 89] on span at bounding box center [340, 90] width 57 height 2
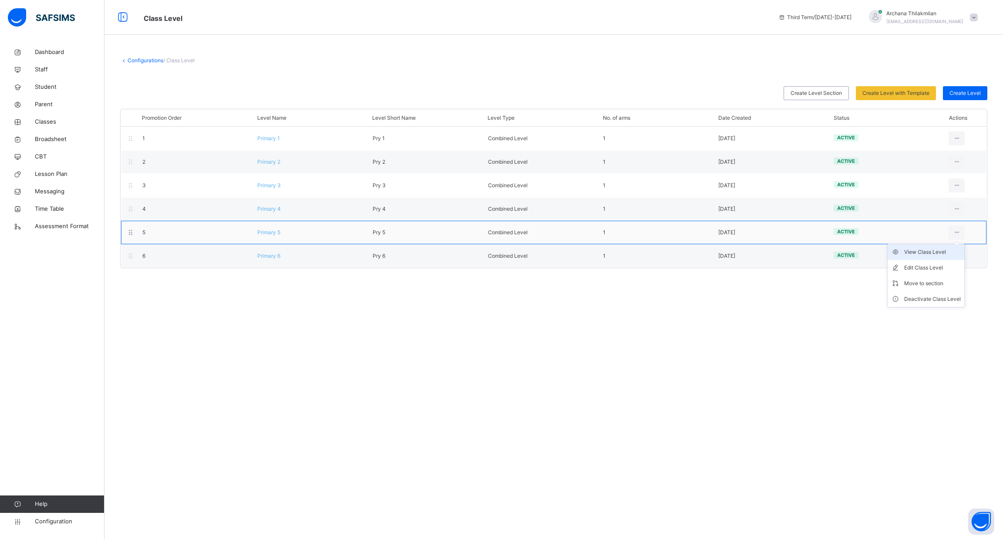
click at [936, 253] on div "View Class Level" at bounding box center [932, 252] width 57 height 9
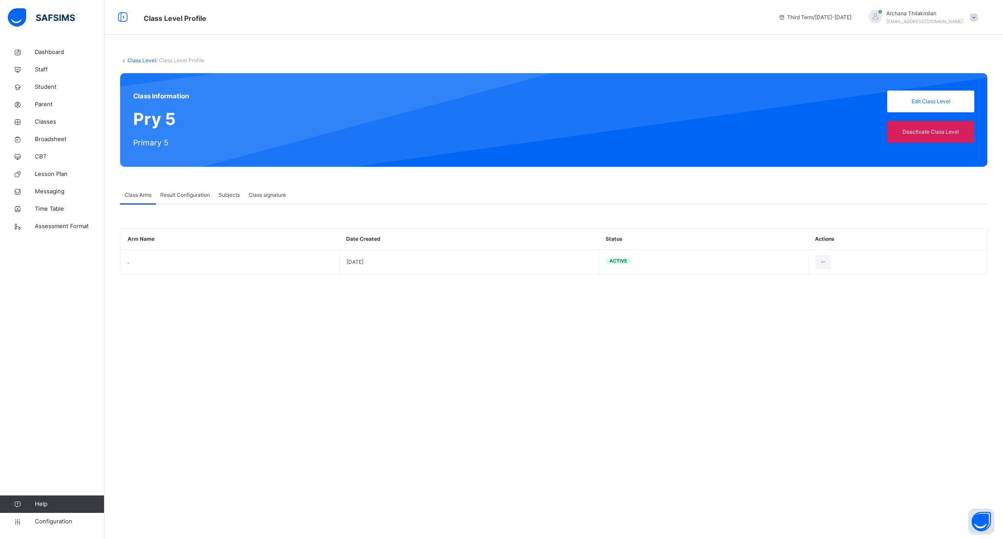
click at [198, 196] on span "Result Configuration" at bounding box center [185, 195] width 50 height 8
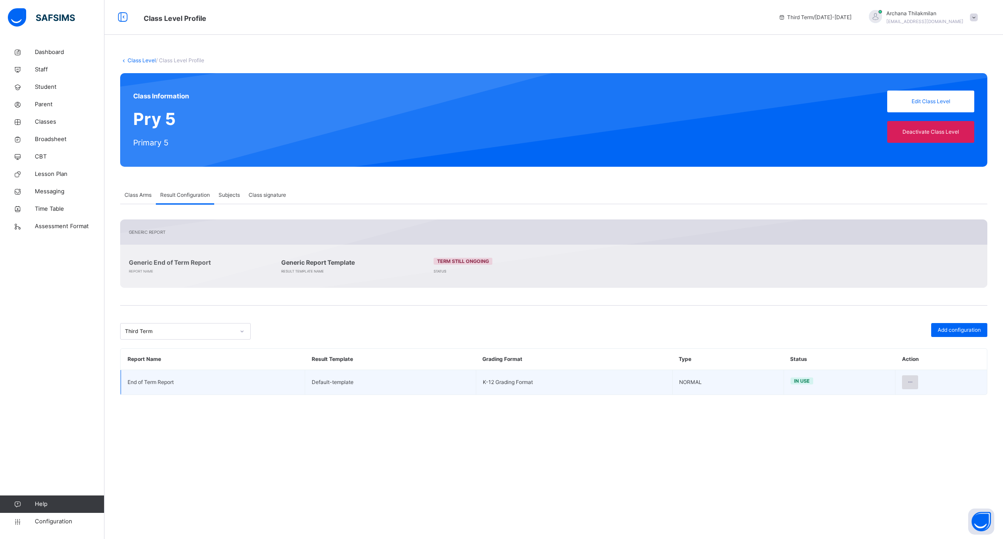
click at [909, 383] on icon at bounding box center [909, 382] width 7 height 8
click at [881, 405] on div "Edit Configuration" at bounding box center [888, 401] width 50 height 9
type input "**********"
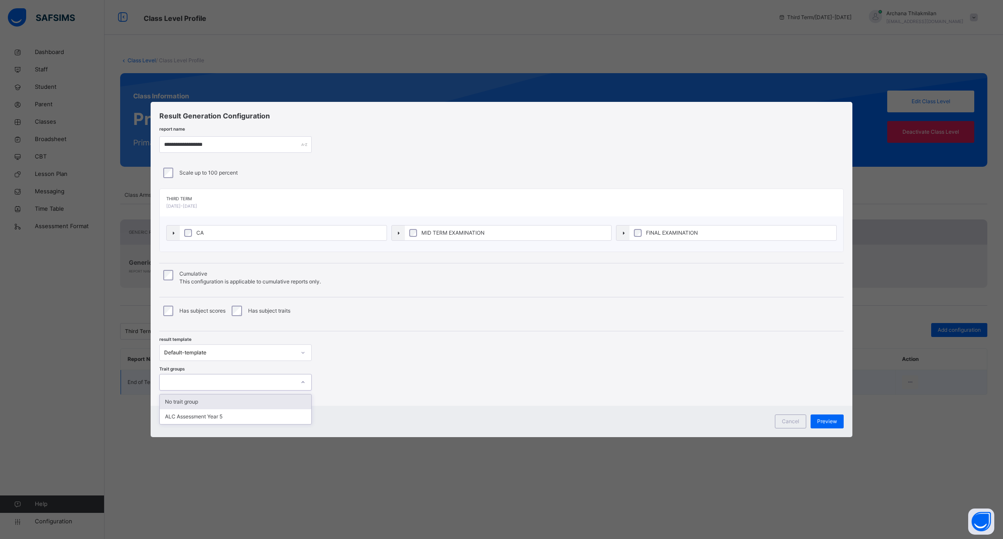
click at [253, 384] on div at bounding box center [227, 382] width 135 height 13
click at [252, 416] on div "ALC Assessment Year 5" at bounding box center [235, 416] width 151 height 15
click at [822, 419] on span "Preview" at bounding box center [827, 421] width 20 height 8
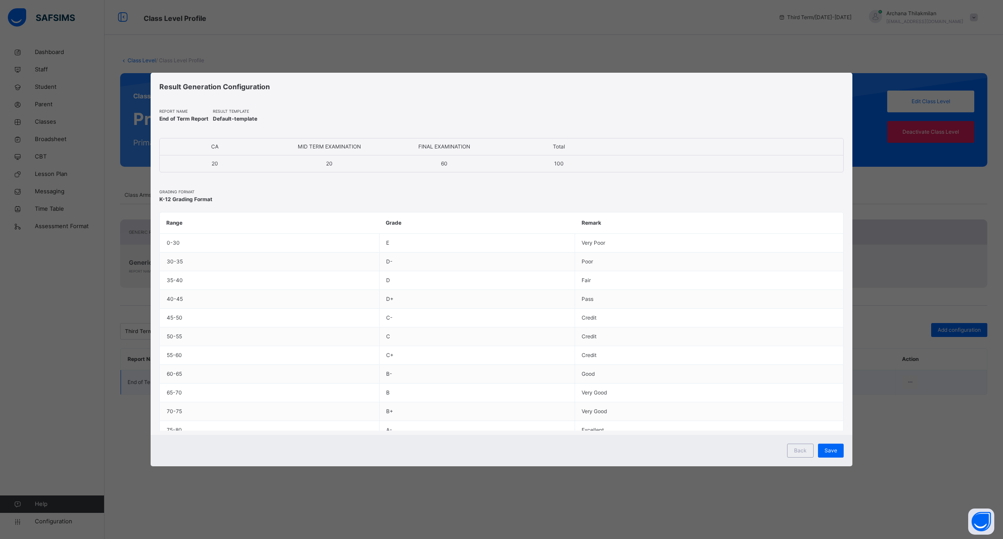
click at [822, 419] on td "Very Good" at bounding box center [709, 411] width 268 height 19
click at [829, 449] on span "Save" at bounding box center [830, 450] width 13 height 8
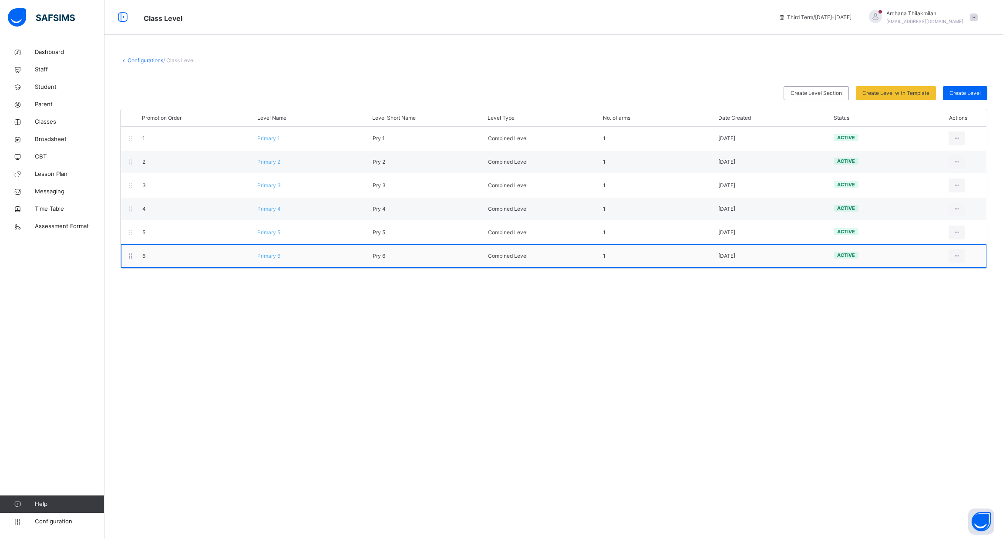
click at [273, 256] on span "Primary 6" at bounding box center [268, 255] width 23 height 7
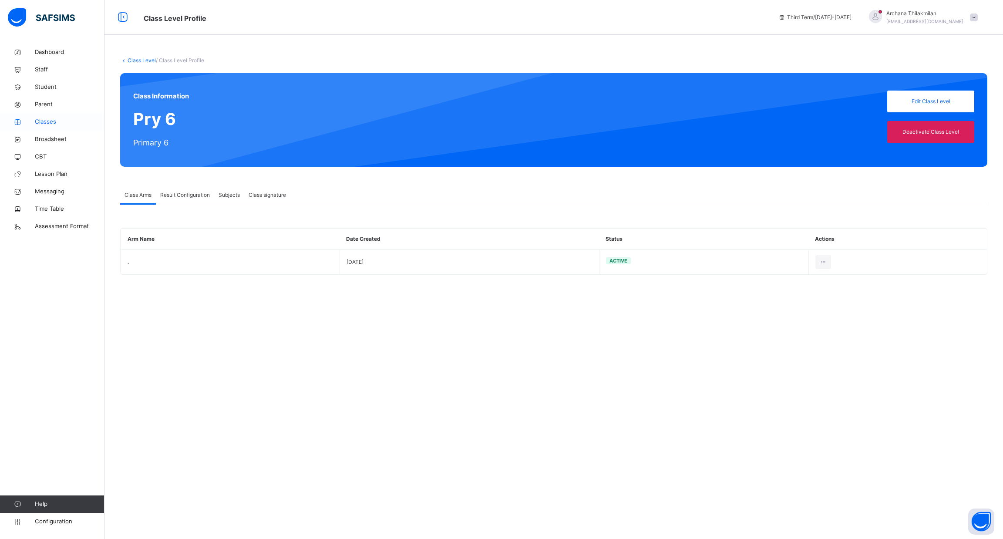
click at [45, 125] on span "Classes" at bounding box center [70, 121] width 70 height 9
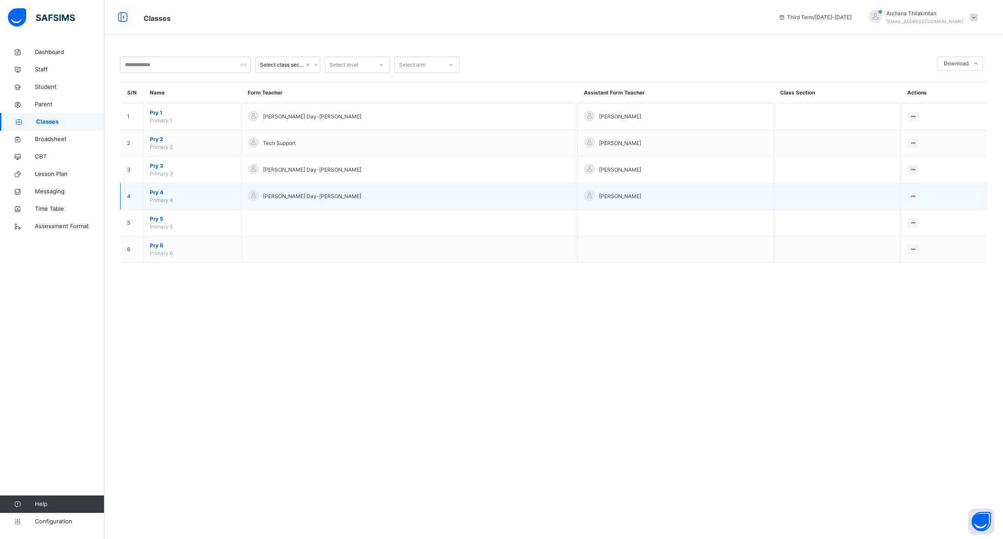
click at [160, 192] on span "Pry 4" at bounding box center [192, 192] width 85 height 8
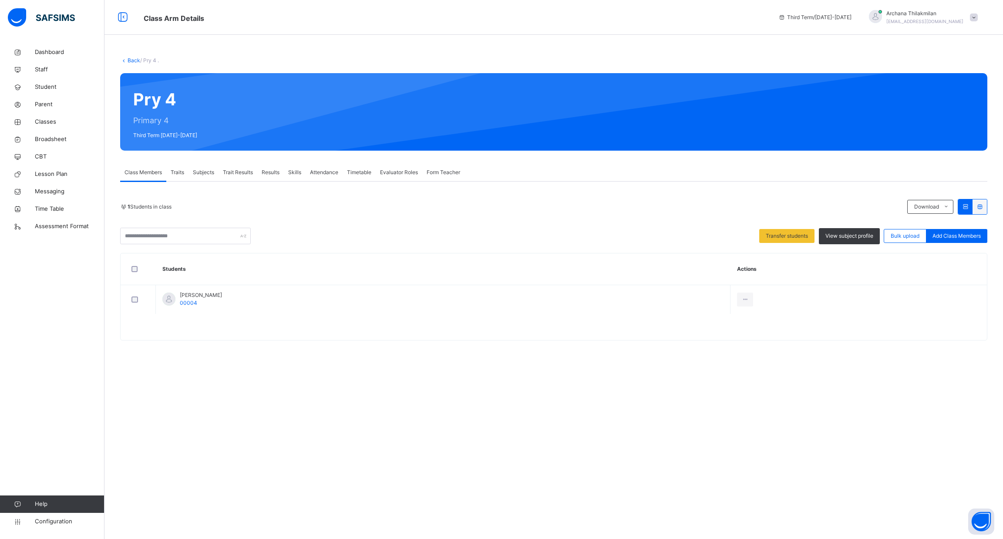
click at [244, 176] on span "Trait Results" at bounding box center [238, 172] width 30 height 8
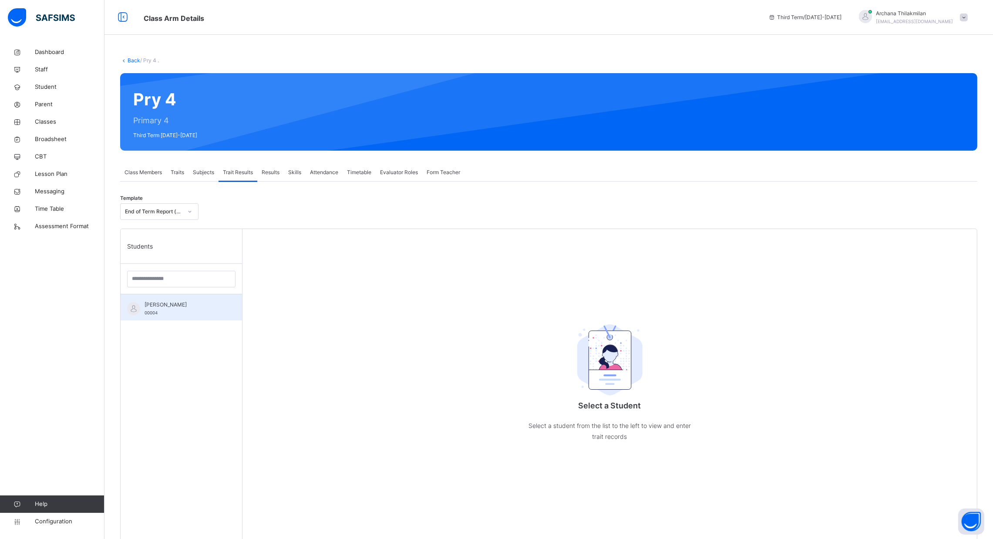
click at [202, 299] on div "[PERSON_NAME] 00004" at bounding box center [181, 307] width 121 height 26
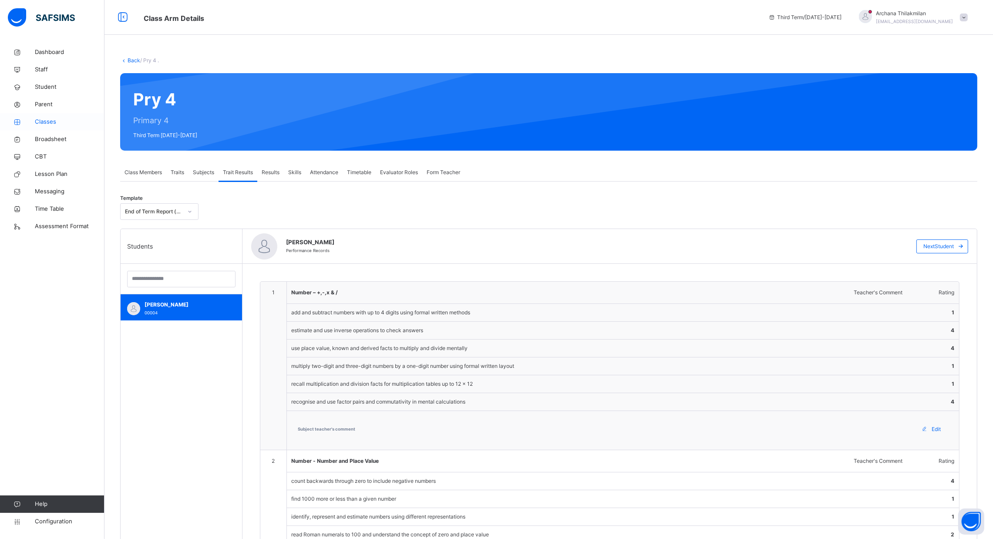
click at [47, 121] on span "Classes" at bounding box center [70, 121] width 70 height 9
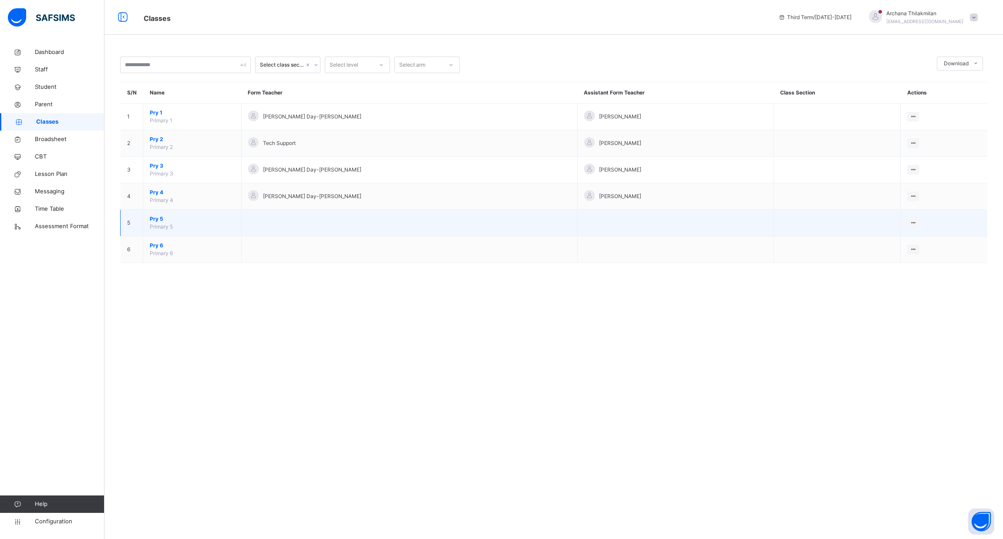
click at [159, 221] on span "Pry 5" at bounding box center [192, 219] width 85 height 8
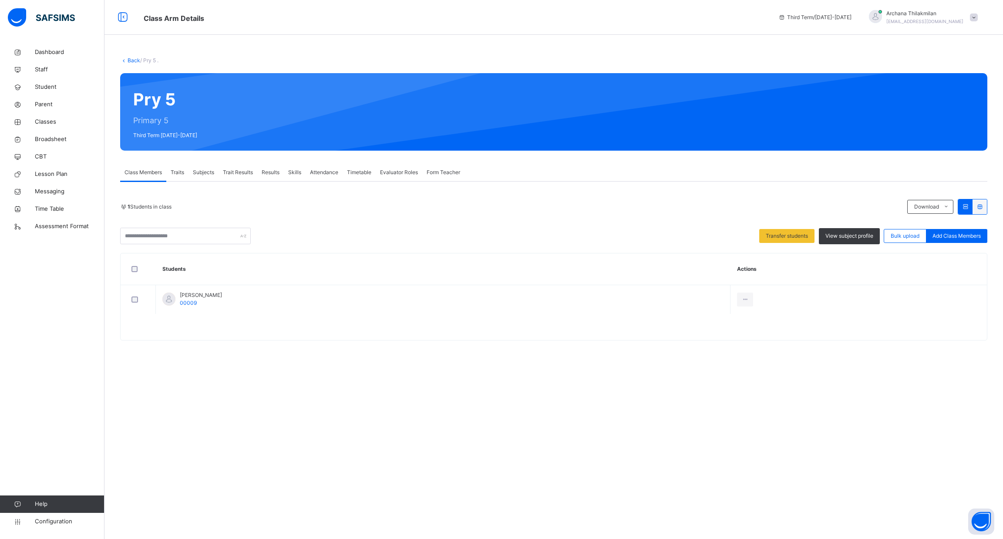
click at [242, 167] on div "Trait Results" at bounding box center [237, 172] width 39 height 17
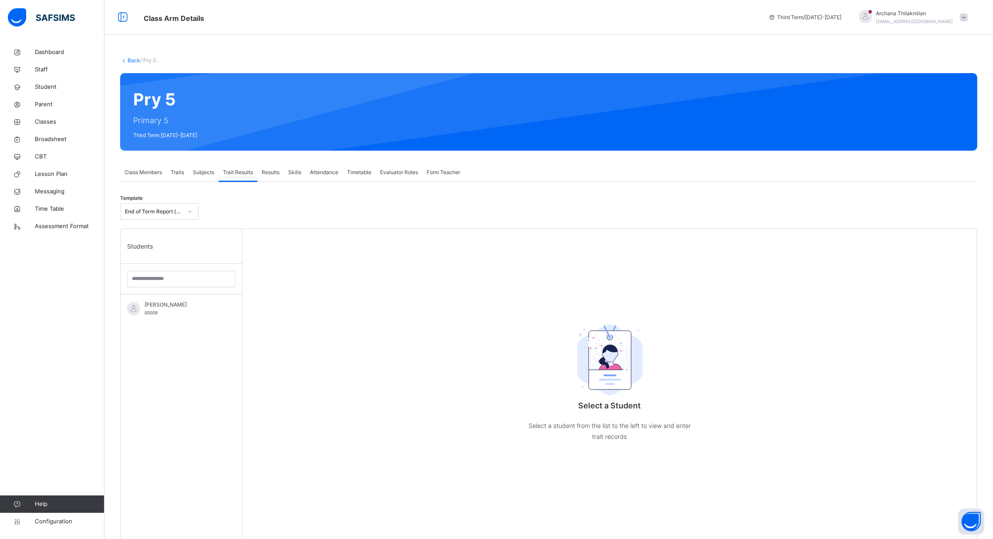
click at [203, 171] on span "Subjects" at bounding box center [203, 172] width 21 height 8
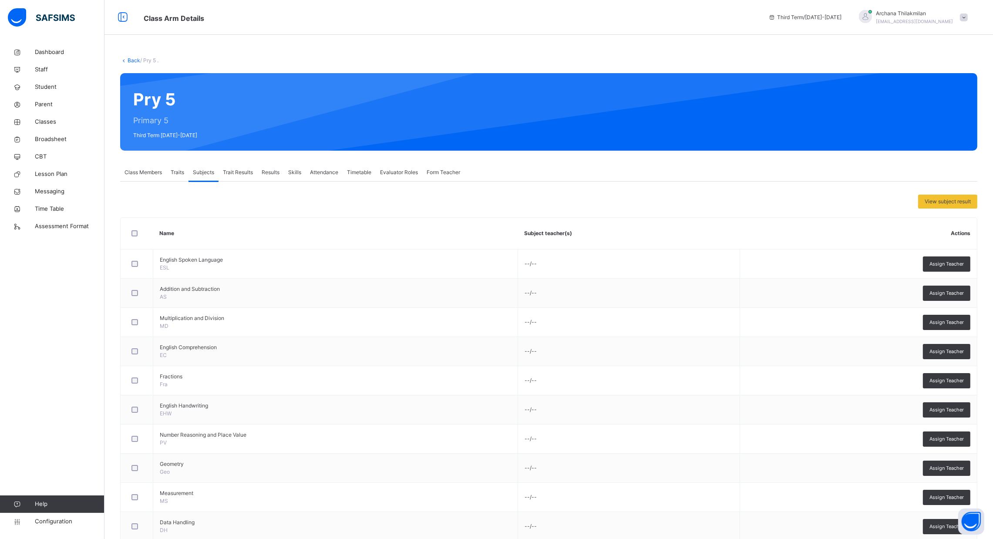
click at [181, 170] on span "Traits" at bounding box center [177, 172] width 13 height 8
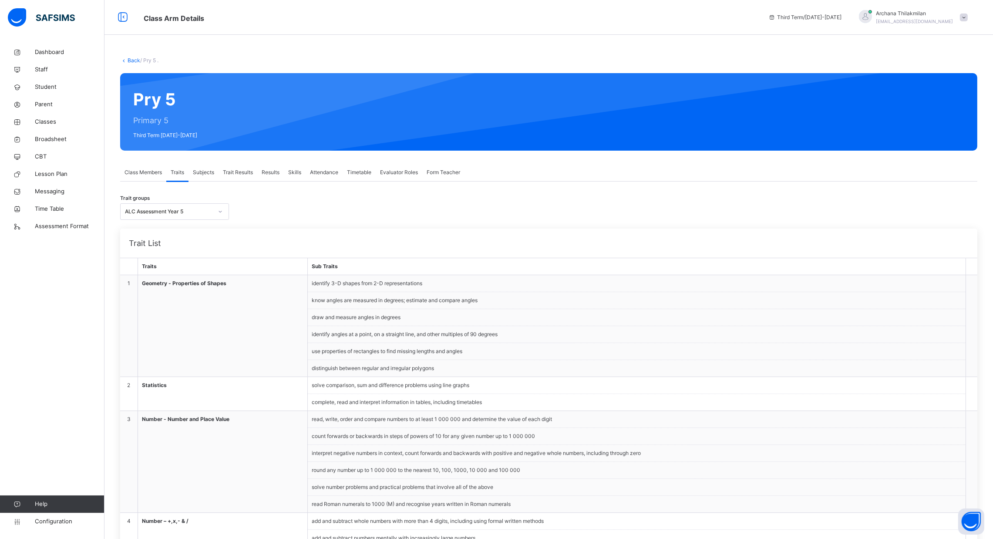
click at [155, 178] on div "Class Members" at bounding box center [143, 172] width 46 height 17
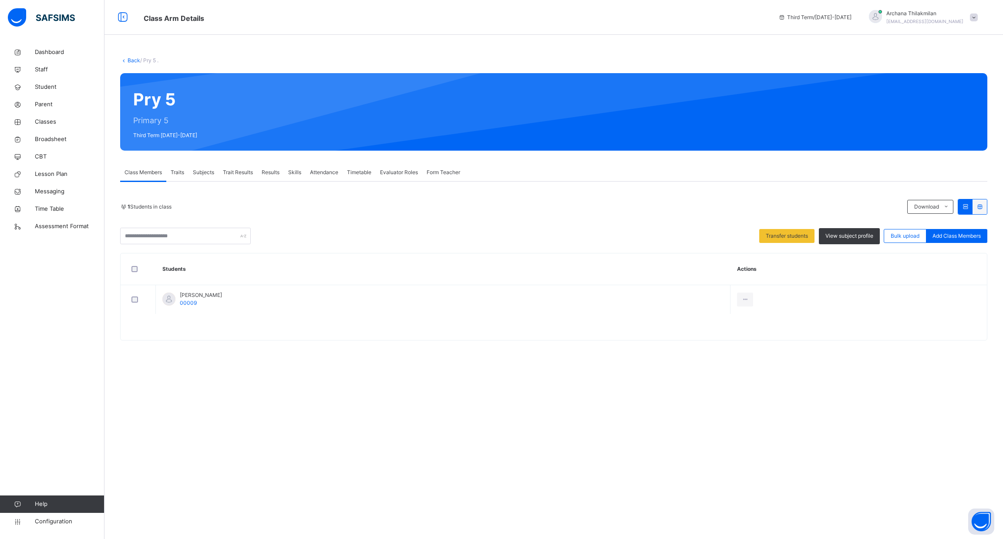
click at [176, 167] on div "Traits" at bounding box center [177, 172] width 22 height 17
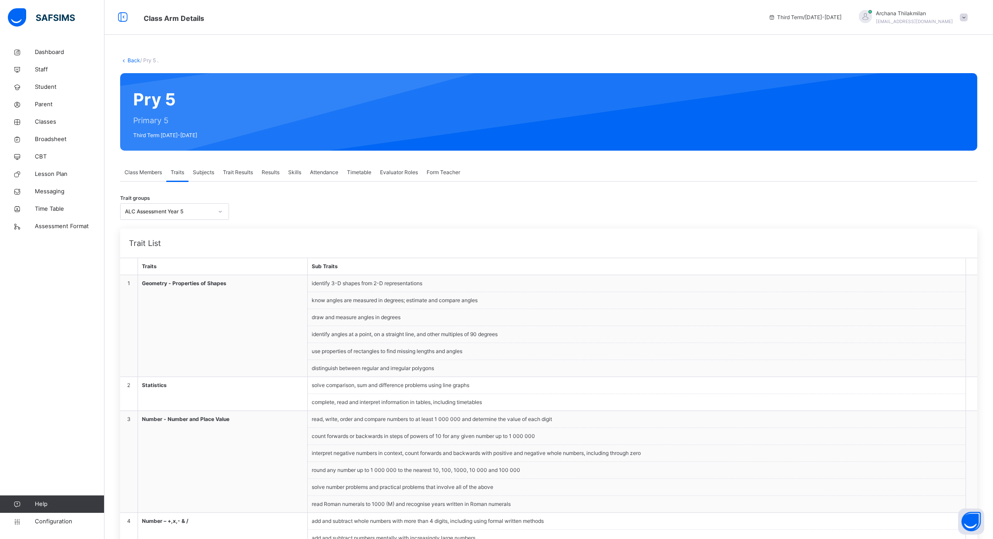
click at [408, 356] on li "use properties of rectangles to find missing lengths and angles" at bounding box center [636, 351] width 657 height 17
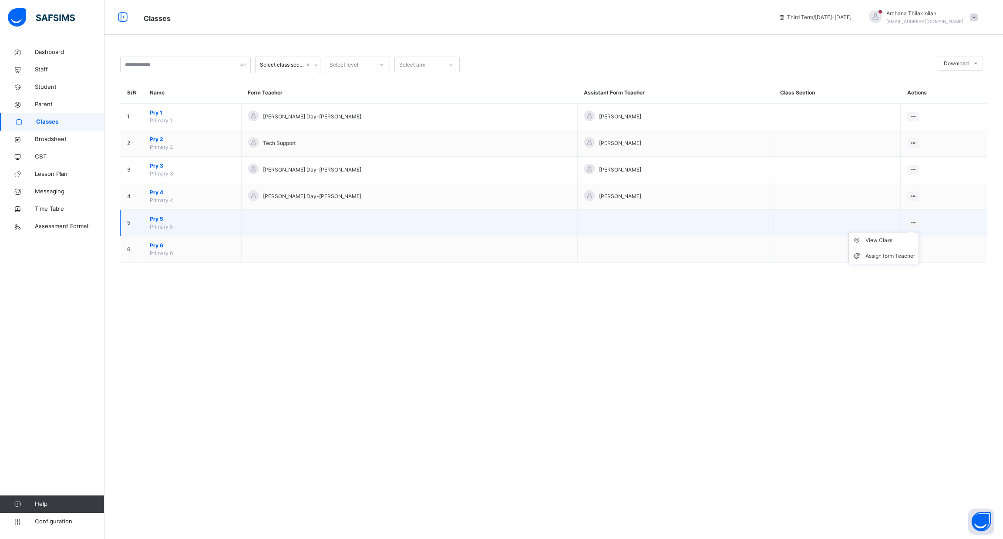
click at [909, 222] on icon at bounding box center [912, 222] width 7 height 7
click at [875, 256] on div "Assign form Teacher" at bounding box center [890, 256] width 50 height 9
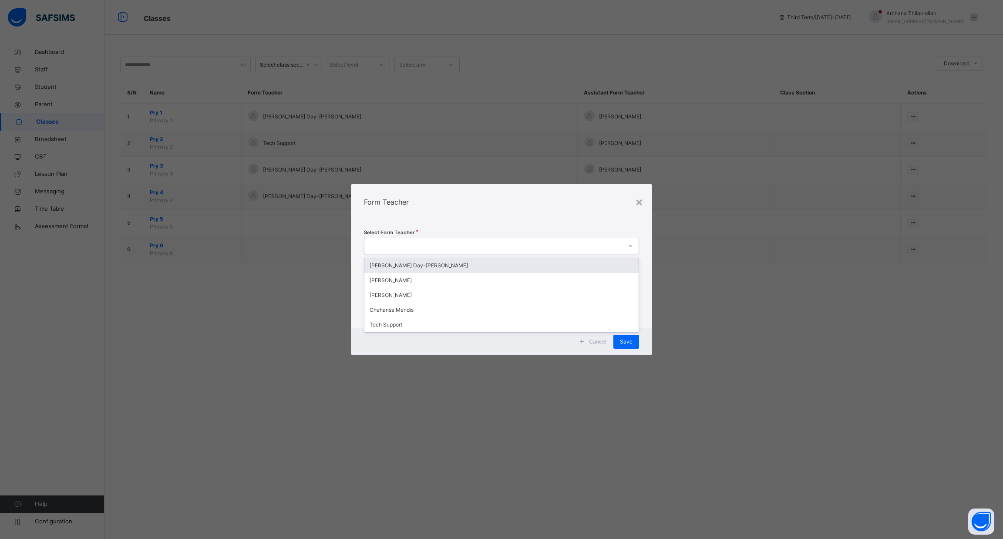
click at [581, 248] on div at bounding box center [492, 245] width 257 height 13
click at [572, 262] on div "[PERSON_NAME] Day-[PERSON_NAME]" at bounding box center [501, 265] width 274 height 15
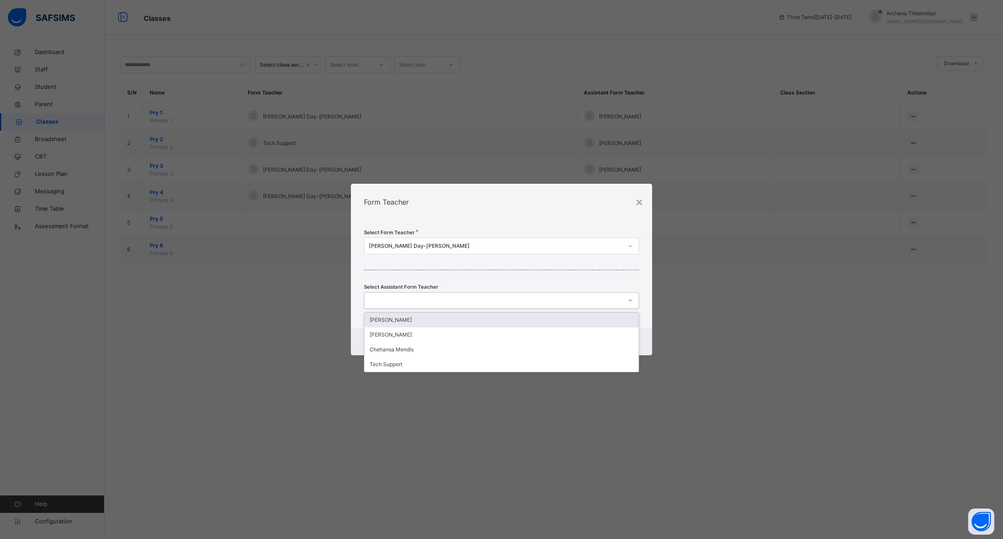
click at [561, 304] on div at bounding box center [492, 300] width 257 height 13
click at [557, 331] on div "[PERSON_NAME]" at bounding box center [501, 334] width 274 height 15
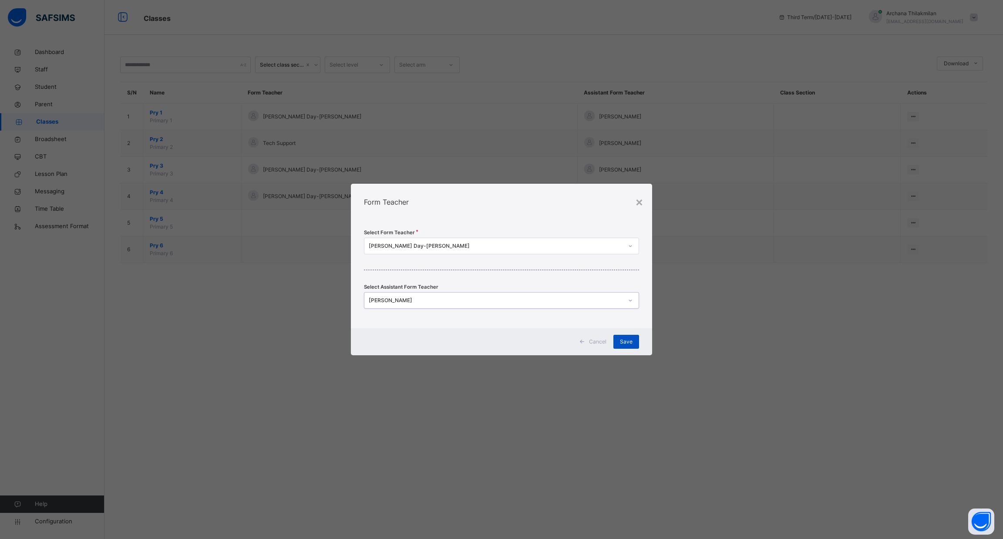
click at [629, 344] on span "Save" at bounding box center [626, 342] width 13 height 8
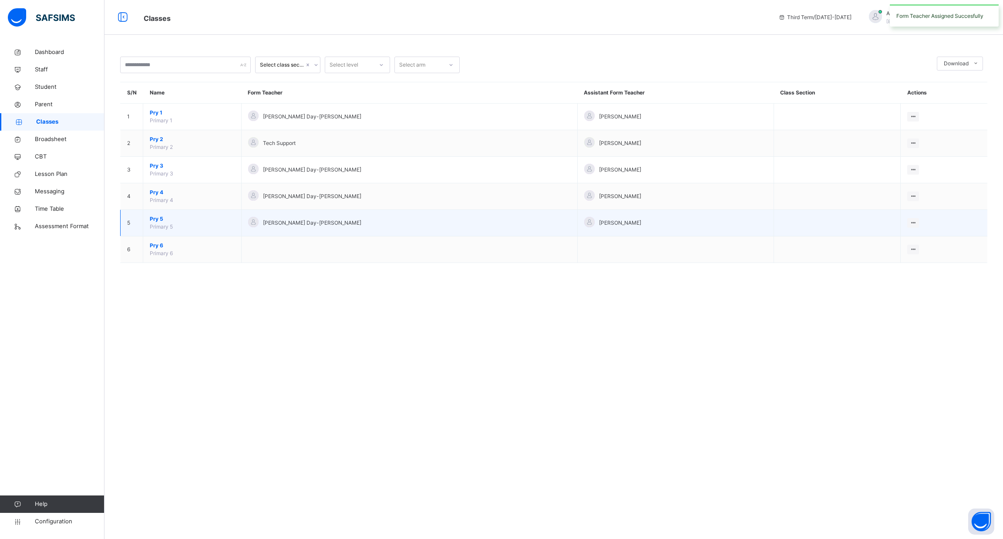
click at [171, 220] on span "Pry 5" at bounding box center [192, 219] width 85 height 8
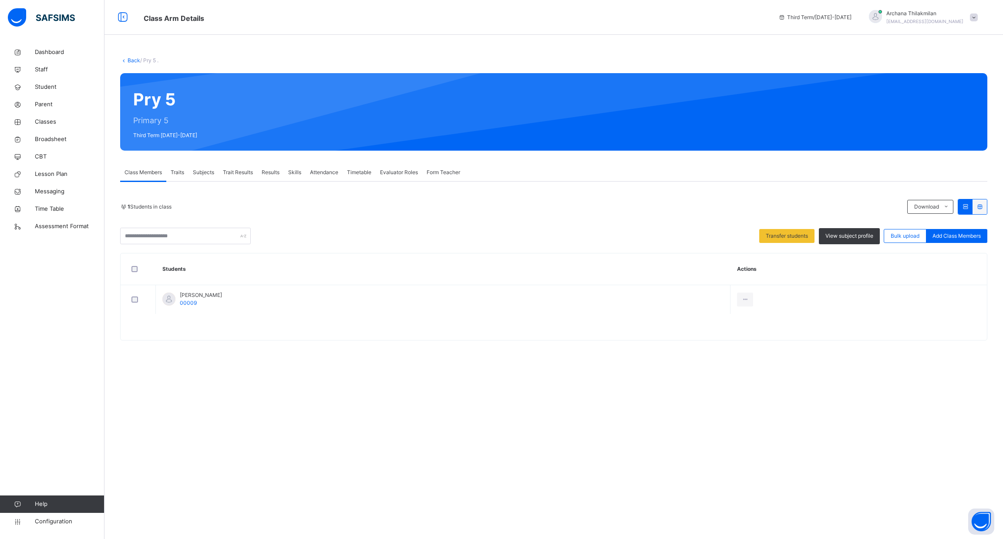
click at [241, 168] on span "Trait Results" at bounding box center [238, 172] width 30 height 8
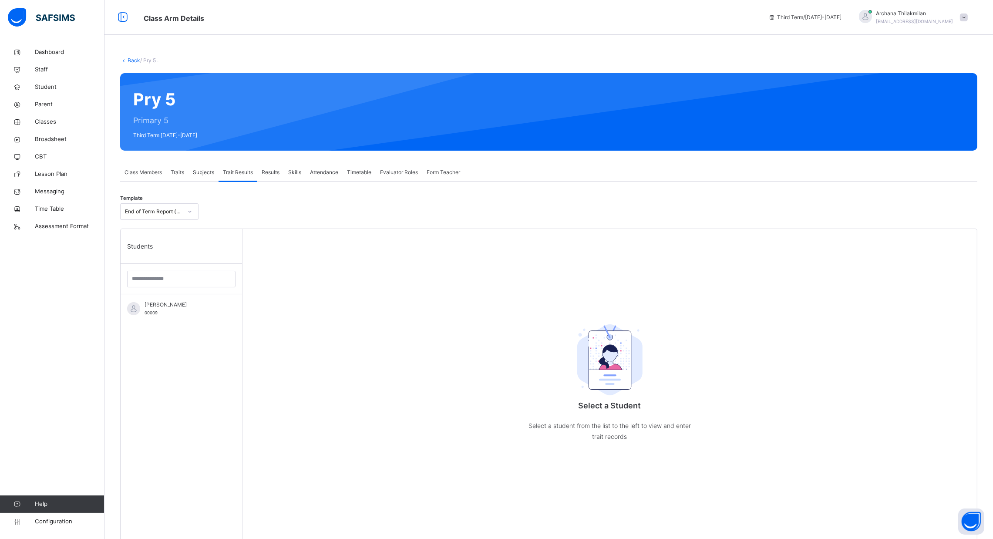
click at [199, 171] on span "Subjects" at bounding box center [203, 172] width 21 height 8
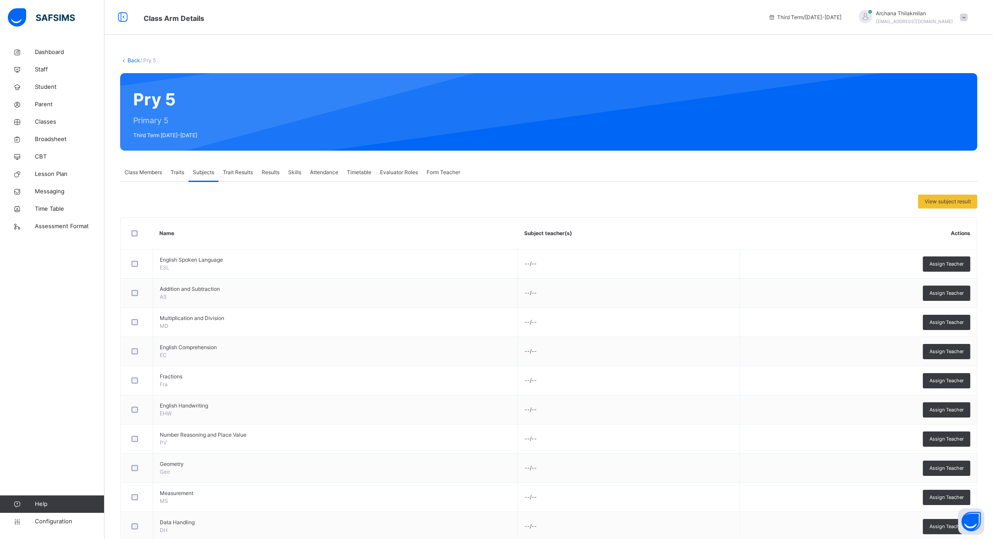
click at [184, 170] on span "Traits" at bounding box center [177, 172] width 13 height 8
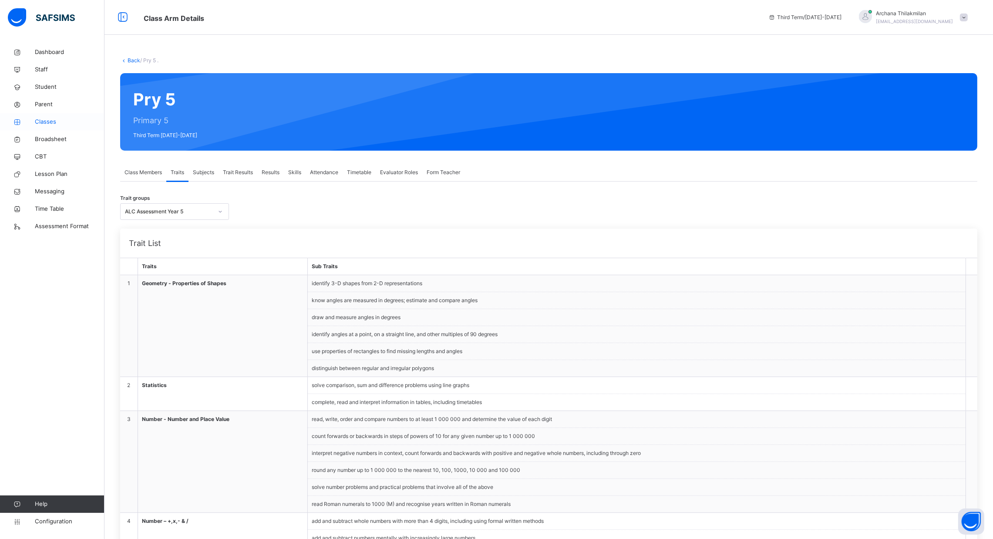
click at [53, 120] on span "Classes" at bounding box center [70, 121] width 70 height 9
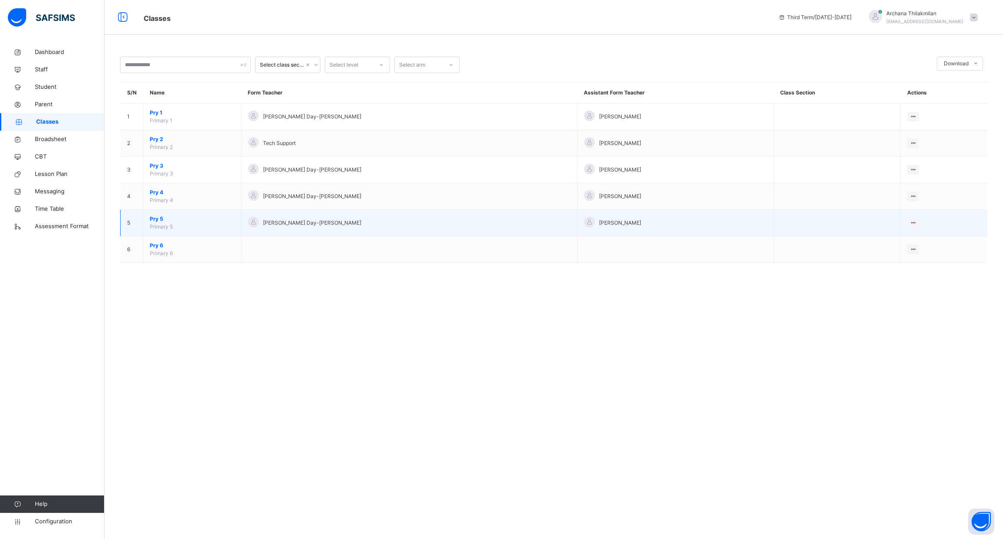
click at [179, 217] on span "Pry 5" at bounding box center [192, 219] width 85 height 8
